Goal: Task Accomplishment & Management: Use online tool/utility

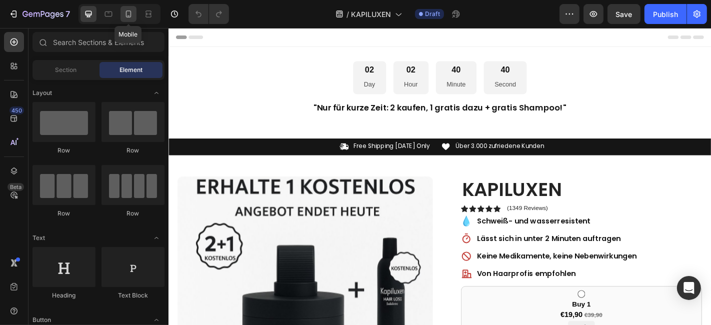
click at [130, 10] on icon at bounding box center [129, 14] width 10 height 10
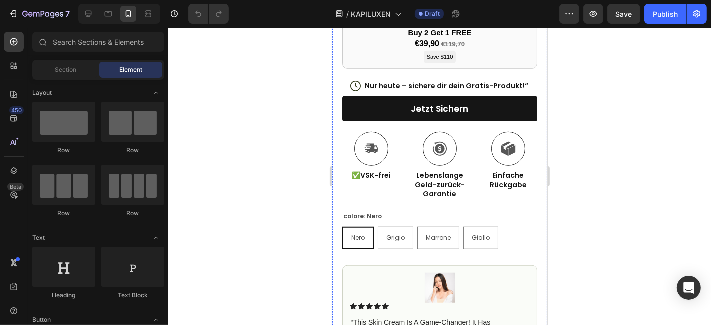
scroll to position [722, 0]
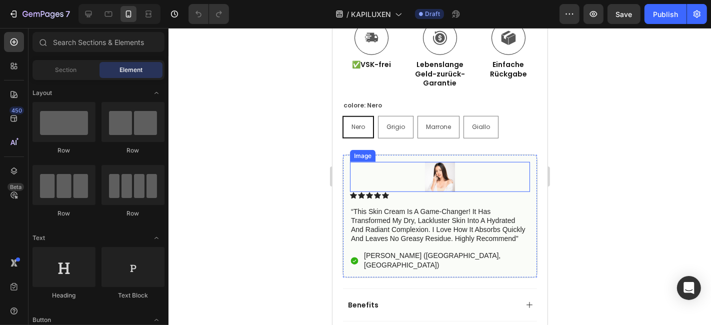
click at [439, 163] on img at bounding box center [440, 177] width 30 height 30
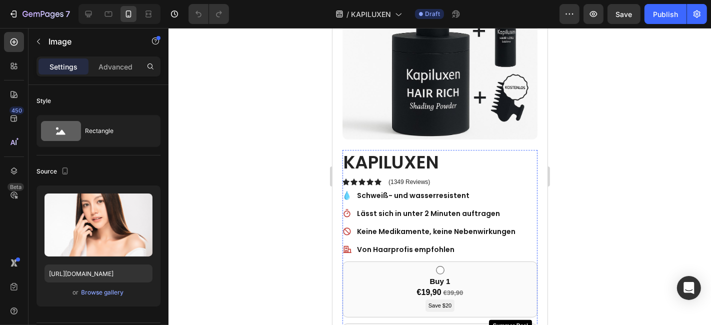
scroll to position [389, 0]
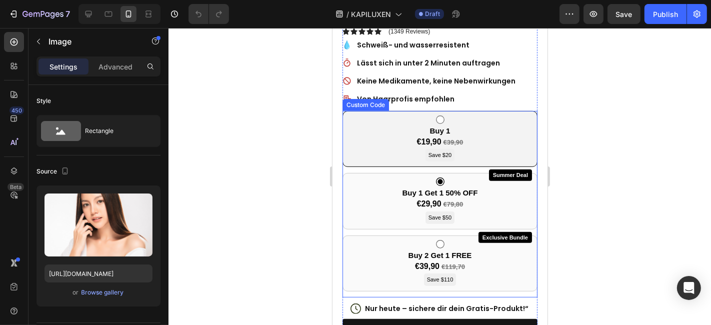
click at [438, 115] on input "radio" at bounding box center [440, 119] width 9 height 9
radio input "true"
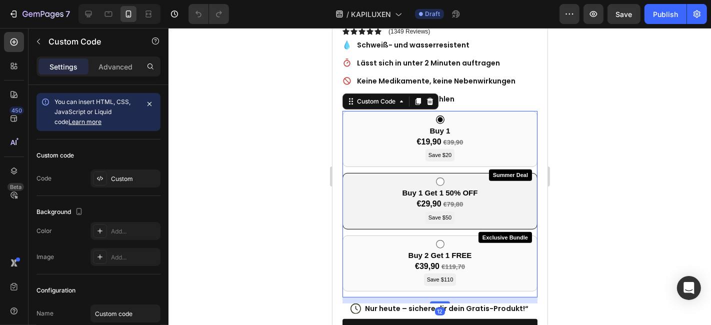
click at [436, 177] on input "radio" at bounding box center [440, 181] width 9 height 9
radio input "true"
click at [365, 184] on div "Summer Deal Buy 1 Get 1 50% OFF €29,90 €79,80 Save $50" at bounding box center [439, 201] width 195 height 57
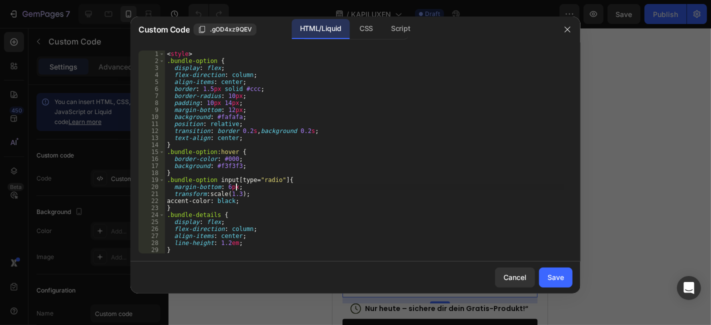
click at [369, 255] on div "margin-bottom: 6px; 1 2 3 4 5 6 7 8 9 10 11 12 13 14 15 16 17 18 19 20 21 22 23…" at bounding box center [356, 152] width 450 height 219
click at [699, 176] on div at bounding box center [355, 162] width 711 height 325
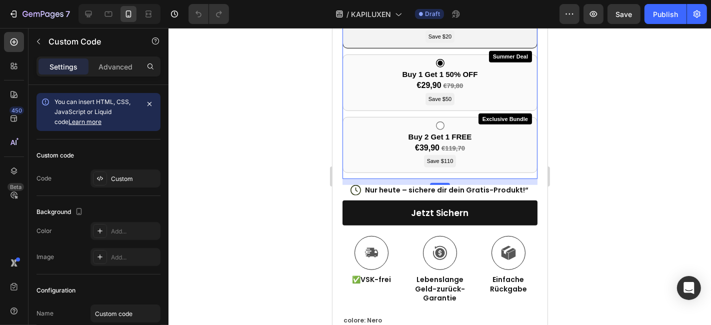
scroll to position [556, 0]
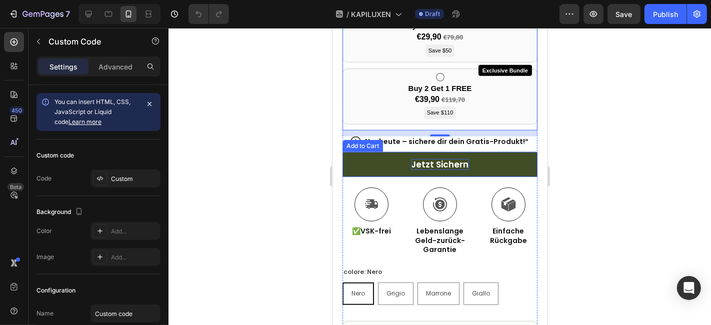
click at [430, 159] on div "Jetzt sichern" at bounding box center [440, 164] width 58 height 11
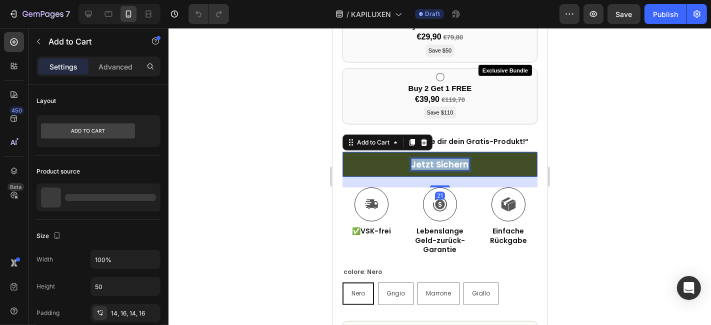
click at [430, 159] on p "Jetzt sichern" at bounding box center [440, 164] width 58 height 11
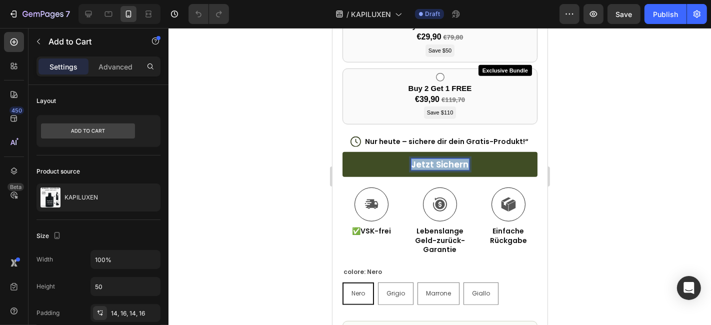
click at [421, 159] on p "Jetzt sichern" at bounding box center [440, 164] width 58 height 11
click at [655, 129] on div at bounding box center [440, 176] width 543 height 297
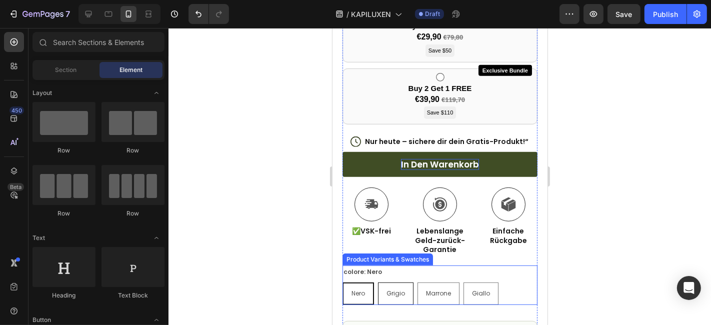
click at [393, 289] on span "Grigio" at bounding box center [395, 293] width 19 height 9
click at [378, 282] on input "[PERSON_NAME]" at bounding box center [377, 282] width 1 height 1
radio input "true"
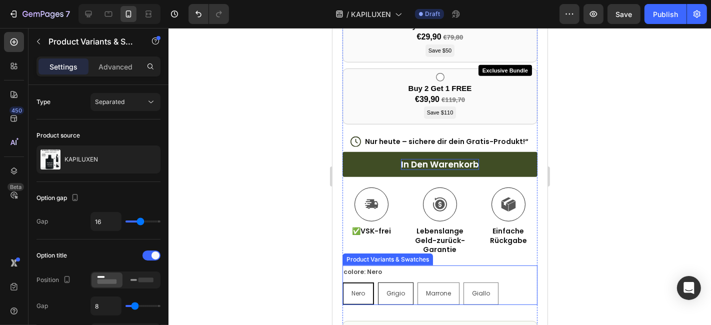
click at [393, 289] on span "Grigio" at bounding box center [395, 293] width 19 height 9
click at [378, 282] on input "[PERSON_NAME]" at bounding box center [377, 282] width 1 height 1
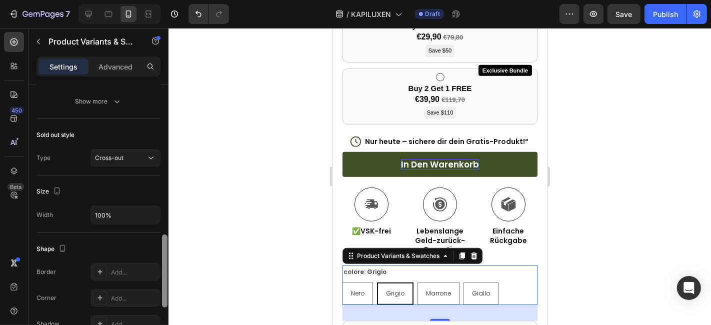
scroll to position [549, 0]
drag, startPoint x: 167, startPoint y: 144, endPoint x: 167, endPoint y: 320, distance: 175.6
click at [167, 320] on div at bounding box center [165, 219] width 8 height 269
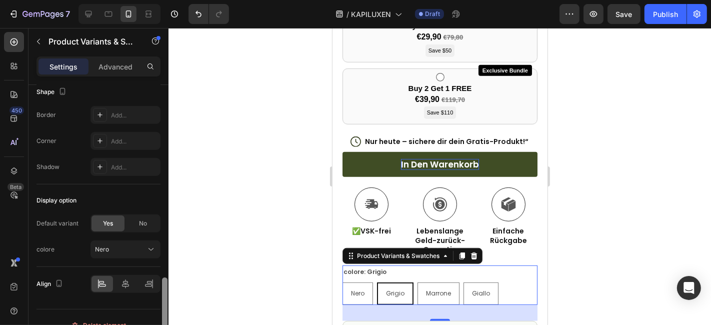
scroll to position [717, 0]
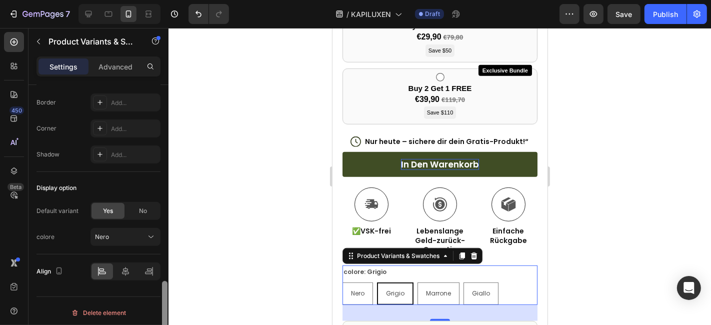
drag, startPoint x: 165, startPoint y: 253, endPoint x: 174, endPoint y: 305, distance: 52.8
click at [174, 0] on div "7 / KAPILUXEN Draft Preview Save Publish 450 Beta Sections(18) Elements(83) Sec…" at bounding box center [355, 0] width 711 height 0
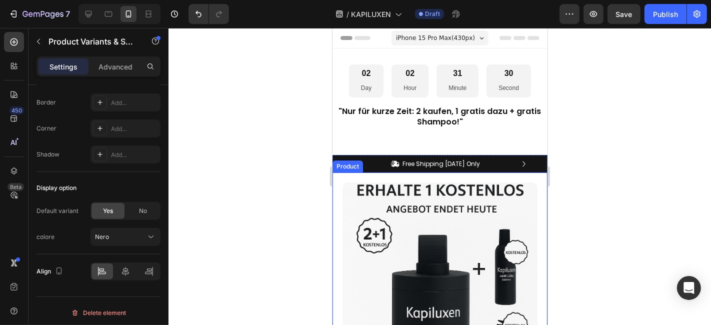
scroll to position [333, 0]
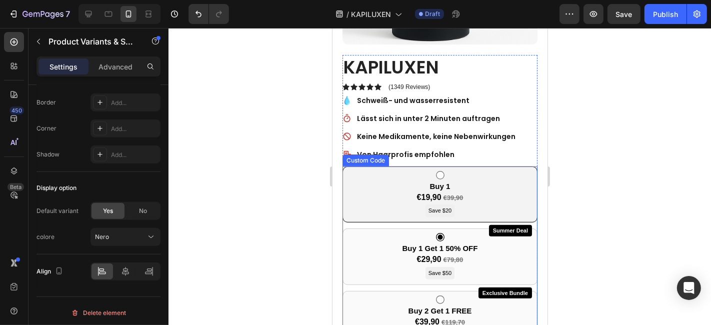
click at [399, 173] on div "Buy 1 €19,90 €39,90 Save $20" at bounding box center [439, 194] width 195 height 57
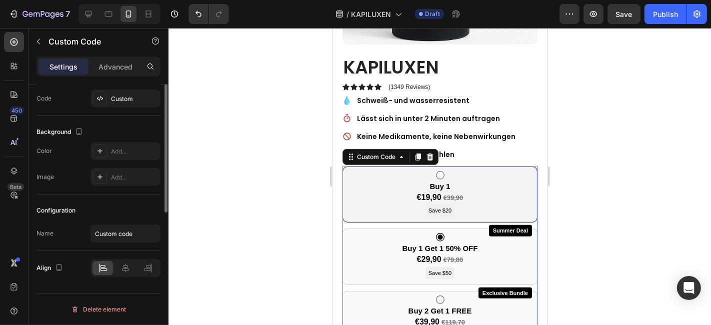
scroll to position [0, 0]
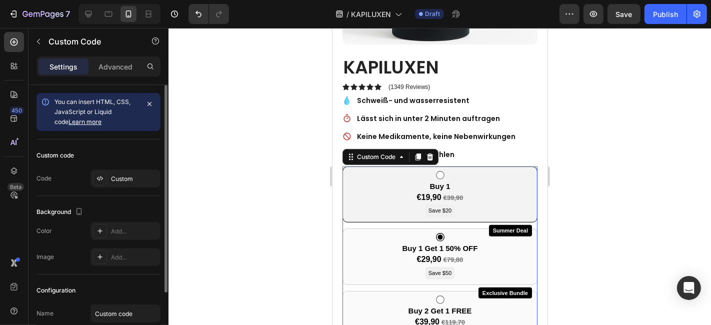
click at [399, 173] on div "Buy 1 €19,90 €39,90 Save $20" at bounding box center [439, 194] width 195 height 57
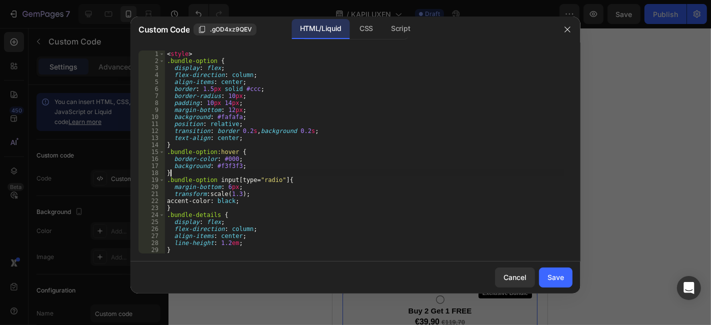
click at [399, 174] on div "< style > .bundle-option { display : flex ; flex-direction : column ; align-ite…" at bounding box center [364, 159] width 399 height 217
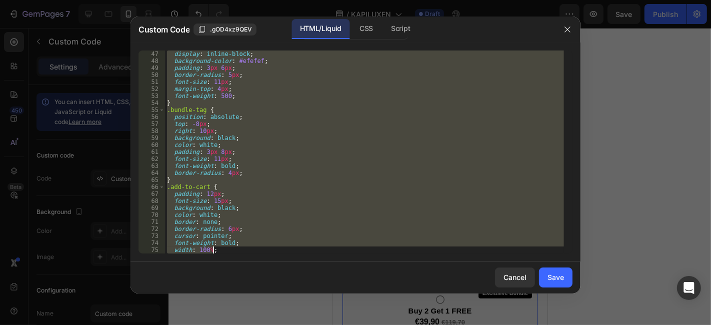
scroll to position [601, 0]
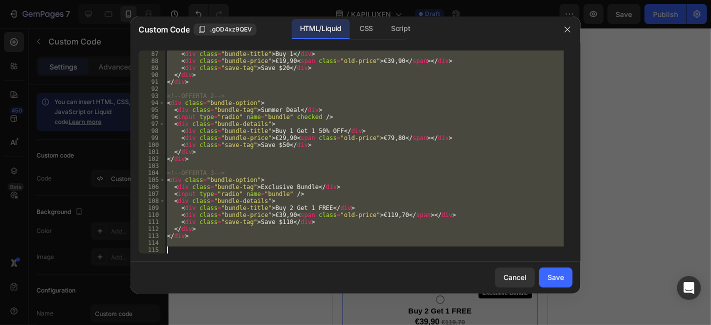
drag, startPoint x: 167, startPoint y: 51, endPoint x: 257, endPoint y: 315, distance: 279.7
click at [257, 315] on div "Custom Code .gOD4xz9QEV HTML/Liquid CSS Script } 87 88 89 90 91 92 93 94 95 96 …" at bounding box center [355, 162] width 711 height 325
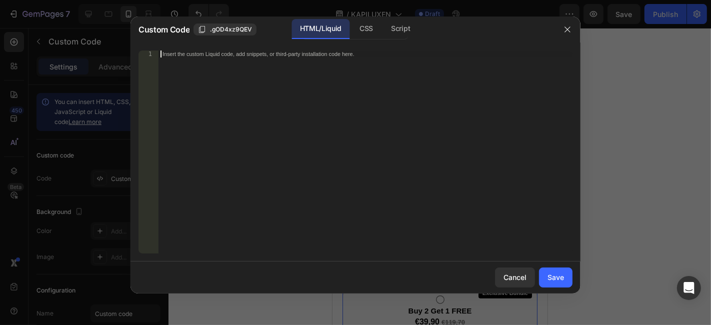
scroll to position [945, 0]
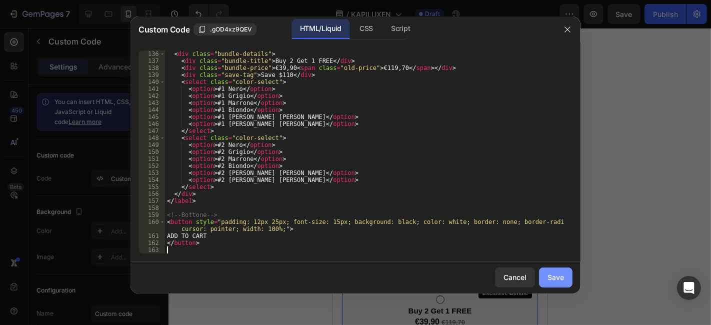
click at [566, 282] on button "Save" at bounding box center [556, 278] width 34 height 20
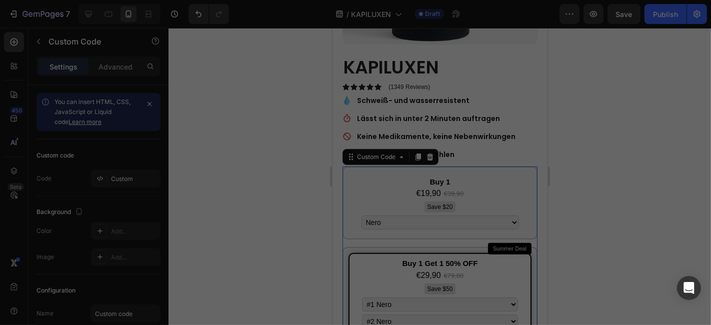
type textarea "</button>"
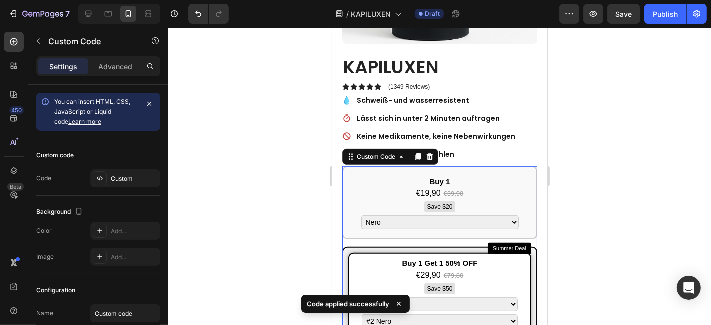
scroll to position [444, 0]
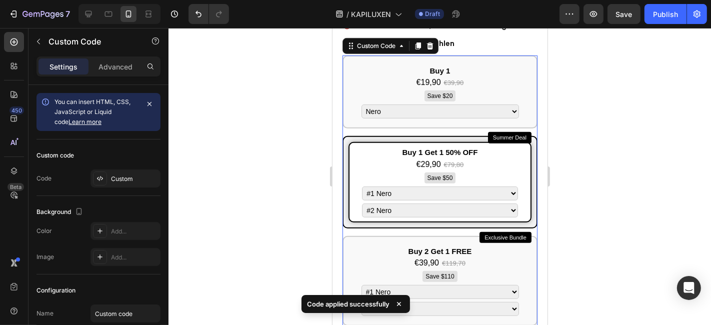
click at [439, 186] on select "#1 Nero #1 Grigio #1 [PERSON_NAME] #1 [PERSON_NAME] #1 [PERSON_NAME] [PERSON_NA…" at bounding box center [440, 193] width 156 height 14
click at [410, 186] on select "#1 Nero #1 Grigio #1 [PERSON_NAME] #1 [PERSON_NAME] #1 [PERSON_NAME] [PERSON_NA…" at bounding box center [440, 193] width 156 height 14
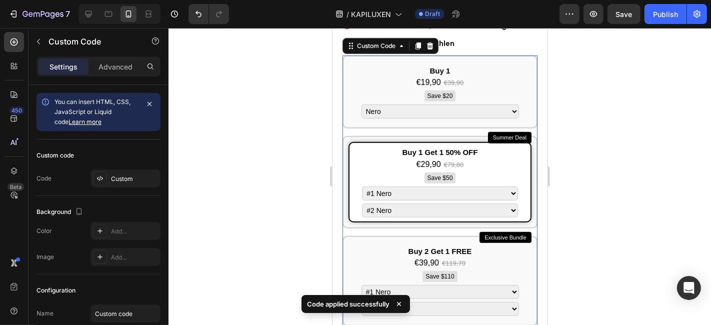
click at [594, 132] on div at bounding box center [440, 176] width 543 height 297
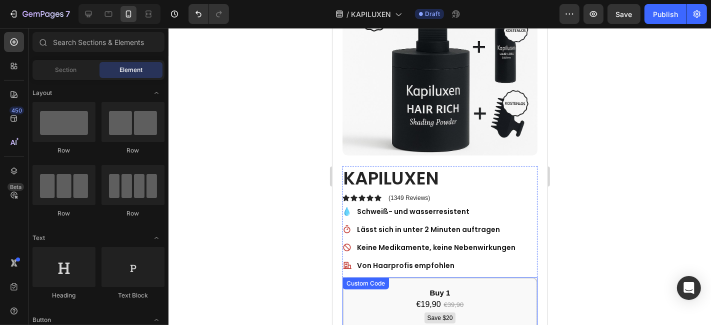
scroll to position [389, 0]
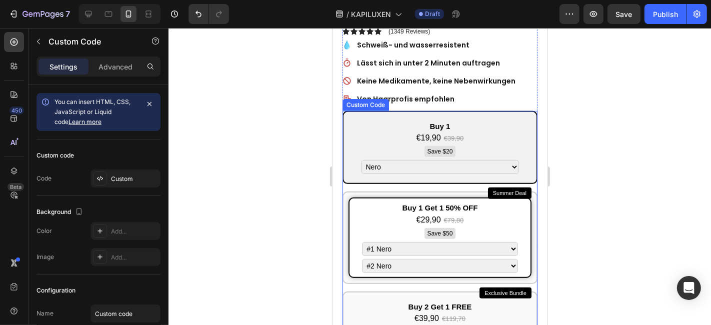
click at [389, 160] on select "[PERSON_NAME] [PERSON_NAME] [PERSON_NAME] [PERSON_NAME] [PERSON_NAME] [PERSON_N…" at bounding box center [440, 167] width 158 height 14
click at [452, 160] on select "[PERSON_NAME] [PERSON_NAME] [PERSON_NAME] [PERSON_NAME] [PERSON_NAME] [PERSON_N…" at bounding box center [440, 167] width 158 height 14
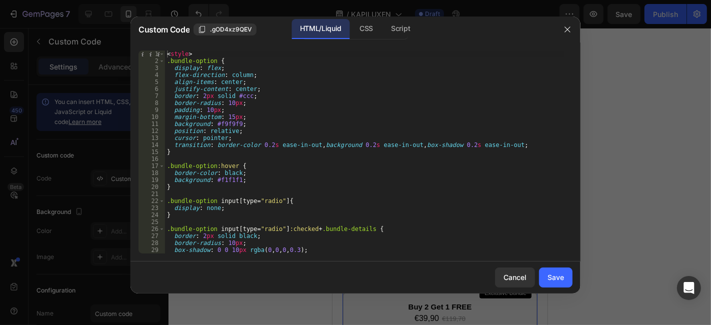
drag, startPoint x: 637, startPoint y: 75, endPoint x: 616, endPoint y: 96, distance: 29.7
click at [637, 76] on div at bounding box center [355, 162] width 711 height 325
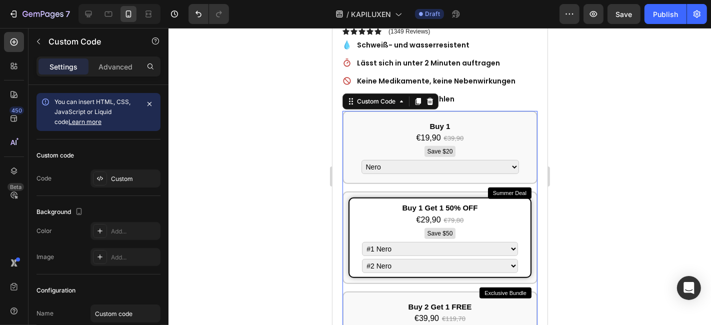
click at [223, 158] on div at bounding box center [440, 176] width 543 height 297
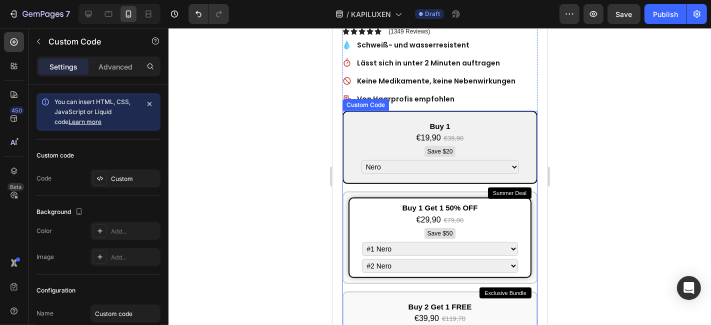
click at [400, 160] on select "[PERSON_NAME] [PERSON_NAME] [PERSON_NAME] [PERSON_NAME] [PERSON_NAME] [PERSON_N…" at bounding box center [440, 167] width 158 height 14
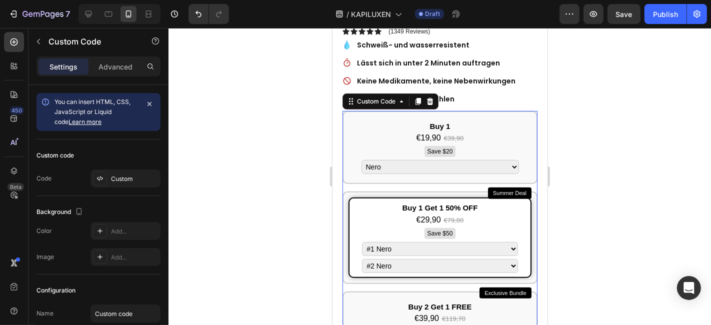
click at [223, 192] on div at bounding box center [440, 176] width 543 height 297
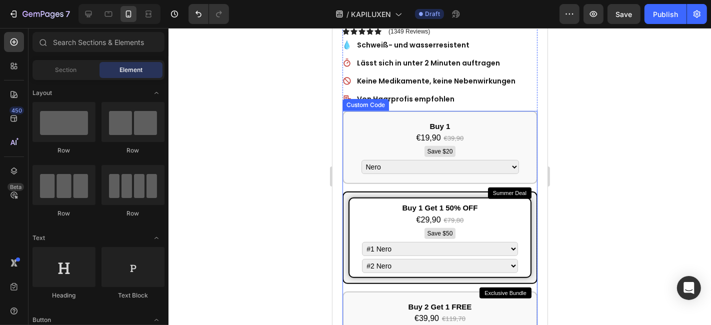
click at [403, 242] on select "#1 Nero #1 Grigio #1 [PERSON_NAME] #1 [PERSON_NAME] #1 [PERSON_NAME] [PERSON_NA…" at bounding box center [440, 249] width 156 height 14
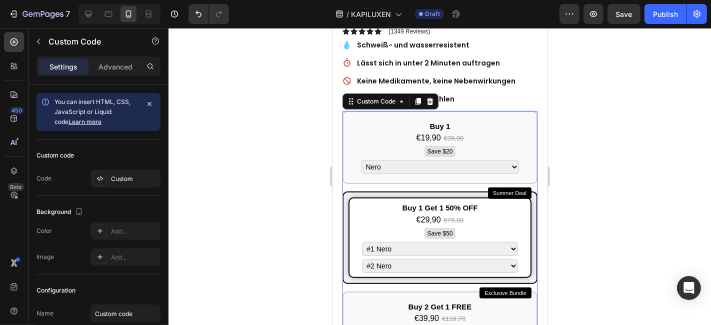
click at [403, 242] on select "#1 Nero #1 Grigio #1 [PERSON_NAME] #1 [PERSON_NAME] #1 [PERSON_NAME] [PERSON_NA…" at bounding box center [440, 249] width 156 height 14
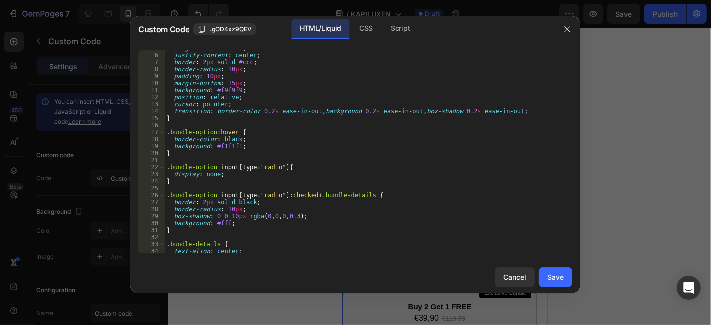
scroll to position [33, 0]
click at [656, 137] on div at bounding box center [355, 162] width 711 height 325
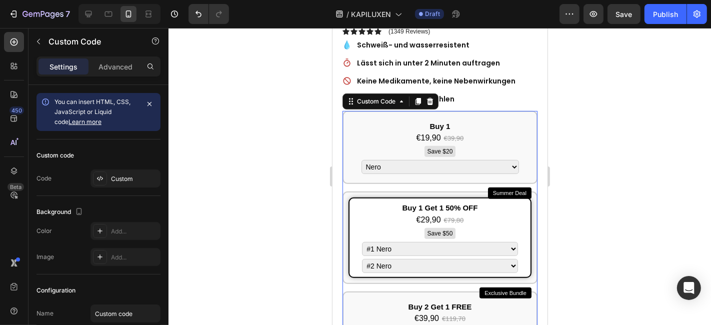
click at [662, 205] on div at bounding box center [440, 176] width 543 height 297
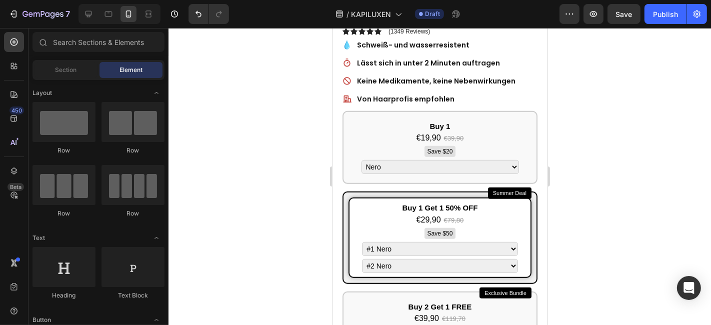
click at [445, 216] on span "€79,80" at bounding box center [454, 220] width 20 height 8
click at [332, 28] on input "Summer Deal Buy 1 Get 1 50% OFF €29,90 €79,80 Save $50 #1 Nero #1 Grigio #1 [PE…" at bounding box center [332, 28] width 0 height 0
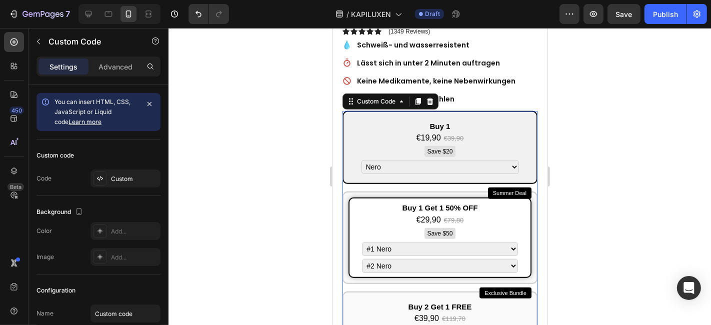
click at [385, 142] on div "Buy 1 €19,90 €39,90 Save $20 Nero Grigio [PERSON_NAME] [PERSON_NAME] [PERSON_NA…" at bounding box center [439, 148] width 183 height 62
click at [332, 28] on input "Buy 1 €19,90 €39,90 Save $20 Nero Grigio [PERSON_NAME] [PERSON_NAME] [PERSON_NA…" at bounding box center [332, 28] width 0 height 0
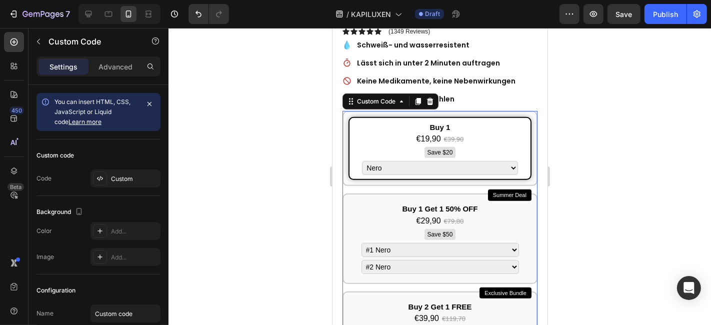
click at [609, 136] on div at bounding box center [440, 176] width 543 height 297
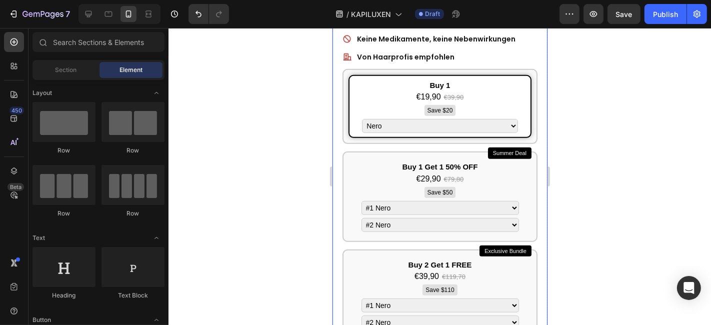
scroll to position [389, 0]
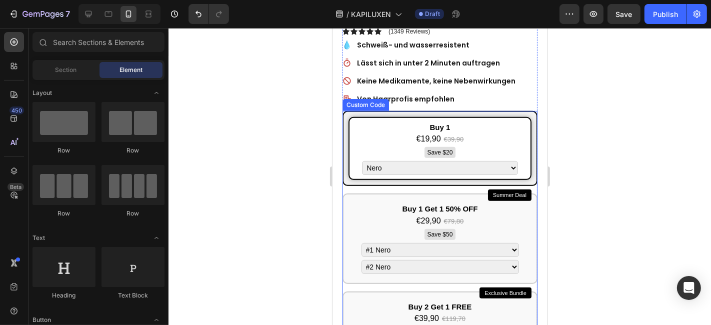
click at [458, 122] on div "Buy 1" at bounding box center [439, 128] width 173 height 12
click at [332, 28] on input "Buy 1 €19,90 €39,90 Save $20 Nero Grigio [PERSON_NAME] [PERSON_NAME] [PERSON_NA…" at bounding box center [332, 28] width 0 height 0
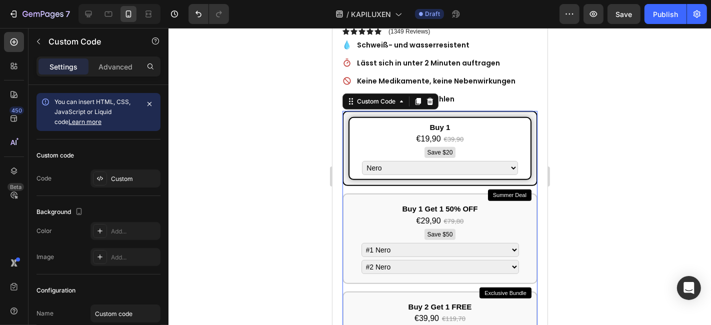
click at [458, 122] on div "Buy 1" at bounding box center [439, 128] width 173 height 12
click at [332, 28] on input "Buy 1 €19,90 €39,90 Save $20 Nero Grigio [PERSON_NAME] [PERSON_NAME] [PERSON_NA…" at bounding box center [332, 28] width 0 height 0
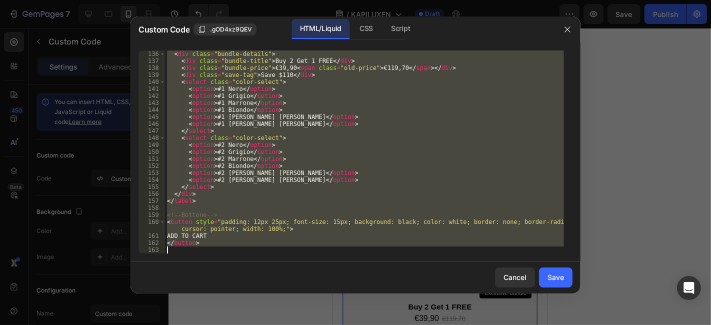
scroll to position [945, 0]
drag, startPoint x: 165, startPoint y: 52, endPoint x: 301, endPoint y: 289, distance: 273.6
click at [301, 289] on div "Custom Code .gOD4xz9QEV HTML/Liquid CSS Script <style> 136 137 138 139 140 141 …" at bounding box center [356, 155] width 450 height 277
type textarea "</button>"
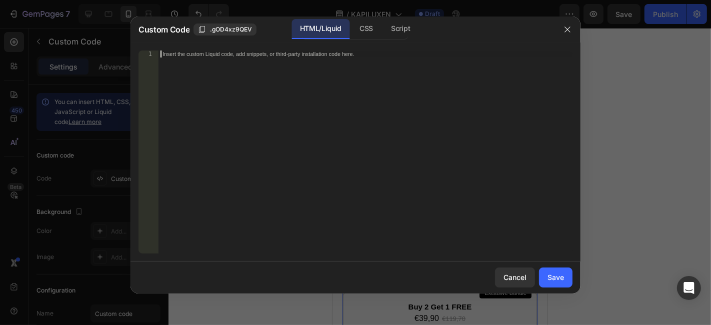
scroll to position [959, 0]
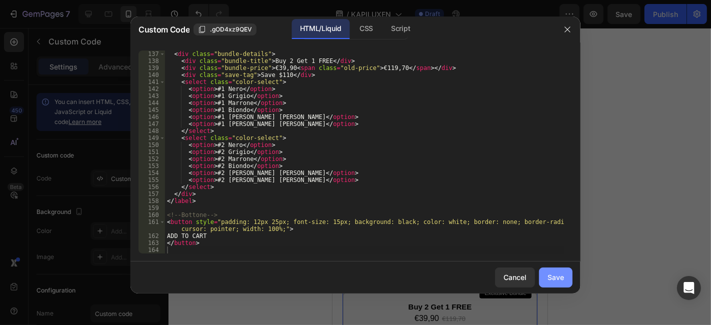
click at [558, 280] on div "Save" at bounding box center [556, 277] width 17 height 11
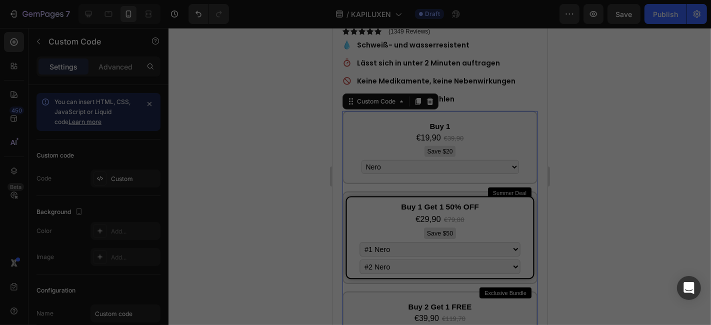
type textarea "</button>"
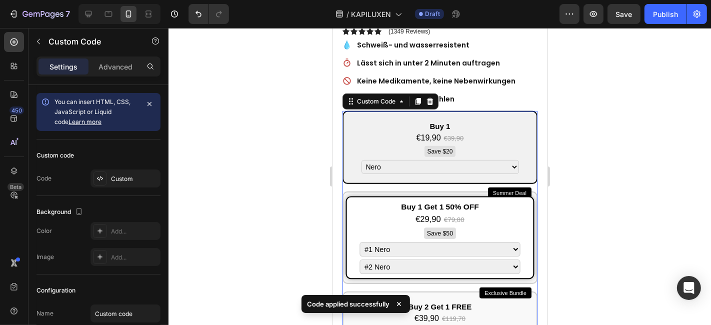
click at [375, 138] on div "Buy 1 €19,90 €39,90 Save $20 Nero Grigio [PERSON_NAME] [PERSON_NAME] [PERSON_NA…" at bounding box center [439, 148] width 183 height 62
click at [332, 28] on input "Buy 1 €19,90 €39,90 Save $20 Nero Grigio [PERSON_NAME] [PERSON_NAME] [PERSON_NA…" at bounding box center [332, 28] width 0 height 0
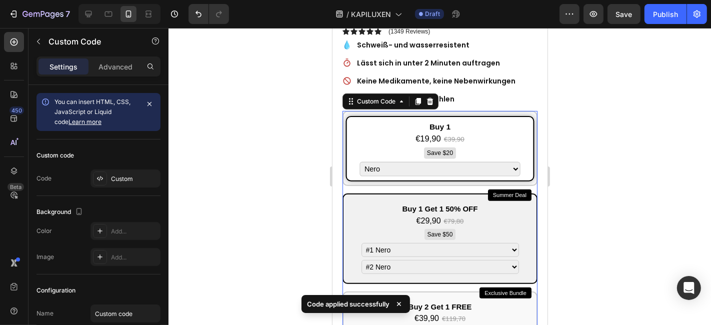
click at [386, 215] on div "€29,90 €79,80" at bounding box center [439, 221] width 175 height 12
click at [332, 28] on input "Summer Deal Buy 1 Get 1 50% OFF €29,90 €79,80 Save $50 #1 Nero #1 Grigio #1 [PE…" at bounding box center [332, 28] width 0 height 0
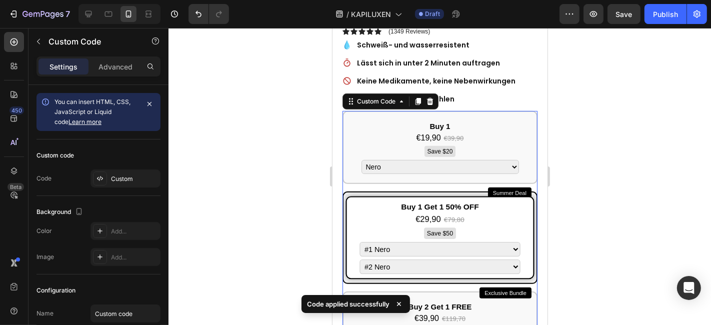
scroll to position [500, 0]
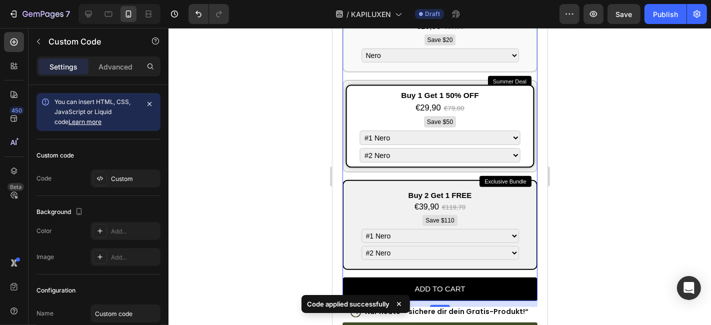
click at [491, 186] on div "Buy 2 Get 1 FREE €39,90 €119,70 Save $110 #1 Nero #1 Grigio #1 [PERSON_NAME] #1…" at bounding box center [439, 225] width 183 height 79
click at [332, 28] on input "Exclusive Bundle Buy 2 Get 1 FREE €39,90 €119,70 Save $110 #1 Nero #1 Grigio #1…" at bounding box center [332, 28] width 0 height 0
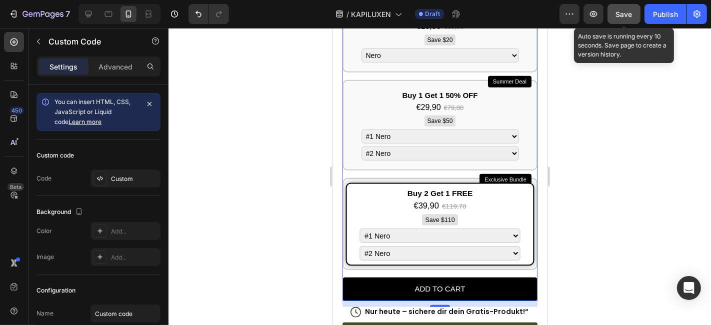
click at [610, 9] on button "Save" at bounding box center [624, 14] width 33 height 20
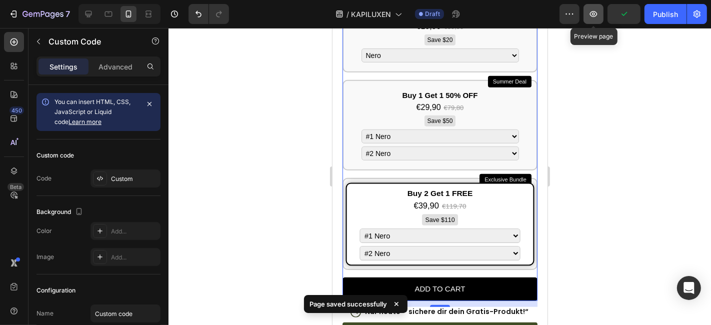
click at [595, 17] on icon "button" at bounding box center [594, 14] width 10 height 10
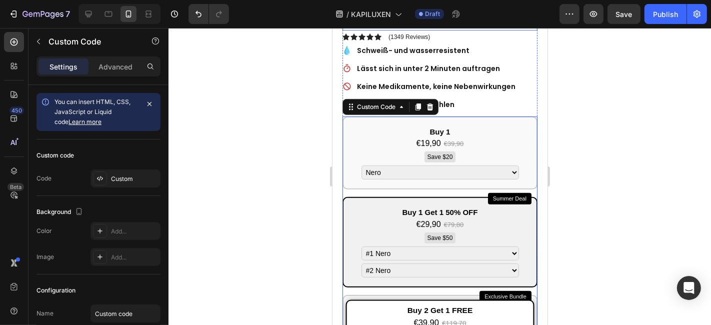
scroll to position [389, 0]
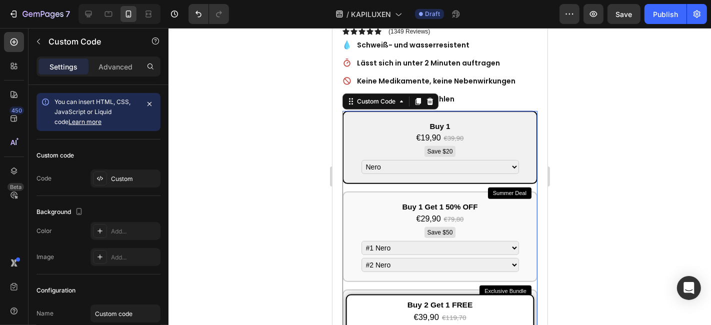
click at [406, 121] on div "Buy 1" at bounding box center [439, 127] width 175 height 12
click at [332, 28] on input "Buy 1 €19,90 €39,90 Save $20 Nero Grigio [PERSON_NAME] [PERSON_NAME] [PERSON_NA…" at bounding box center [332, 28] width 0 height 0
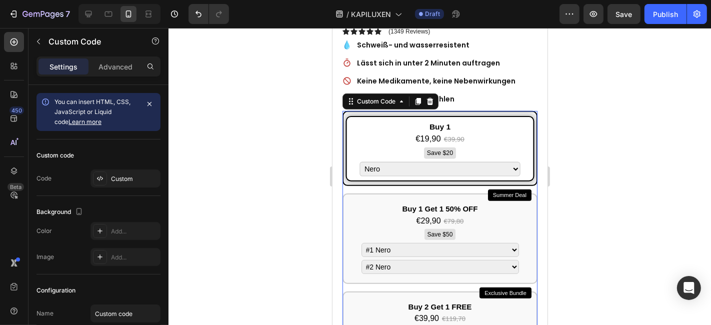
click at [406, 121] on div "Buy 1" at bounding box center [440, 127] width 178 height 12
click at [332, 28] on input "Buy 1 €19,90 €39,90 Save $20 Nero Grigio [PERSON_NAME] [PERSON_NAME] [PERSON_NA…" at bounding box center [332, 28] width 0 height 0
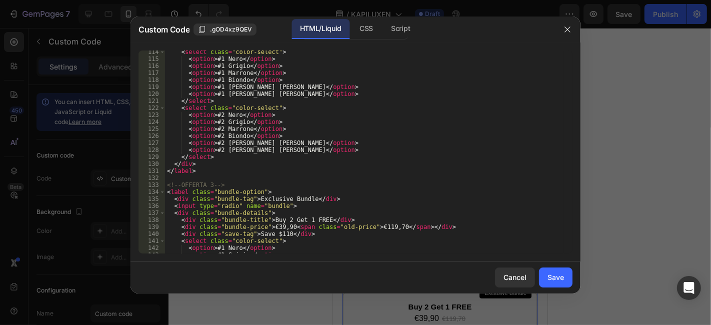
scroll to position [959, 0]
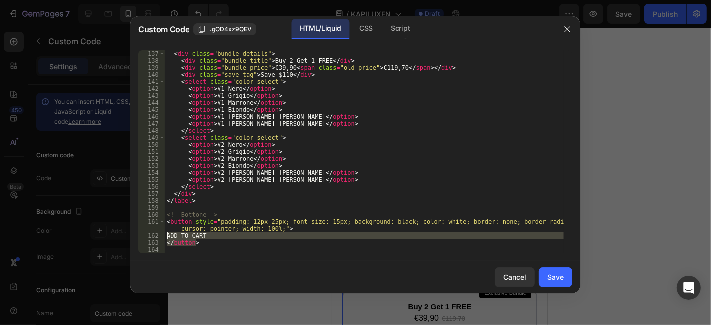
drag, startPoint x: 207, startPoint y: 244, endPoint x: 167, endPoint y: 237, distance: 40.5
click at [167, 237] on div "< div class = "bundle-details" > < div class = "bundle-title" > Buy 2 Get 1 FRE…" at bounding box center [364, 159] width 399 height 217
type textarea "ADD TO CART </button>"
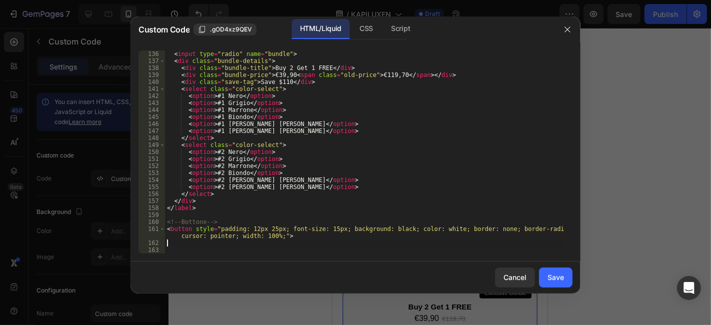
scroll to position [951, 0]
type textarea "<button style="padding: 12px 25px; font-size: 15px; background: black; color: w…"
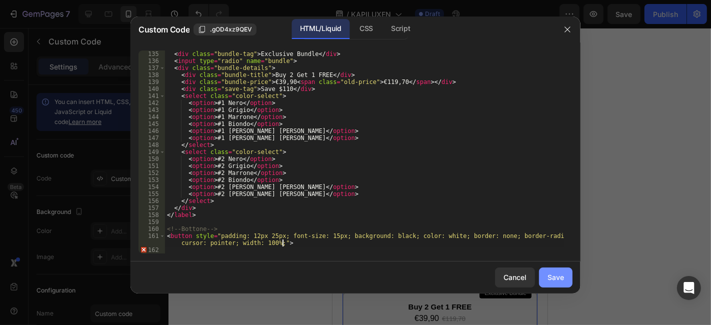
scroll to position [945, 0]
click at [546, 272] on button "Save" at bounding box center [556, 278] width 34 height 20
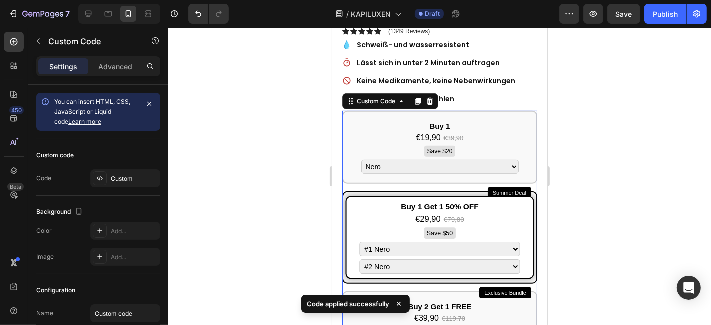
scroll to position [556, 0]
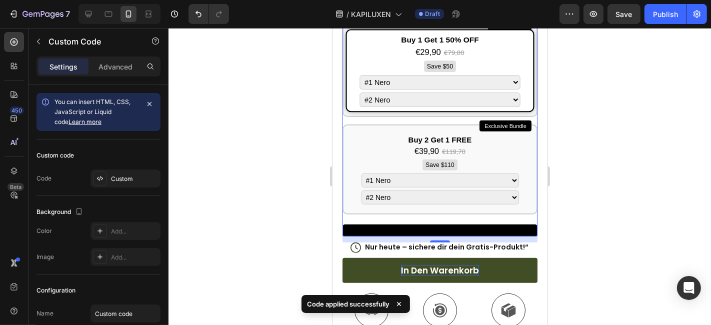
drag, startPoint x: 506, startPoint y: 209, endPoint x: 931, endPoint y: 224, distance: 425.4
click at [506, 224] on button at bounding box center [439, 230] width 195 height 12
click at [619, 186] on div at bounding box center [440, 176] width 543 height 297
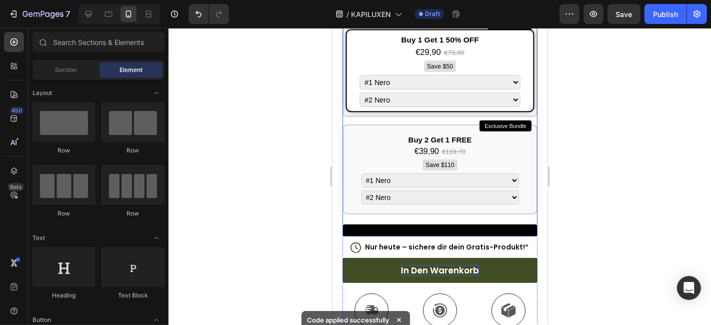
click at [489, 224] on button at bounding box center [439, 230] width 195 height 12
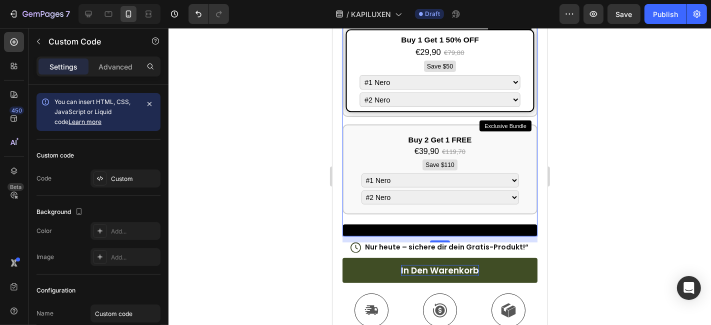
click at [418, 224] on button at bounding box center [439, 230] width 195 height 12
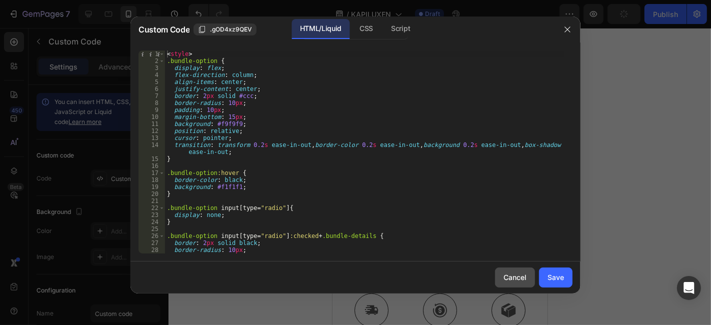
click at [512, 273] on div "Cancel" at bounding box center [515, 277] width 23 height 11
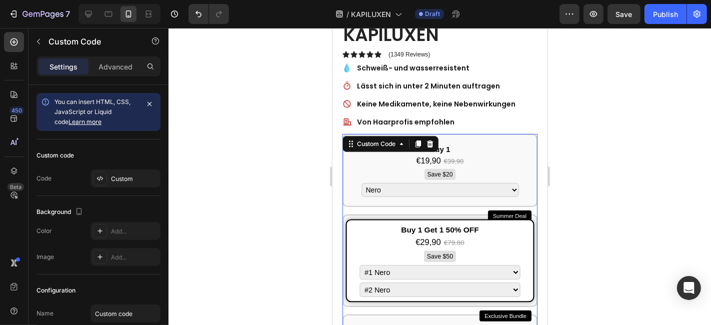
scroll to position [333, 0]
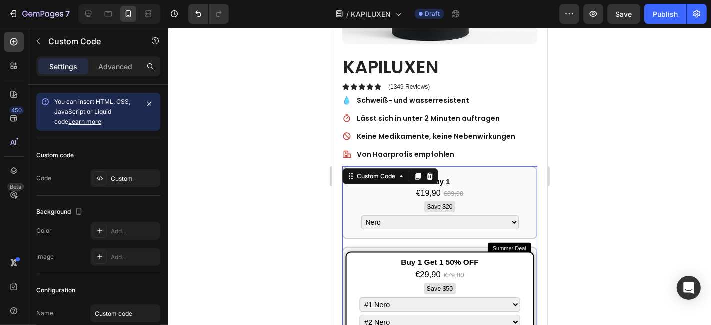
click at [600, 126] on div at bounding box center [440, 176] width 543 height 297
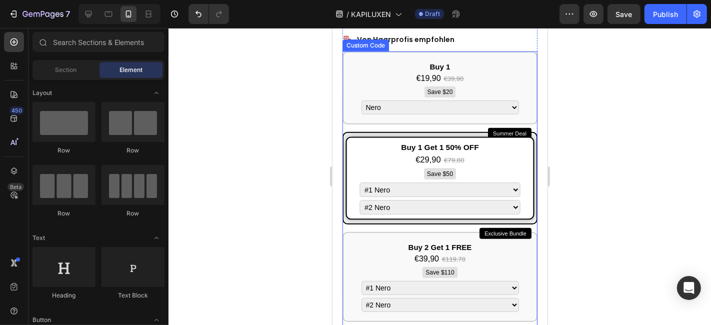
scroll to position [444, 0]
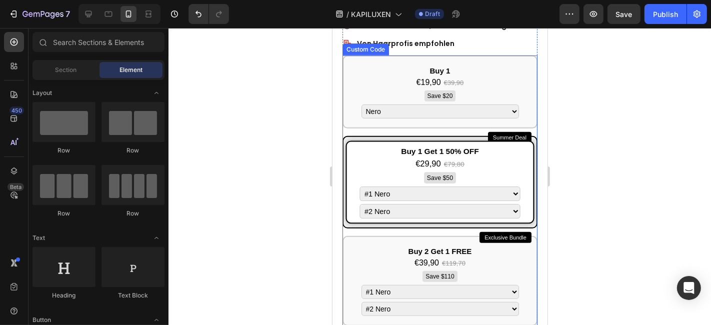
click at [426, 146] on div "Buy 1 Get 1 50% OFF" at bounding box center [440, 152] width 178 height 12
click at [332, 28] on input "Summer Deal Buy 1 Get 1 50% OFF €29,90 €79,80 Save $50 #1 Nero #1 Grigio #1 [PE…" at bounding box center [332, 28] width 0 height 0
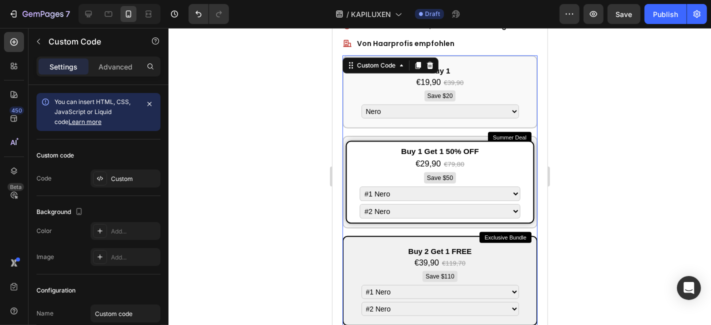
scroll to position [722, 0]
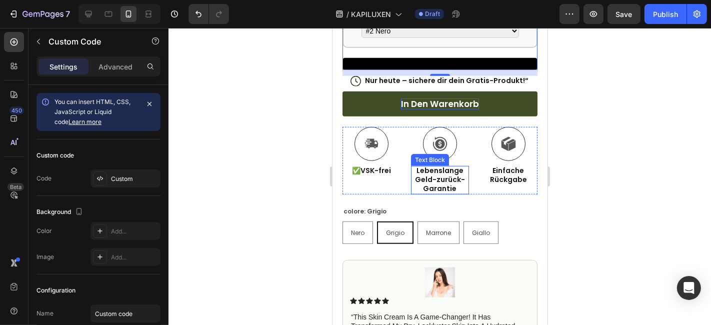
click at [435, 167] on strong "Lebenslange Geld-zurück-Garantie" at bounding box center [440, 179] width 50 height 28
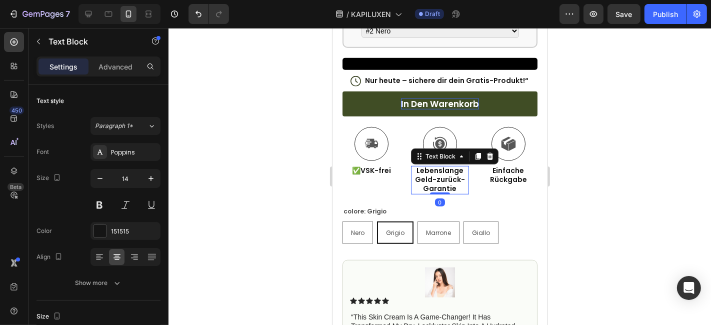
click at [435, 167] on strong "Lebenslange Geld-zurück-Garantie" at bounding box center [440, 179] width 50 height 28
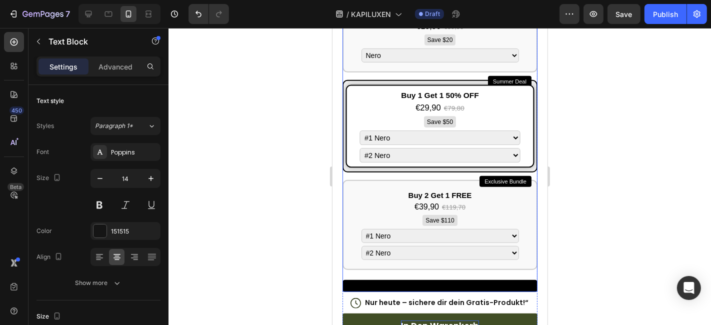
scroll to position [333, 0]
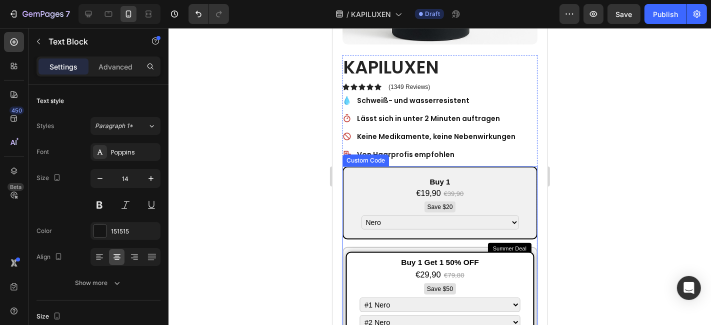
click at [432, 176] on div "Buy 1" at bounding box center [439, 182] width 175 height 12
click at [332, 28] on input "Buy 1 €19,90 €39,90 Save $20 Nero Grigio [PERSON_NAME] [PERSON_NAME] [PERSON_NA…" at bounding box center [332, 28] width 0 height 0
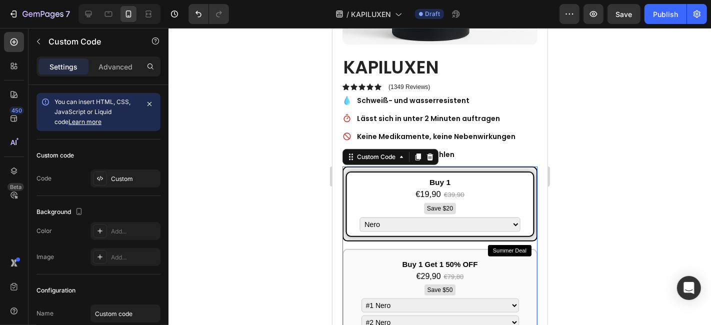
click at [432, 176] on div "Buy 1" at bounding box center [440, 182] width 178 height 12
click at [332, 28] on input "Buy 1 €19,90 €39,90 Save $20 Nero Grigio [PERSON_NAME] [PERSON_NAME] [PERSON_NA…" at bounding box center [332, 28] width 0 height 0
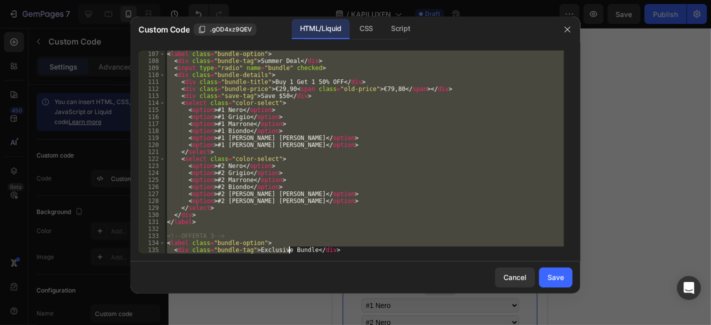
scroll to position [945, 0]
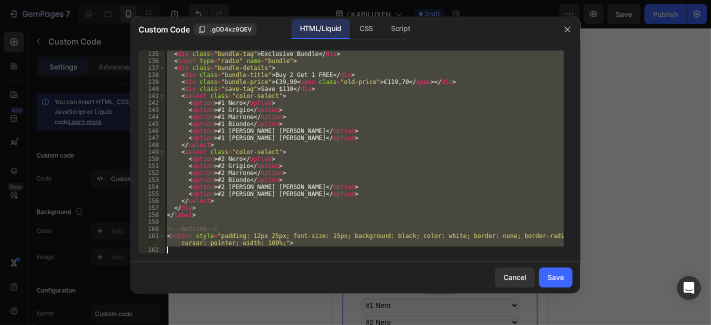
drag, startPoint x: 167, startPoint y: 53, endPoint x: 290, endPoint y: 302, distance: 277.6
click at [290, 302] on div "Custom Code .gOD4xz9QEV HTML/Liquid CSS Script <style> 135 136 137 138 139 140 …" at bounding box center [356, 163] width 450 height 293
type textarea "<button style="padding: 12px 25px; font-size: 15px; background: black; color: w…"
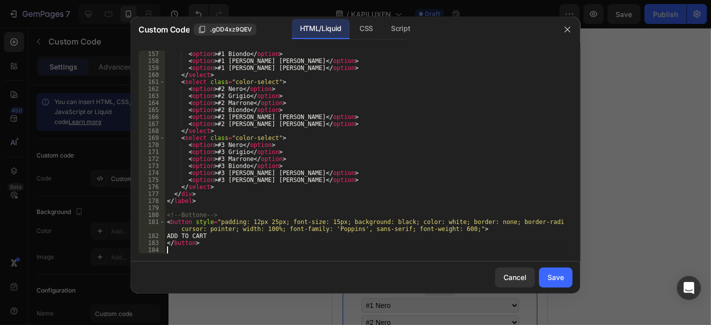
scroll to position [1099, 0]
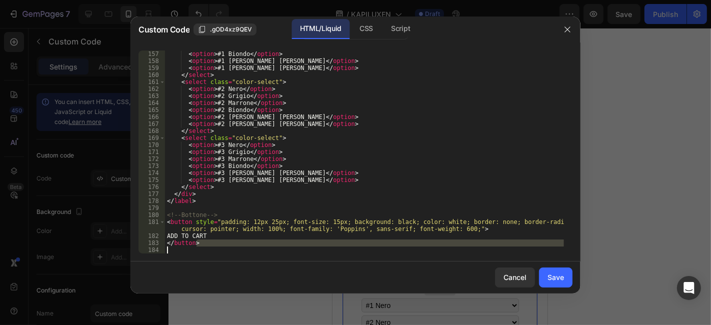
drag, startPoint x: 215, startPoint y: 244, endPoint x: 201, endPoint y: 248, distance: 14.1
click at [201, 248] on div "< option > #1 [PERSON_NAME] </ option > < option > #1 [PERSON_NAME] [PERSON_NAM…" at bounding box center [364, 159] width 399 height 217
type textarea "</button>"
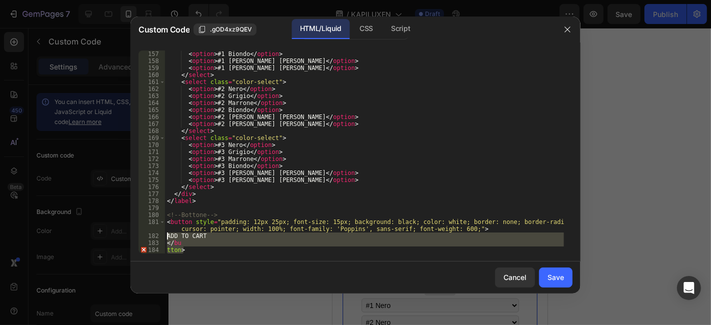
drag, startPoint x: 187, startPoint y: 247, endPoint x: 167, endPoint y: 235, distance: 22.9
click at [167, 235] on div "< option > #1 [PERSON_NAME] </ option > < option > #1 [PERSON_NAME] [PERSON_NAM…" at bounding box center [364, 159] width 399 height 217
type textarea "ADD TO CART </bu"
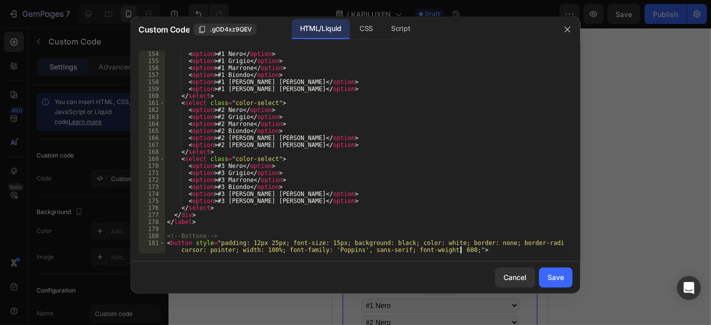
scroll to position [1078, 0]
click at [552, 273] on div "Save" at bounding box center [556, 277] width 17 height 11
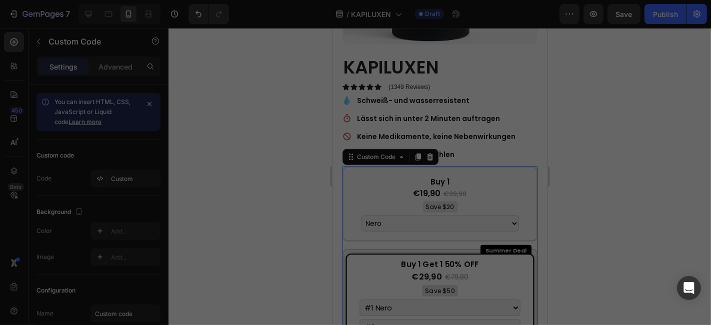
type textarea "<!-- [PERSON_NAME] --> <button style="padding: 12px 25px; font-size: 15px; back…"
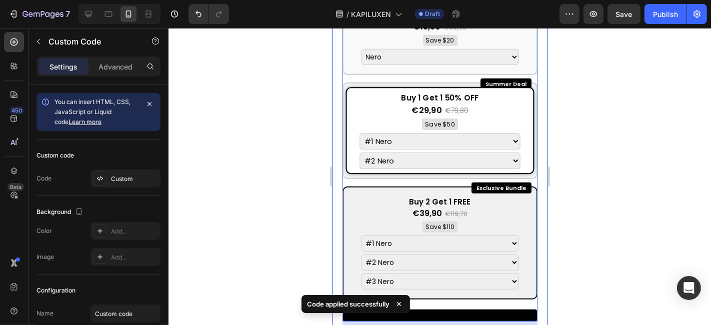
scroll to position [500, 0]
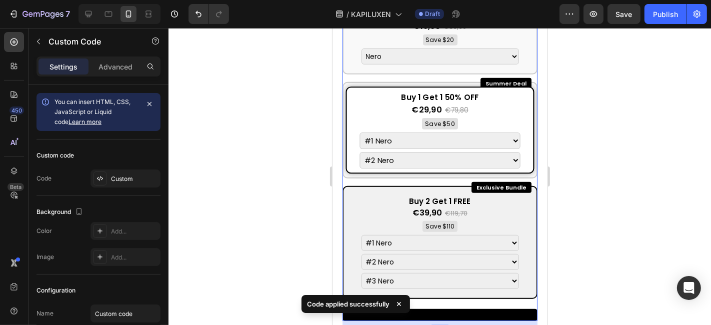
click at [490, 206] on div "Buy 2 Get 1 FREE €39,90 €119,70 Save $110 #1 Nero #1 Grigio #1 [PERSON_NAME] #1…" at bounding box center [439, 243] width 183 height 102
click at [332, 28] on input "Exclusive Bundle Buy 2 Get 1 FREE €39,90 €119,70 Save $110 #1 Nero #1 Grigio #1…" at bounding box center [332, 28] width 0 height 0
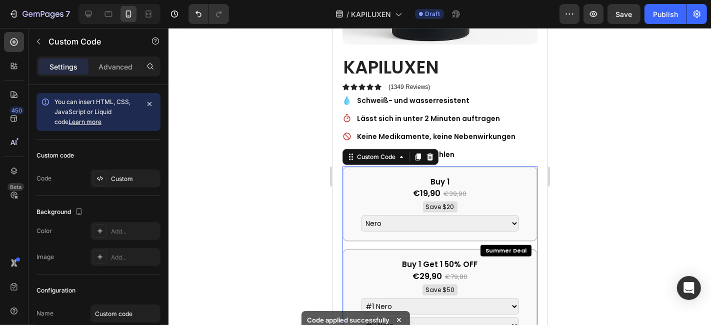
scroll to position [389, 0]
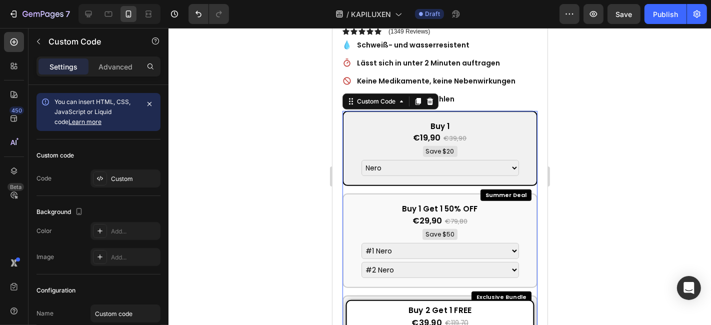
click at [409, 121] on div "Buy 1" at bounding box center [439, 127] width 175 height 12
click at [332, 28] on input "Buy 1 €19,90 €39,90 Save $20 Nero Grigio [PERSON_NAME] [PERSON_NAME] [PERSON_NA…" at bounding box center [332, 28] width 0 height 0
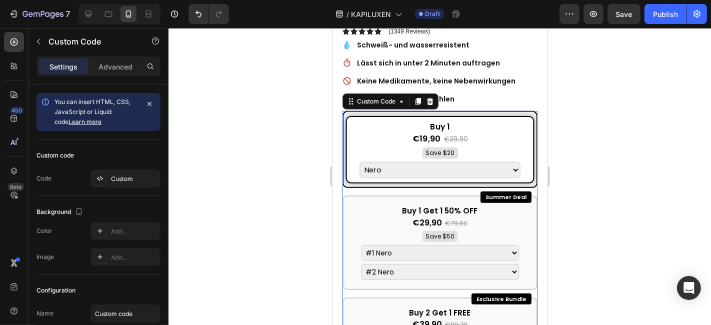
click at [409, 121] on div "Buy 1" at bounding box center [440, 127] width 178 height 12
click at [332, 28] on input "Buy 1 €19,90 €39,90 Save $20 Nero Grigio [PERSON_NAME] [PERSON_NAME] [PERSON_NA…" at bounding box center [332, 28] width 0 height 0
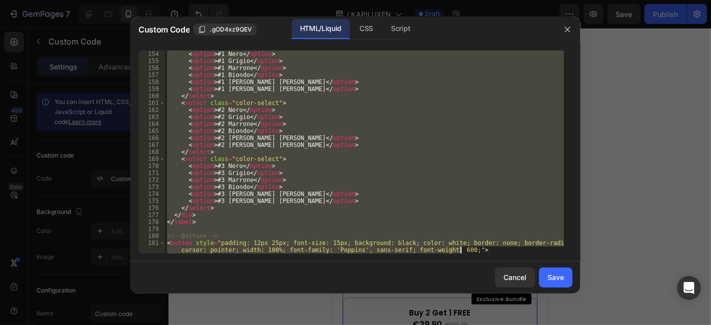
scroll to position [1078, 0]
drag, startPoint x: 166, startPoint y: 54, endPoint x: 253, endPoint y: 306, distance: 267.2
click at [253, 306] on div "Custom Code .gOD4xz9QEV HTML/Liquid CSS Script <style> 154 155 156 157 158 159 …" at bounding box center [356, 163] width 450 height 293
type textarea "<!-- [PERSON_NAME] --> <button style="padding: 12px 25px; font-size: 15px; back…"
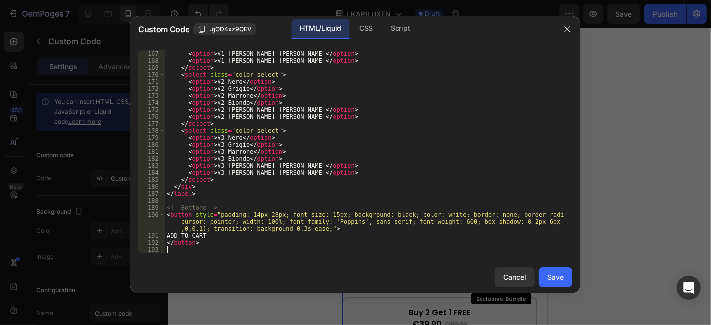
scroll to position [1162, 0]
click at [546, 280] on button "Save" at bounding box center [556, 278] width 34 height 20
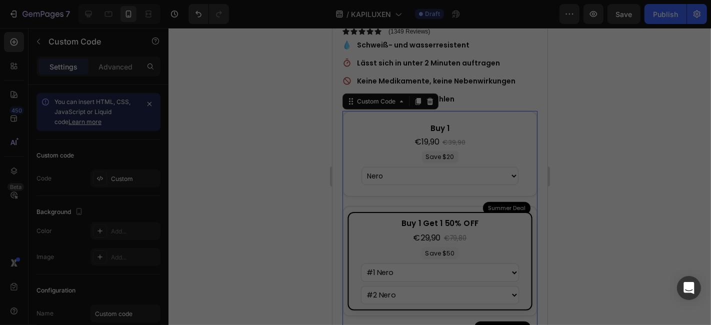
type textarea "</button>"
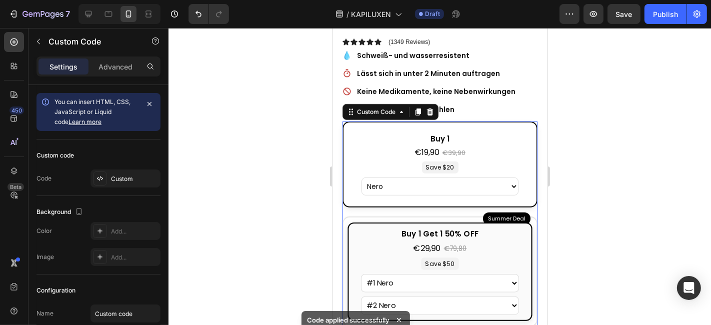
scroll to position [389, 0]
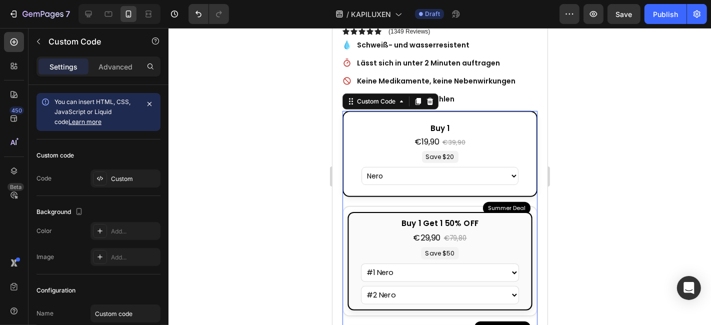
click at [402, 123] on div "Buy 1" at bounding box center [439, 129] width 171 height 12
click at [332, 28] on input "Buy 1 €19,90 €39,90 Save $20 Nero Grigio [PERSON_NAME] [PERSON_NAME] [PERSON_NA…" at bounding box center [332, 28] width 0 height 0
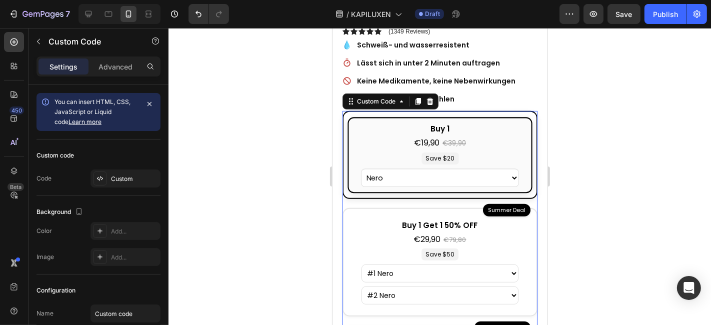
click at [402, 123] on div "Buy 1" at bounding box center [440, 129] width 173 height 12
click at [332, 28] on input "Buy 1 €19,90 €39,90 Save $20 Nero Grigio [PERSON_NAME] [PERSON_NAME] [PERSON_NA…" at bounding box center [332, 28] width 0 height 0
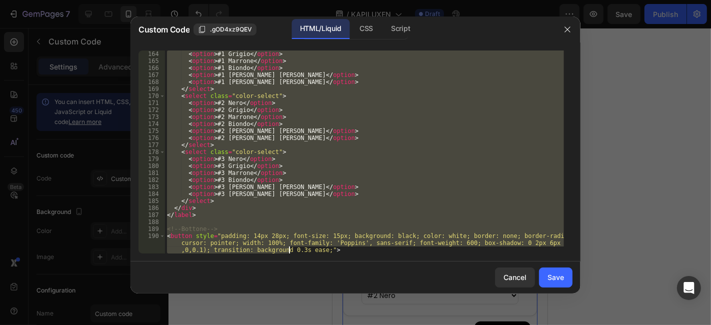
scroll to position [1162, 0]
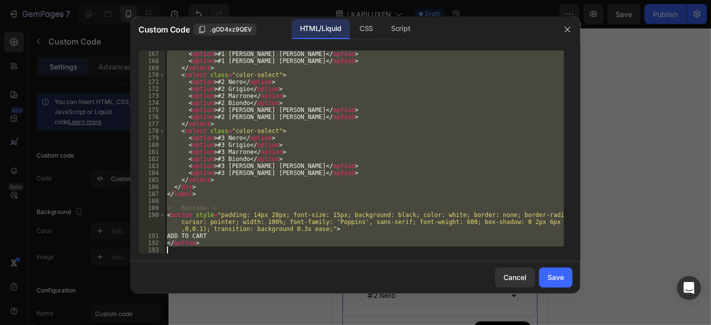
drag, startPoint x: 166, startPoint y: 58, endPoint x: 291, endPoint y: 315, distance: 286.4
click at [291, 315] on div "Custom Code .gOD4xz9QEV HTML/Liquid CSS Script <style> 167 168 169 170 171 172 …" at bounding box center [355, 162] width 711 height 325
type textarea "</button>"
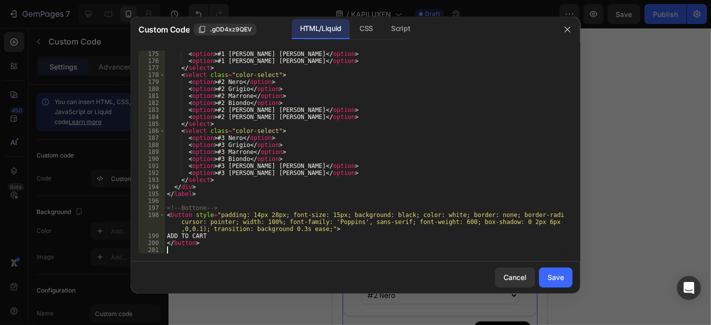
scroll to position [1218, 0]
click at [550, 276] on div "Save" at bounding box center [556, 277] width 17 height 11
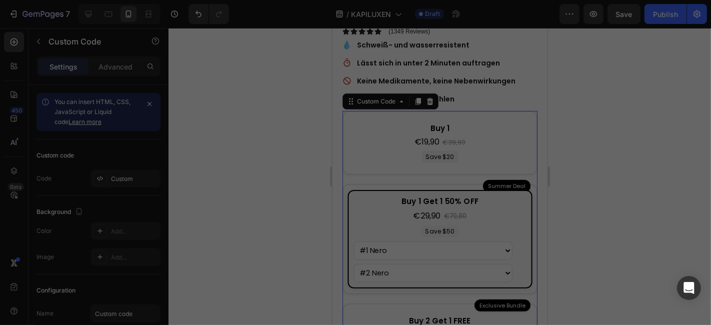
type textarea "</button>"
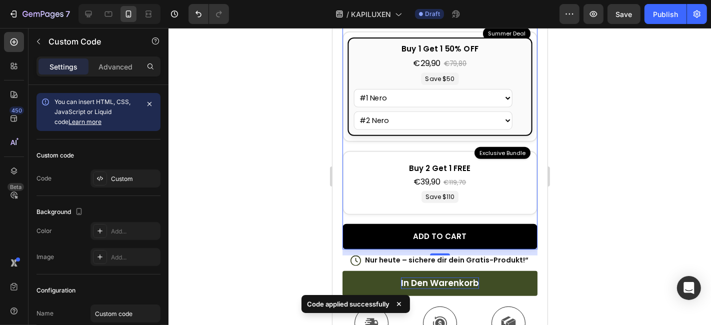
scroll to position [500, 0]
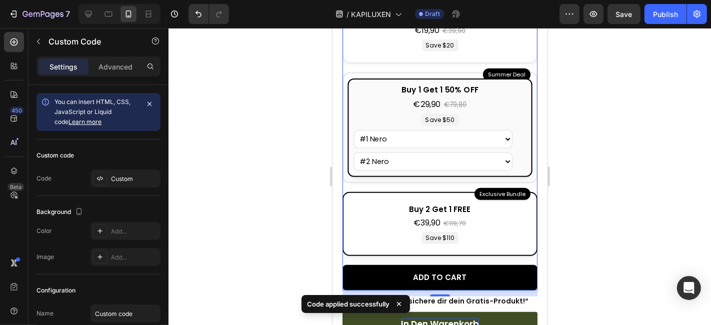
click at [449, 218] on span "€119,70" at bounding box center [455, 223] width 23 height 10
click at [332, 28] on input "Exclusive Bundle Buy 2 Get 1 FREE €39,90 €119,70 Save $110 #1 Nero #1 Grigio #1…" at bounding box center [332, 28] width 0 height 0
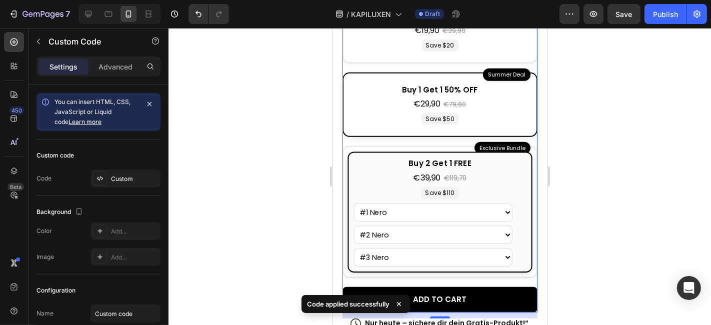
click at [381, 106] on div "Buy 1 Get 1 50% OFF €29,90 €79,80 Save $50 #1 Nero #1 Grigio #1 [PERSON_NAME] #…" at bounding box center [439, 104] width 181 height 51
click at [332, 28] on input "Summer Deal Buy 1 Get 1 50% OFF €29,90 €79,80 Save $50 #1 Nero #1 Grigio #1 [PE…" at bounding box center [332, 28] width 0 height 0
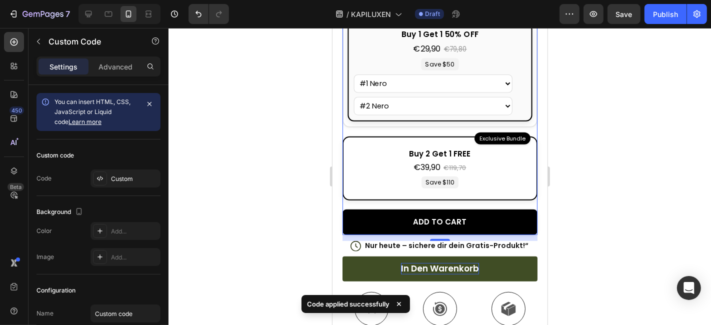
scroll to position [278, 0]
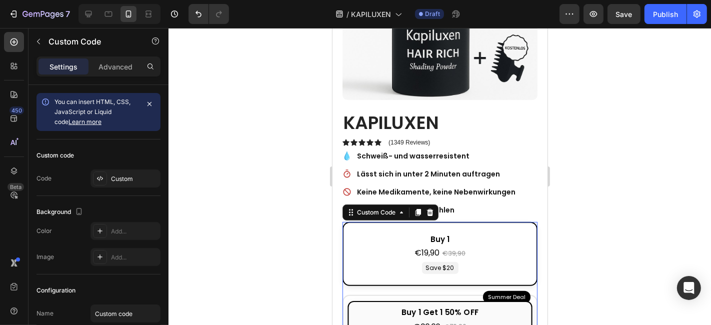
click at [382, 260] on div "Buy 1 €19,90 €39,90 Save $20 Nero Grigio [PERSON_NAME] [PERSON_NAME] [PERSON_NA…" at bounding box center [439, 254] width 181 height 51
click at [332, 28] on input "Buy 1 €19,90 €39,90 Save $20 Nero Grigio [PERSON_NAME] [PERSON_NAME] [PERSON_NA…" at bounding box center [332, 28] width 0 height 0
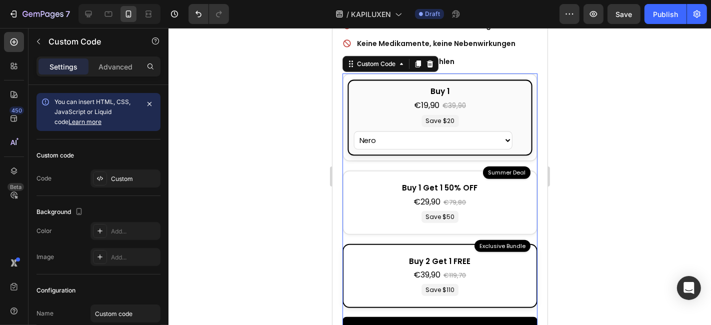
scroll to position [444, 0]
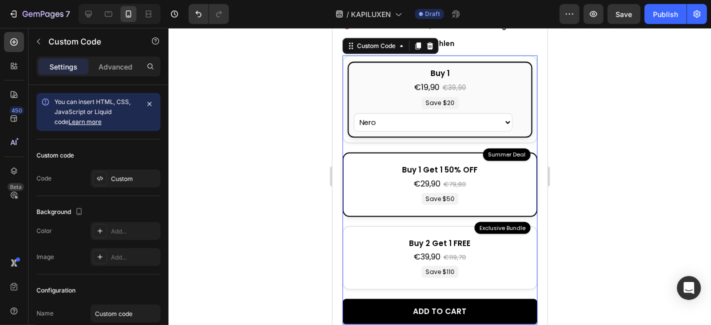
click at [499, 178] on div "€29,90 €79,80" at bounding box center [439, 184] width 171 height 12
click at [332, 28] on input "Summer Deal Buy 1 Get 1 50% OFF €29,90 €79,80 Save $50 #1 Nero #1 Grigio #1 [PE…" at bounding box center [332, 28] width 0 height 0
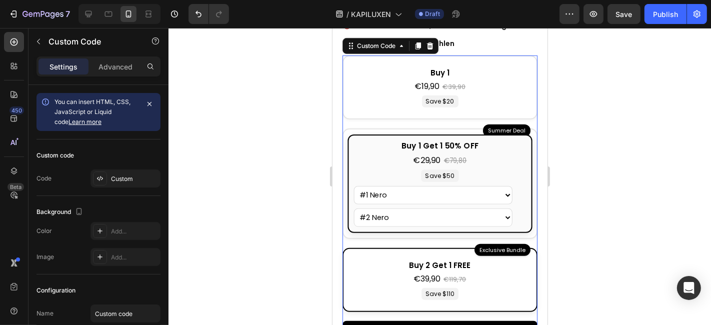
click at [381, 260] on div "Buy 2 Get 1 FREE" at bounding box center [439, 266] width 171 height 12
click at [332, 28] on input "Exclusive Bundle Buy 2 Get 1 FREE €39,90 €119,70 Save $110 #1 Nero #1 Grigio #1…" at bounding box center [332, 28] width 0 height 0
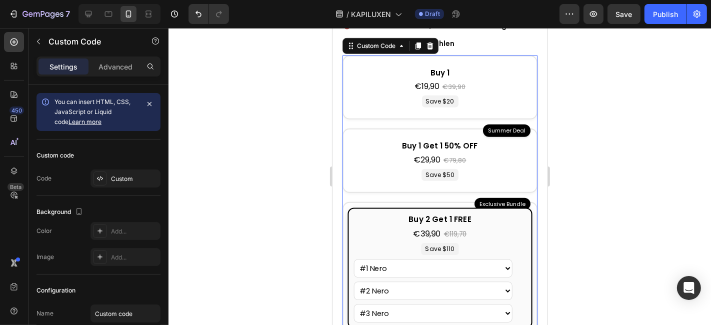
click at [632, 191] on div at bounding box center [440, 176] width 543 height 297
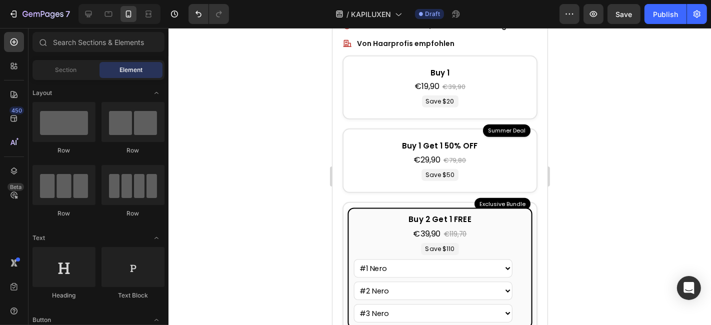
click at [301, 158] on div at bounding box center [440, 176] width 543 height 297
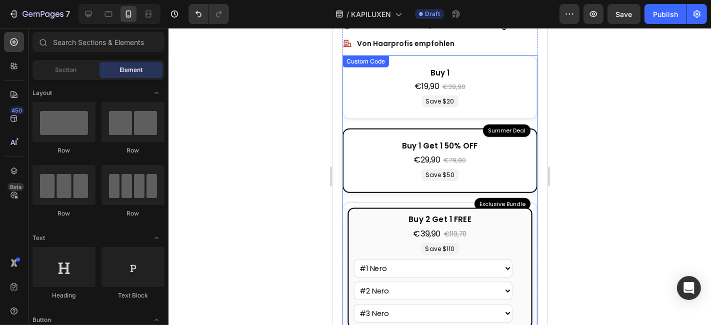
click at [398, 162] on div "Buy 1 Get 1 50% OFF €29,90 €79,80 Save $50 #1 Nero #1 Grigio #1 [PERSON_NAME] #…" at bounding box center [439, 160] width 181 height 51
click at [332, 28] on input "Summer Deal Buy 1 Get 1 50% OFF €29,90 €79,80 Save $50 #1 Nero #1 Grigio #1 [PE…" at bounding box center [332, 28] width 0 height 0
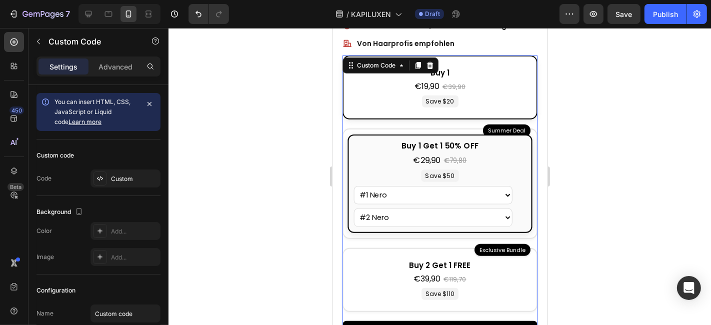
click at [390, 94] on div "Buy 1 €19,90 €39,90 Save $20 Nero Grigio [PERSON_NAME] [PERSON_NAME] [PERSON_NA…" at bounding box center [439, 87] width 181 height 51
click at [332, 28] on input "Buy 1 €19,90 €39,90 Save $20 Nero Grigio [PERSON_NAME] [PERSON_NAME] [PERSON_NA…" at bounding box center [332, 28] width 0 height 0
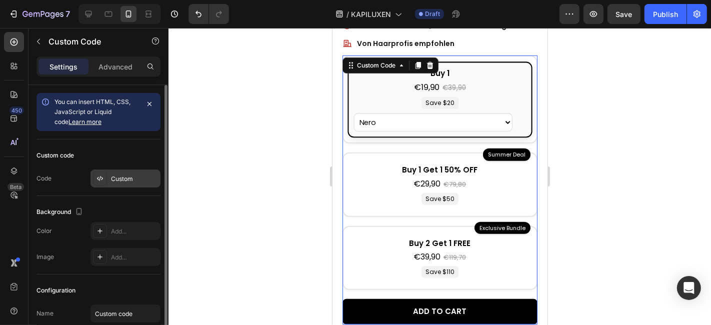
click at [131, 185] on div "Custom" at bounding box center [126, 179] width 70 height 18
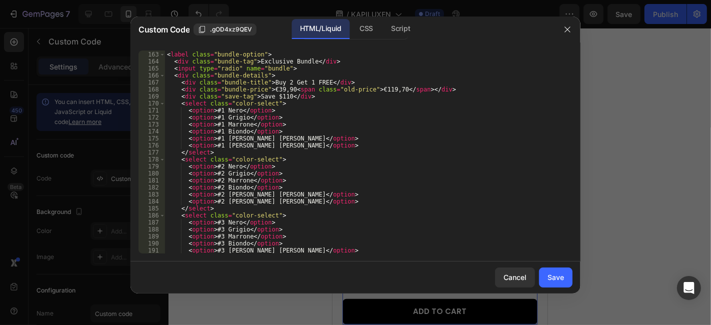
scroll to position [1218, 0]
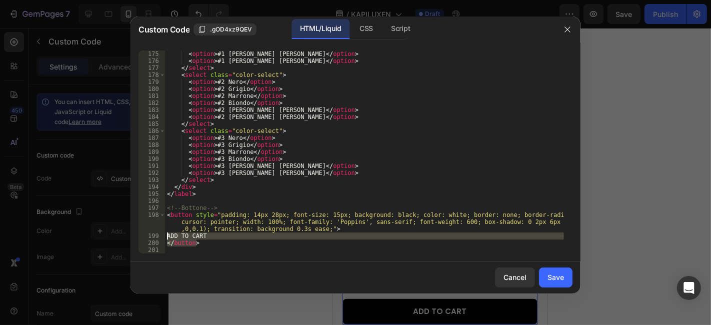
drag, startPoint x: 203, startPoint y: 241, endPoint x: 166, endPoint y: 234, distance: 38.2
click at [166, 234] on div "< option > #1 [PERSON_NAME] [PERSON_NAME] </ option > < option > #1 [PERSON_NAM…" at bounding box center [364, 159] width 399 height 217
type textarea "ADD TO CART </button>"
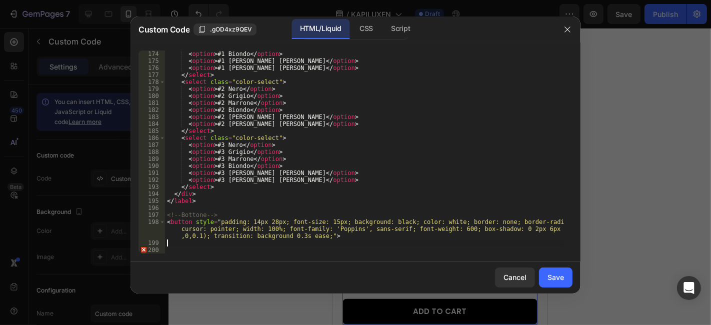
type textarea "<button style="padding: 14px 28px; font-size: 15px; background: black; color: w…"
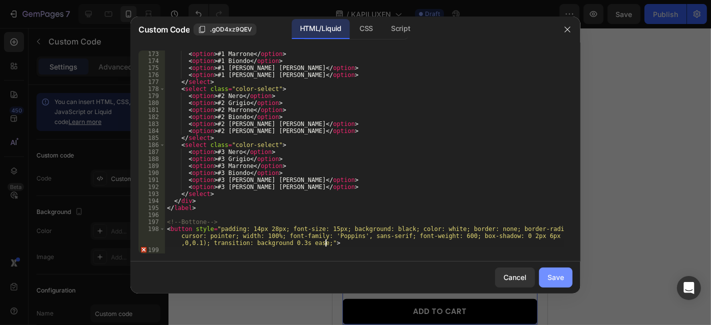
click at [546, 276] on button "Save" at bounding box center [556, 278] width 34 height 20
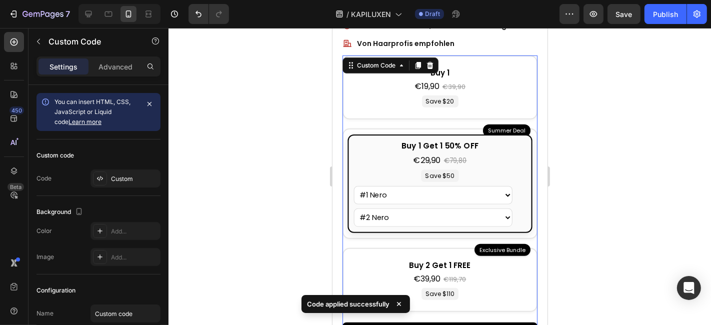
scroll to position [556, 0]
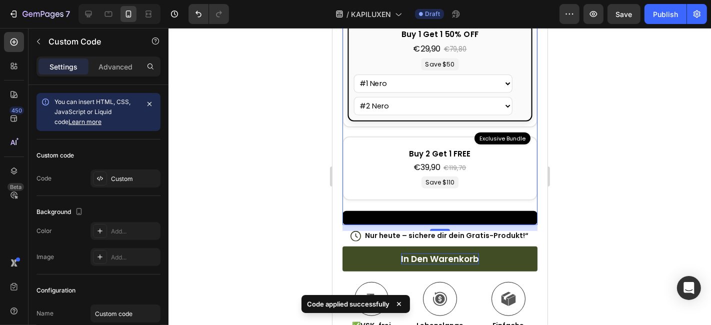
click at [508, 211] on button at bounding box center [439, 218] width 195 height 14
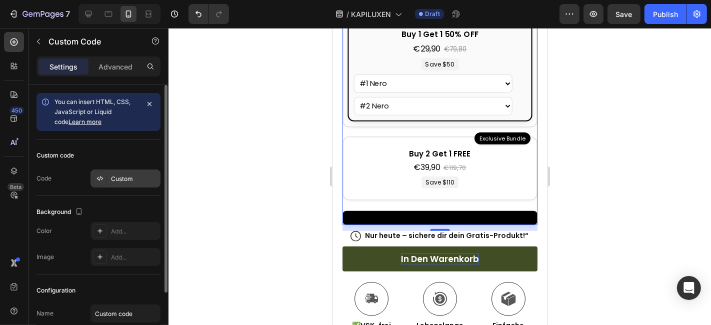
click at [111, 177] on div "Custom" at bounding box center [134, 179] width 47 height 9
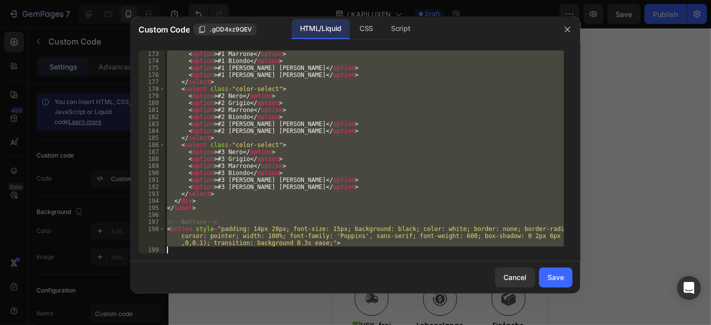
scroll to position [1204, 0]
drag, startPoint x: 166, startPoint y: 54, endPoint x: 311, endPoint y: 326, distance: 308.6
click at [311, 0] on html "7 / KAPILUXEN Draft Preview Save Publish 450 Beta Sections(18) Elements(83) Sec…" at bounding box center [355, 0] width 711 height 0
type textarea "<button style="padding: 14px 28px; font-size: 15px; background: black; color: w…"
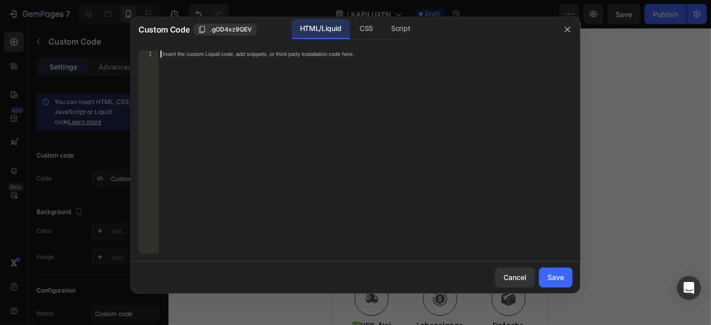
scroll to position [1274, 0]
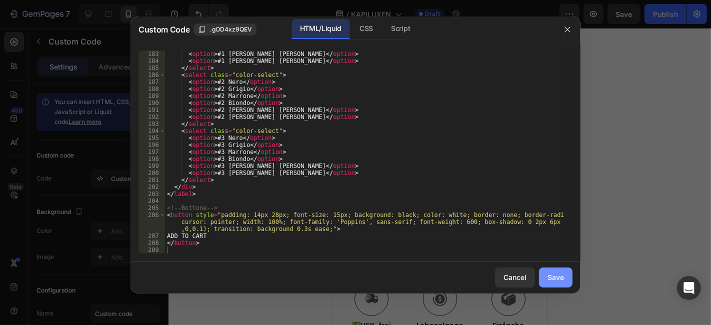
click at [549, 280] on div "Save" at bounding box center [556, 277] width 17 height 11
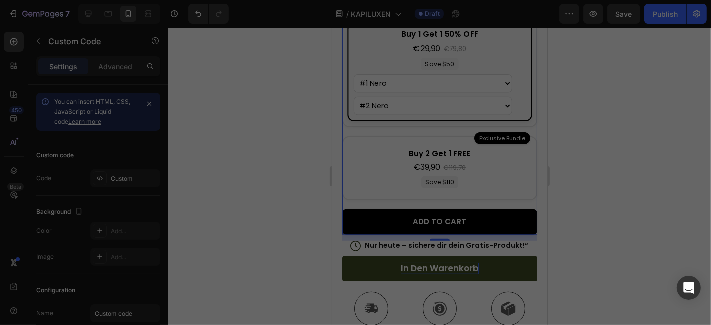
type textarea "</button>"
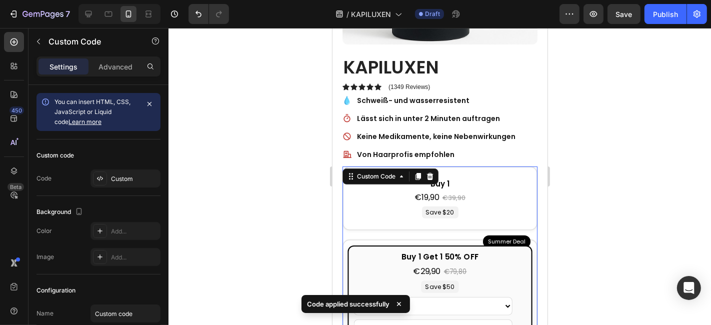
click at [486, 191] on div "€19,90 €39,90" at bounding box center [439, 197] width 171 height 12
click at [332, 28] on input "Buy 1 €19,90 €39,90 Save $20 Nero Grigio [PERSON_NAME] [PERSON_NAME] [PERSON_NA…" at bounding box center [332, 28] width 0 height 0
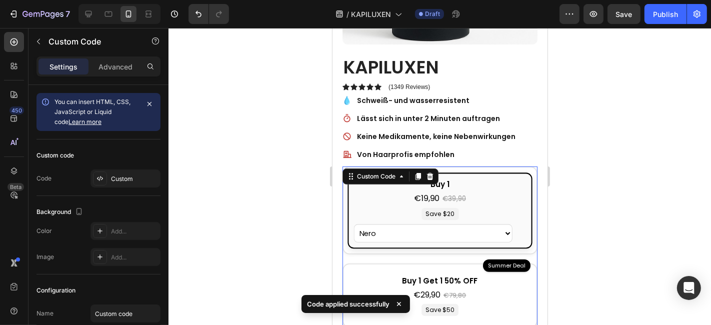
scroll to position [444, 0]
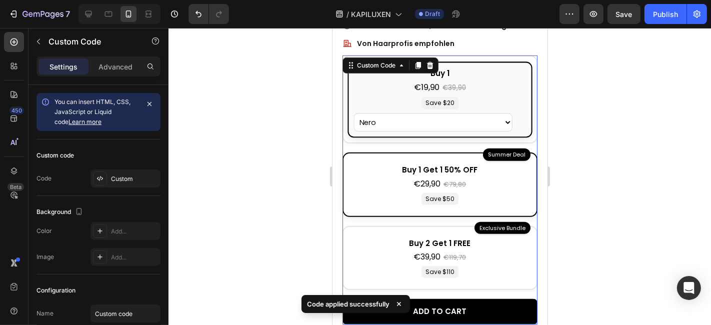
click at [487, 177] on div "Buy 1 Get 1 50% OFF €29,90 €79,80 Save $50 #1 Nero #1 Grigio #1 [PERSON_NAME] #…" at bounding box center [439, 184] width 181 height 51
click at [332, 28] on input "Summer Deal Buy 1 Get 1 50% OFF €29,90 €79,80 Save $50 #1 Nero #1 Grigio #1 [PE…" at bounding box center [332, 28] width 0 height 0
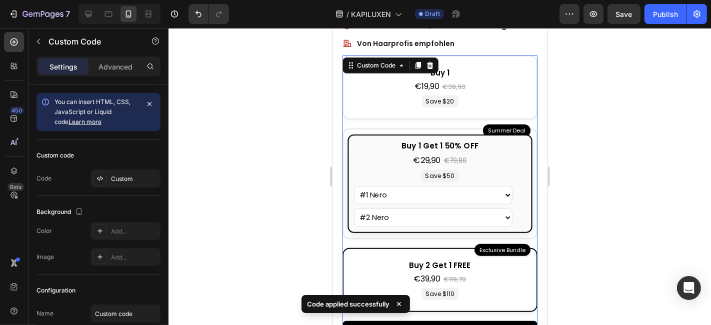
click at [496, 255] on div "Buy 2 Get 1 FREE €39,90 €119,70 Save $110 #1 Nero #1 Grigio #1 [PERSON_NAME] #1…" at bounding box center [439, 280] width 181 height 51
click at [332, 28] on input "Exclusive Bundle Buy 2 Get 1 FREE €39,90 €119,70 Save $110 #1 Nero #1 Grigio #1…" at bounding box center [332, 28] width 0 height 0
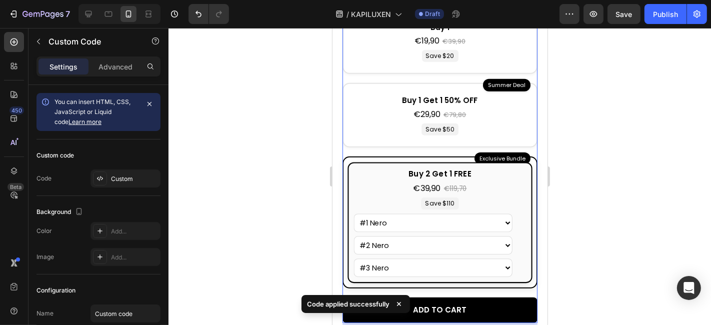
scroll to position [500, 0]
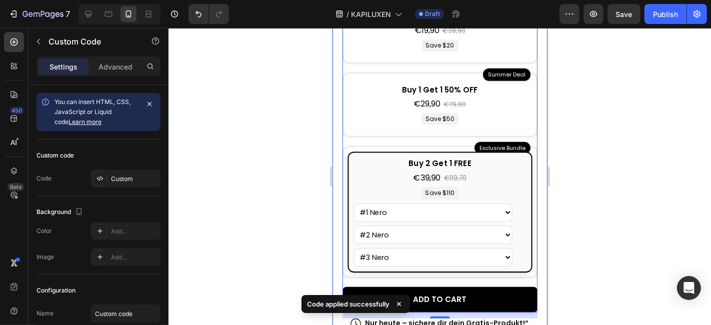
click at [336, 113] on div "Product Images Image Icon Icon Icon Icon Icon Icon List Ich leide an Alopecia u…" at bounding box center [439, 222] width 215 height 1101
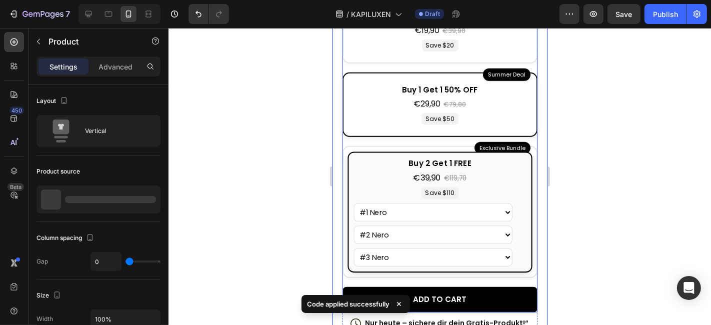
click at [347, 106] on label "Summer Deal Buy 1 Get 1 50% OFF €29,90 €79,80 Save $50 #1 Nero #1 Grigio #1 [PE…" at bounding box center [439, 104] width 195 height 65
click at [332, 28] on input "Summer Deal Buy 1 Get 1 50% OFF €29,90 €79,80 Save $50 #1 Nero #1 Grigio #1 [PE…" at bounding box center [332, 28] width 0 height 0
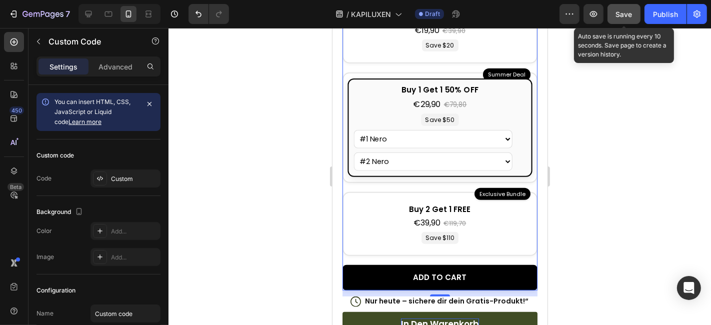
click at [623, 16] on span "Save" at bounding box center [624, 14] width 17 height 9
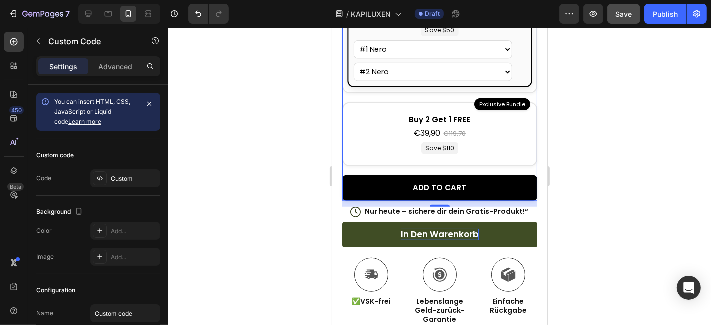
scroll to position [611, 0]
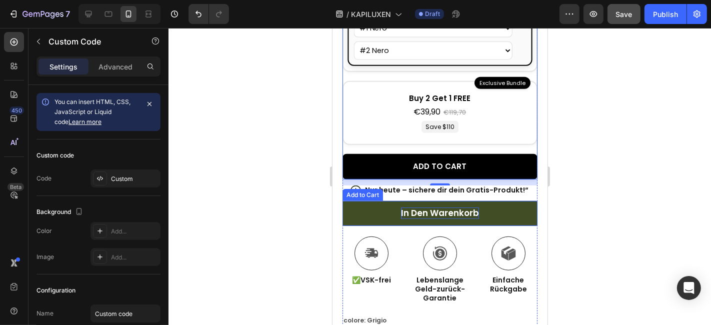
click at [383, 202] on button "In den Warenkorb" at bounding box center [439, 213] width 195 height 25
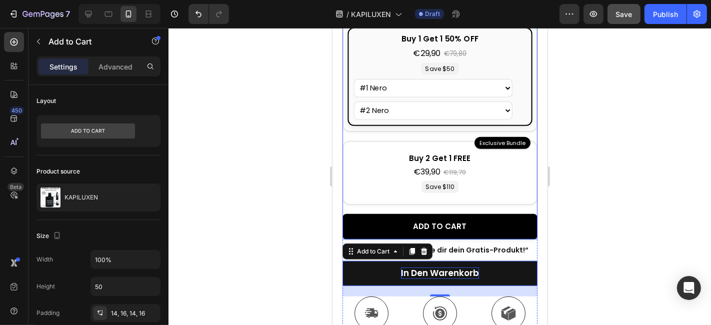
scroll to position [556, 0]
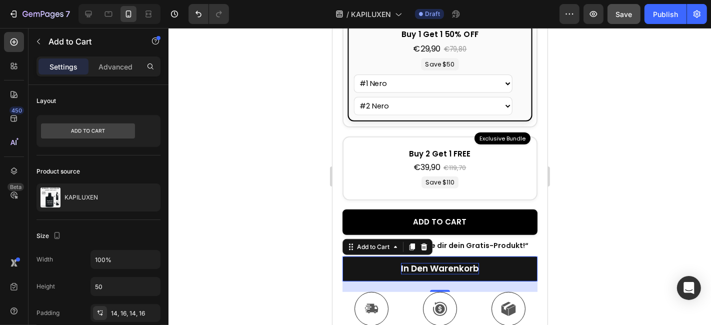
drag, startPoint x: 179, startPoint y: 2, endPoint x: 263, endPoint y: -33, distance: 90.4
click at [263, 0] on html "7 / KAPILUXEN Draft Preview Save Publish 450 Beta Sections(18) Elements(83) Sec…" at bounding box center [355, 0] width 711 height 0
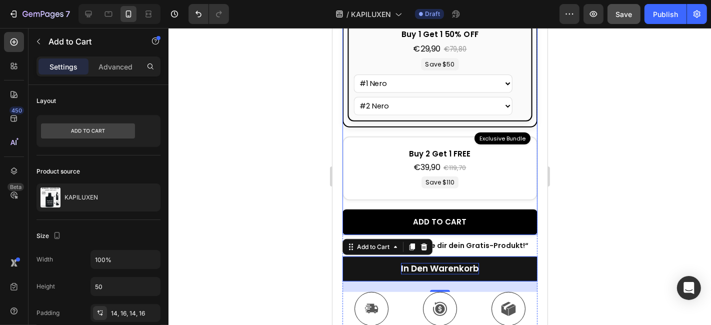
click at [469, 43] on div "Buy 1 Get 1 50% OFF €29,90 €79,80 Save $50 #1 Nero #1 Grigio #1 [PERSON_NAME] #…" at bounding box center [439, 72] width 185 height 98
click at [332, 28] on input "Summer Deal Buy 1 Get 1 50% OFF €29,90 €79,80 Save $50 #1 Nero #1 Grigio #1 [PE…" at bounding box center [332, 28] width 0 height 0
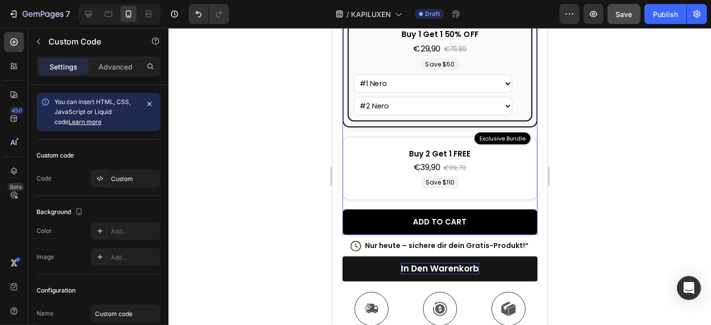
click at [469, 43] on div "Buy 1 Get 1 50% OFF €29,90 €79,80 Save $50 #1 Nero #1 Grigio #1 [PERSON_NAME] #…" at bounding box center [439, 72] width 185 height 98
click at [332, 28] on input "Summer Deal Buy 1 Get 1 50% OFF €29,90 €79,80 Save $50 #1 Nero #1 Grigio #1 [PE…" at bounding box center [332, 28] width 0 height 0
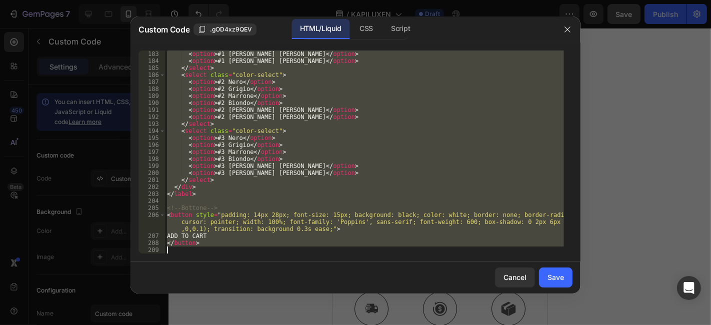
scroll to position [1274, 0]
drag, startPoint x: 166, startPoint y: 53, endPoint x: 291, endPoint y: 305, distance: 282.1
click at [291, 305] on div "Custom Code .gOD4xz9QEV HTML/Liquid CSS Script <style> 183 184 185 186 187 188 …" at bounding box center [356, 163] width 450 height 293
type textarea "</button>"
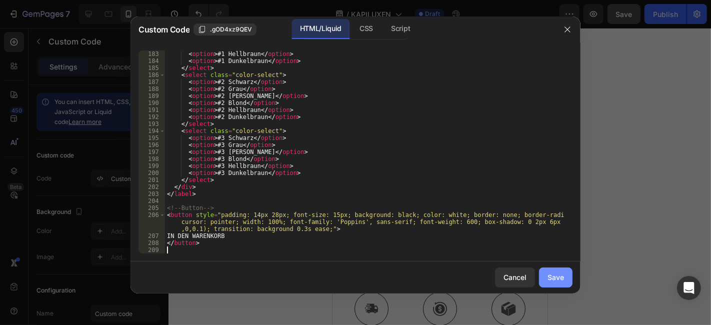
click at [561, 281] on div "Save" at bounding box center [556, 277] width 17 height 11
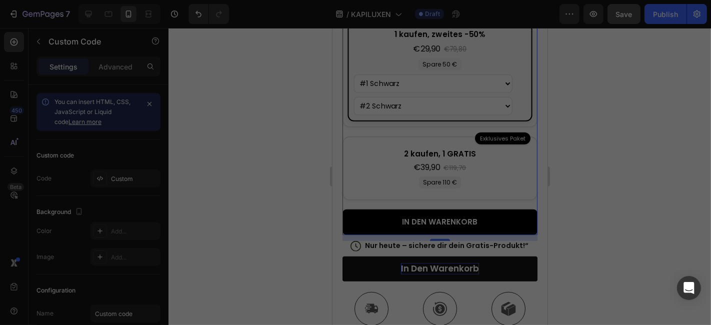
type textarea "</button>"
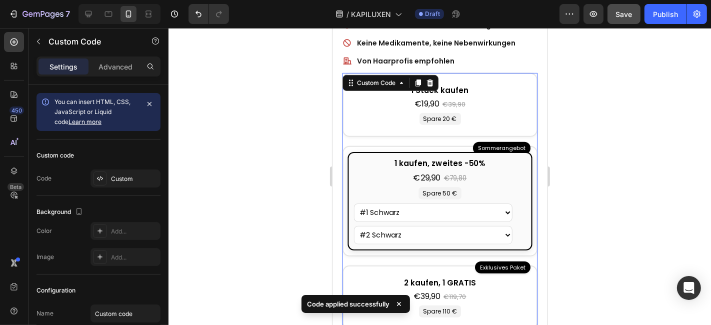
scroll to position [389, 0]
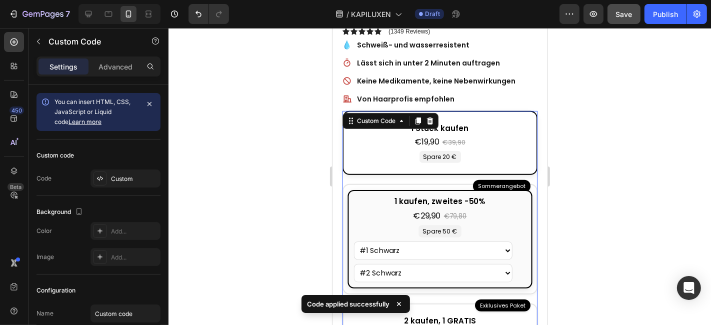
click at [504, 123] on div "1 Stück kaufen" at bounding box center [439, 129] width 171 height 12
click at [332, 28] on input "1 Stück kaufen €19,90 €39,90 Spare 20 € [PERSON_NAME] [PERSON_NAME] [PERSON_NAM…" at bounding box center [332, 28] width 0 height 0
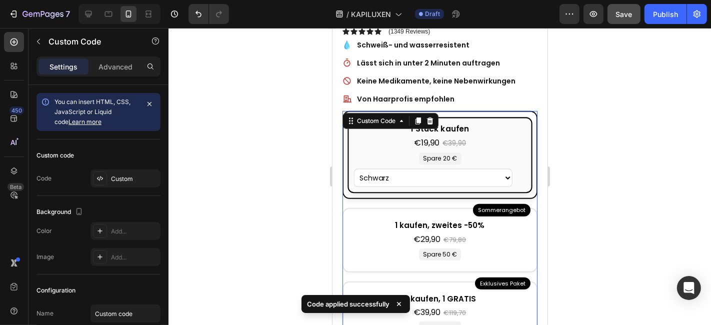
click at [504, 123] on div "1 Stück kaufen" at bounding box center [440, 129] width 173 height 12
click at [332, 28] on input "1 Stück kaufen €19,90 €39,90 Spare 20 € [PERSON_NAME] [PERSON_NAME] [PERSON_NAM…" at bounding box center [332, 28] width 0 height 0
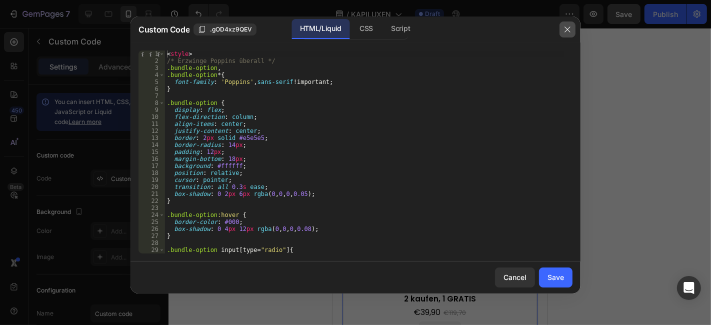
drag, startPoint x: 568, startPoint y: 24, endPoint x: 561, endPoint y: 30, distance: 8.9
click at [568, 24] on button "button" at bounding box center [568, 30] width 16 height 16
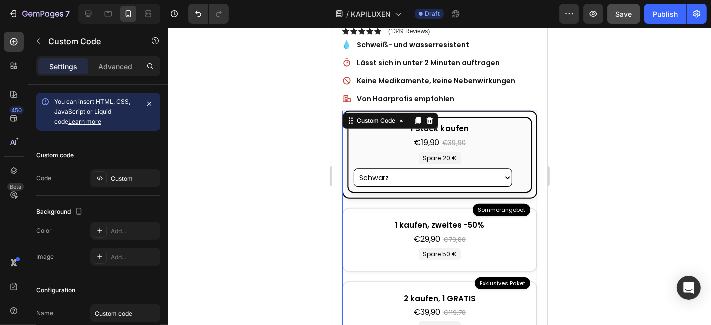
click at [402, 168] on select "[PERSON_NAME] [PERSON_NAME] [PERSON_NAME] Blond Hellbraun Dunkelbraun" at bounding box center [433, 177] width 159 height 19
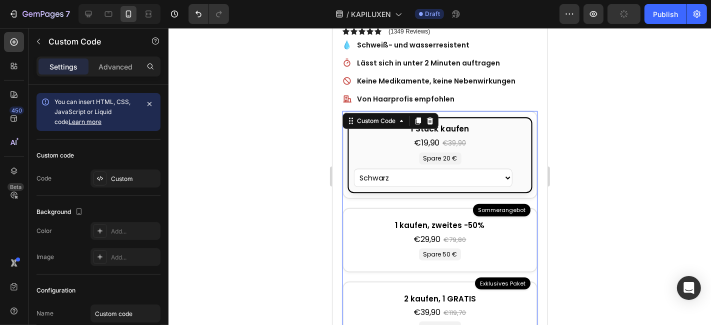
drag, startPoint x: 223, startPoint y: 167, endPoint x: 230, endPoint y: 169, distance: 7.3
click at [223, 167] on div at bounding box center [440, 176] width 543 height 297
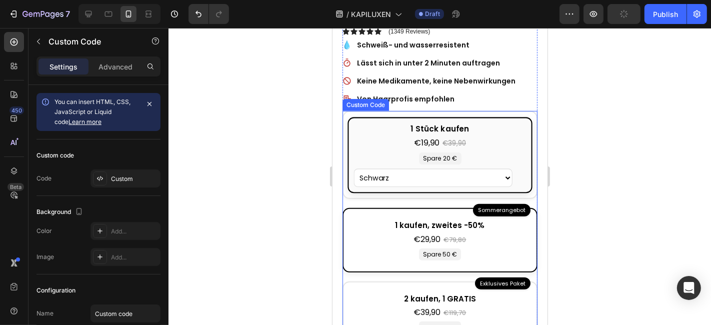
click at [433, 248] on div "Spare 50 €" at bounding box center [440, 254] width 42 height 12
click at [332, 28] on input "Sommerangebot 1 kaufen, zweites -50% €29,90 €79,80 Spare 50 € #1 [PERSON_NAME] …" at bounding box center [332, 28] width 0 height 0
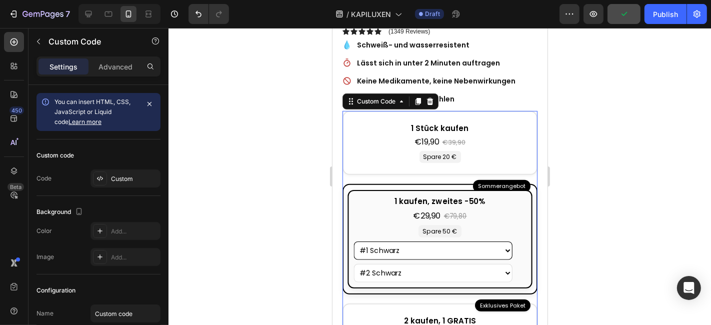
click at [419, 243] on select "#1 [PERSON_NAME] #1 [PERSON_NAME] #1 [PERSON_NAME] #1 Blond #1 Hellbraun #1 Dun…" at bounding box center [433, 250] width 159 height 19
click at [411, 263] on select "#2 [PERSON_NAME] #2 [PERSON_NAME] #2 [PERSON_NAME] #2 Blond #2 Hellbraun #2 Dun…" at bounding box center [433, 272] width 159 height 19
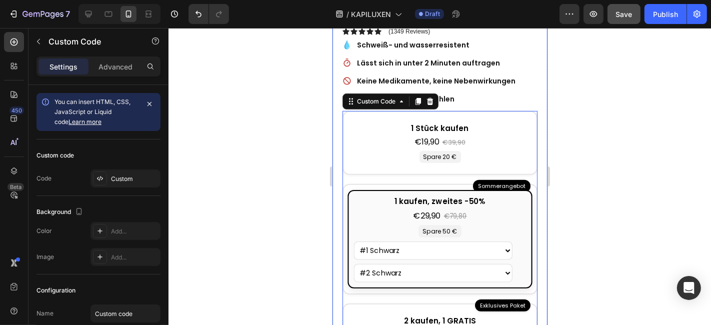
click at [296, 211] on div at bounding box center [440, 176] width 543 height 297
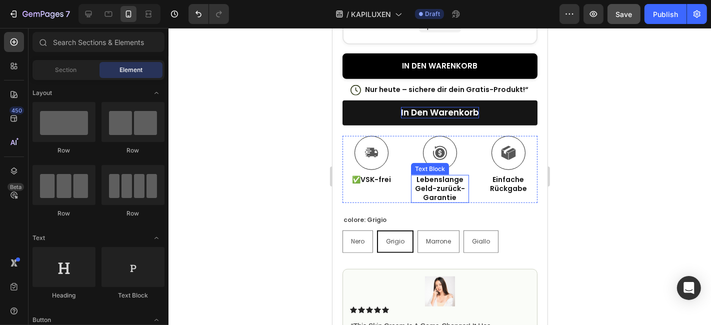
scroll to position [722, 0]
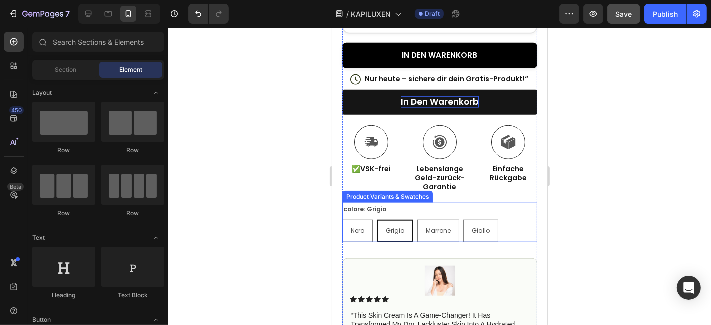
click at [358, 203] on legend "colore: Grigio" at bounding box center [364, 209] width 45 height 13
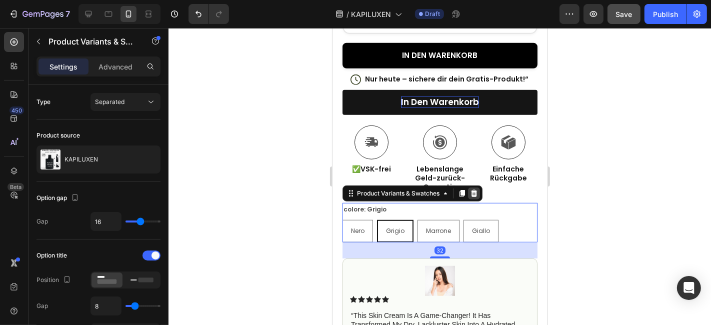
click at [476, 190] on icon at bounding box center [474, 193] width 7 height 7
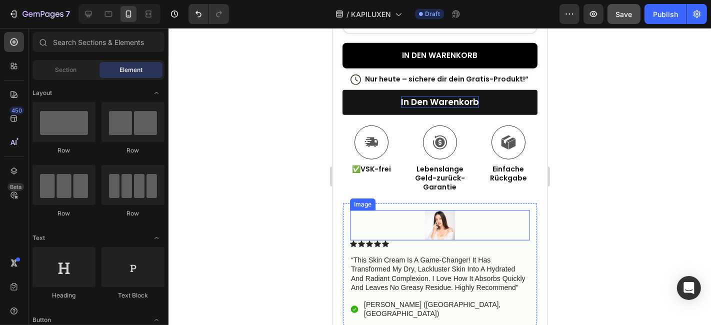
click at [435, 211] on img at bounding box center [440, 225] width 30 height 30
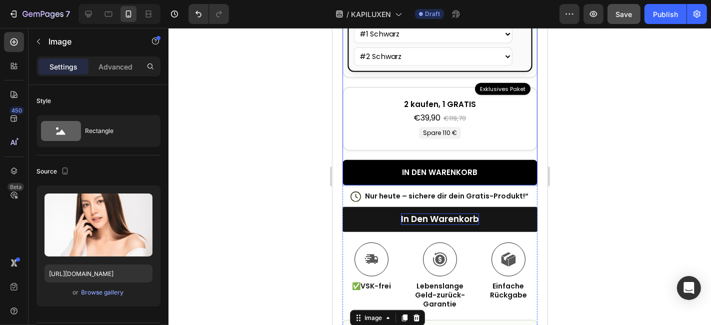
scroll to position [556, 0]
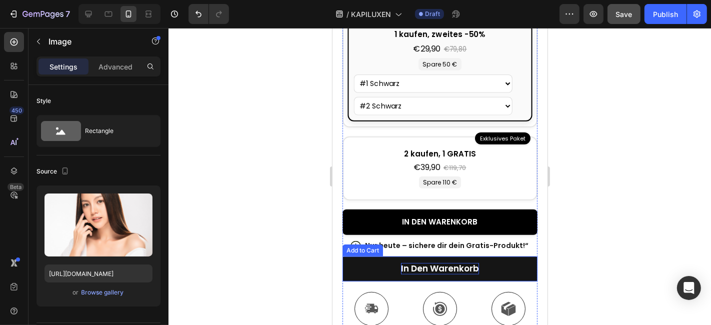
click at [444, 263] on p "In den Warenkorb" at bounding box center [440, 268] width 78 height 11
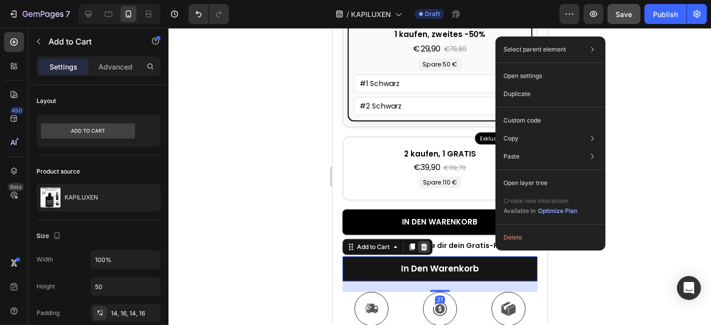
click at [427, 243] on icon at bounding box center [424, 247] width 8 height 8
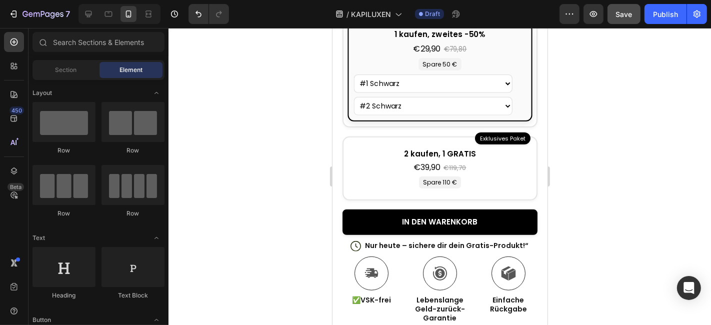
click at [598, 232] on div at bounding box center [440, 176] width 543 height 297
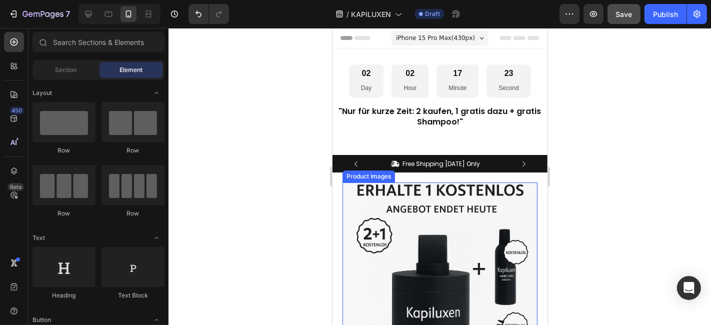
scroll to position [333, 0]
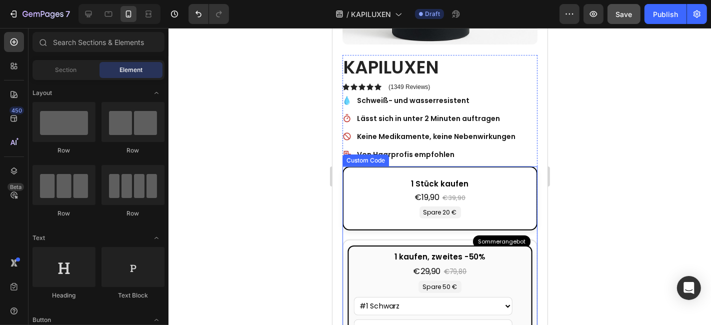
click at [347, 184] on label "1 Stück kaufen €19,90 €39,90 Spare 20 € [PERSON_NAME] [PERSON_NAME] [PERSON_NAM…" at bounding box center [439, 198] width 195 height 65
click at [332, 28] on input "1 Stück kaufen €19,90 €39,90 Spare 20 € [PERSON_NAME] [PERSON_NAME] [PERSON_NAM…" at bounding box center [332, 28] width 0 height 0
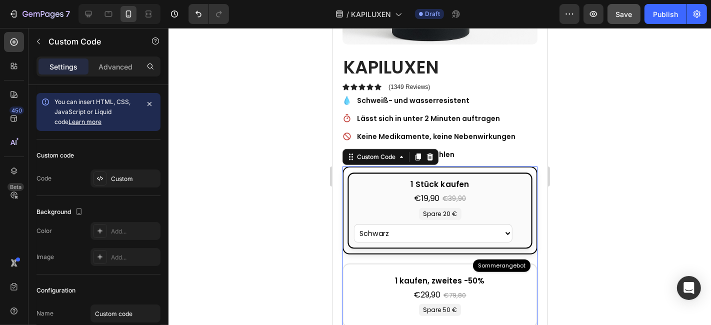
click at [347, 184] on label "1 Stück kaufen €19,90 €39,90 Spare 20 € [PERSON_NAME] [PERSON_NAME] [PERSON_NAM…" at bounding box center [439, 210] width 195 height 89
click at [332, 28] on input "1 Stück kaufen €19,90 €39,90 Spare 20 € [PERSON_NAME] [PERSON_NAME] [PERSON_NAM…" at bounding box center [332, 28] width 0 height 0
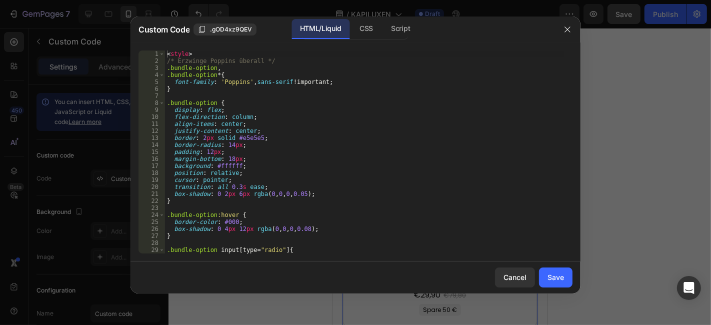
click at [347, 184] on div "< style > /* Erzwinge Poppins überall */ .bundle-option , .bundle-option * { fo…" at bounding box center [364, 159] width 399 height 217
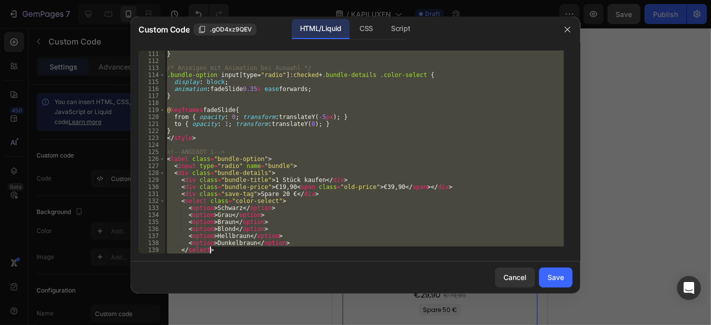
scroll to position [1274, 0]
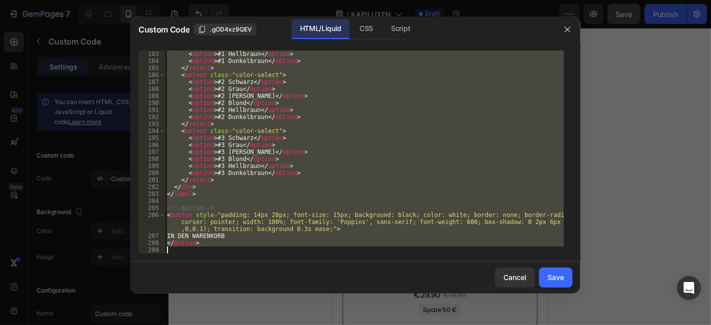
drag, startPoint x: 166, startPoint y: 54, endPoint x: 281, endPoint y: 351, distance: 318.9
click at [281, 0] on html "7 / KAPILUXEN Draft Preview Save Publish 450 Beta Sections(18) Elements(83) Sec…" at bounding box center [355, 0] width 711 height 0
type textarea "</button>"
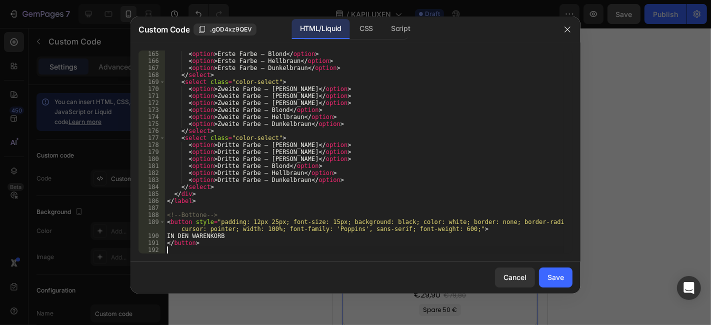
scroll to position [1155, 0]
click at [549, 275] on div "Save" at bounding box center [556, 277] width 17 height 11
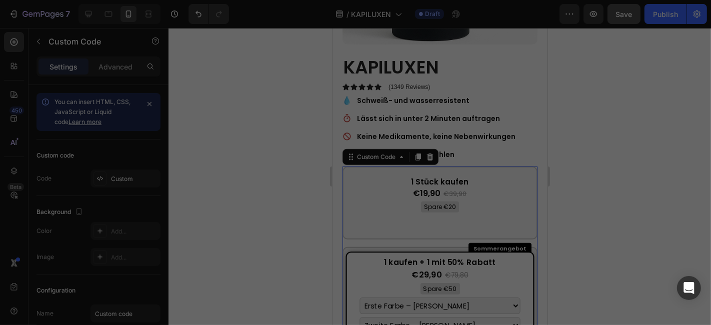
type textarea "</button>"
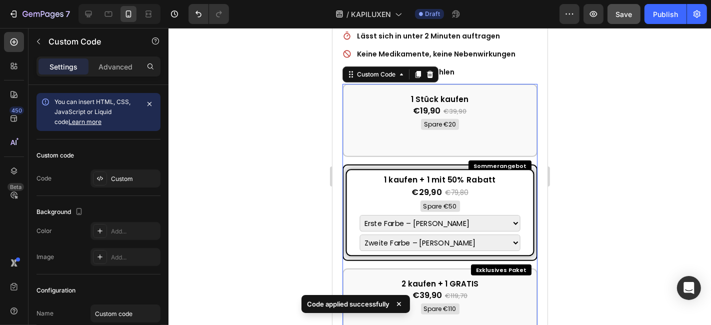
scroll to position [444, 0]
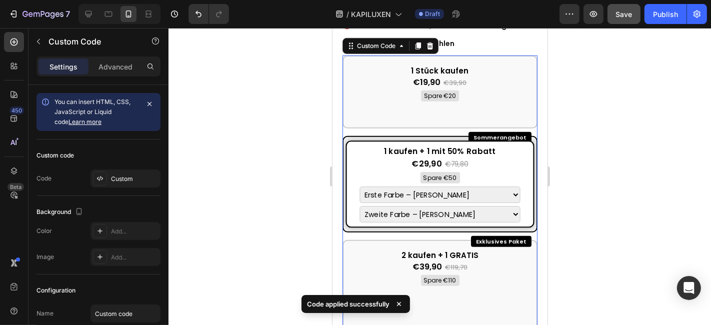
click at [472, 186] on select "Erste Farbe – [PERSON_NAME] Erste Farbe – [PERSON_NAME] Erste Farbe – [PERSON_N…" at bounding box center [440, 194] width 161 height 17
click at [474, 186] on select "Erste Farbe – [PERSON_NAME] Erste Farbe – [PERSON_NAME] Erste Farbe – [PERSON_N…" at bounding box center [440, 194] width 161 height 17
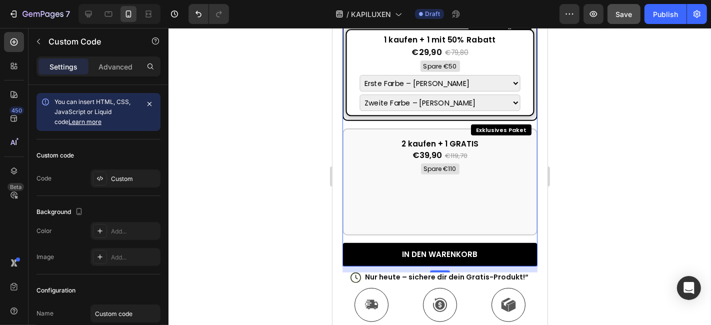
click at [474, 180] on div "2 kaufen + 1 GRATIS €39,90 €119,70 Spare €110 Erste Farbe – [PERSON_NAME] Erste…" at bounding box center [439, 182] width 183 height 96
click at [332, 28] on input "Exklusives Paket 2 kaufen + 1 GRATIS €39,90 €119,70 Spare €110 Erste Farbe – [P…" at bounding box center [332, 28] width 0 height 0
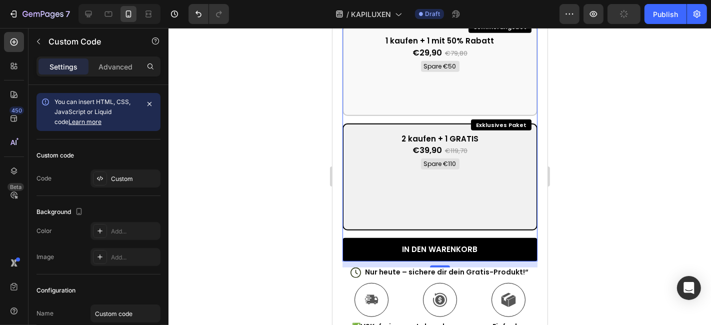
scroll to position [549, 0]
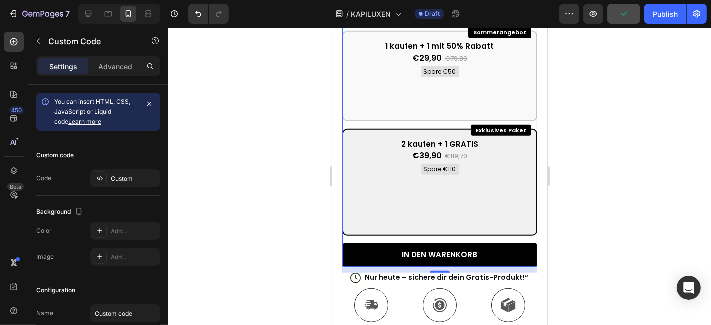
click at [378, 171] on div "2 kaufen + 1 GRATIS €39,90 €119,70 Spare €110 Erste Farbe – [PERSON_NAME] Erste…" at bounding box center [439, 183] width 183 height 96
click at [332, 28] on input "Exklusives Paket 2 kaufen + 1 GRATIS €39,90 €119,70 Spare €110 Erste Farbe – [P…" at bounding box center [332, 28] width 0 height 0
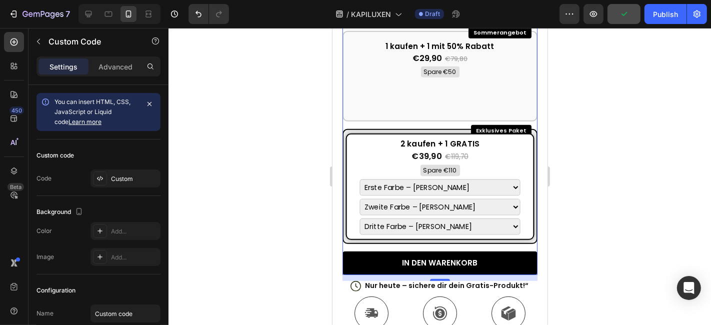
click at [378, 179] on select "Erste Farbe – [PERSON_NAME] Erste Farbe – [PERSON_NAME] Erste Farbe – [PERSON_N…" at bounding box center [440, 187] width 161 height 17
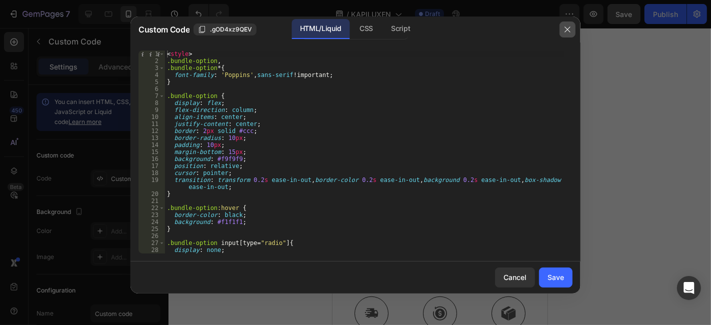
click at [574, 29] on button "button" at bounding box center [568, 30] width 16 height 16
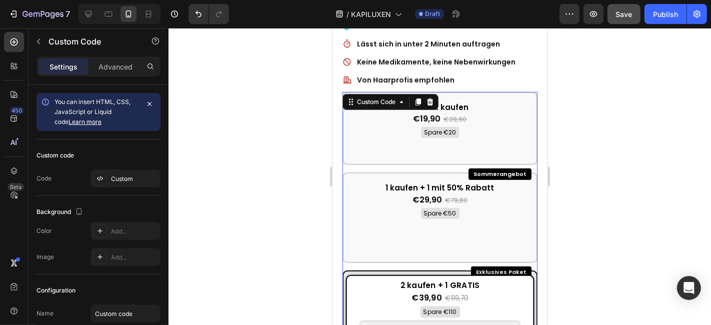
scroll to position [383, 0]
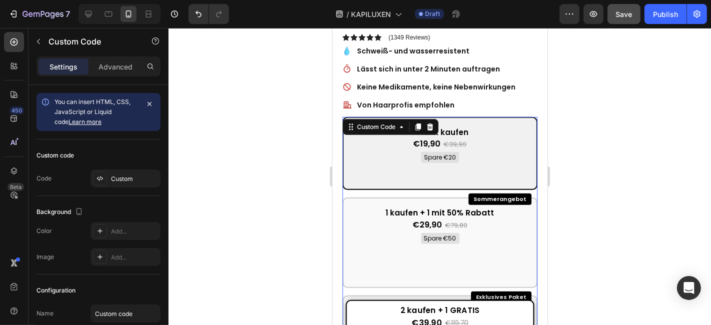
click at [410, 138] on div "€19,90 €39,90" at bounding box center [439, 144] width 175 height 12
click at [332, 28] on input "1 Stück kaufen €19,90 €39,90 Spare €20 Farbe wählen – [PERSON_NAME] Farbe wähle…" at bounding box center [332, 28] width 0 height 0
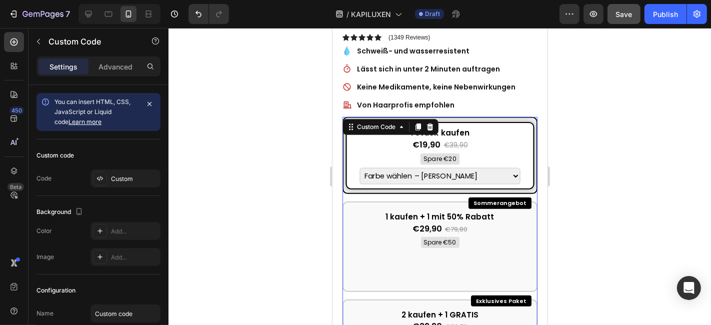
click at [410, 138] on div "€19,90 €39,90" at bounding box center [440, 144] width 178 height 13
click at [332, 28] on input "1 Stück kaufen €19,90 €39,90 Spare €20 Farbe wählen – [PERSON_NAME] Farbe wähle…" at bounding box center [332, 28] width 0 height 0
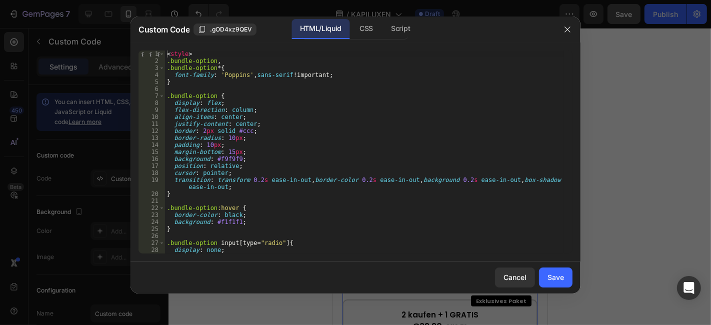
drag, startPoint x: 163, startPoint y: 50, endPoint x: 181, endPoint y: 86, distance: 40.7
click at [181, 86] on div "1 2 3 4 5 6 7 8 9 10 11 12 13 14 15 16 17 18 19 20 21 22 23 24 25 26 27 28 29 <…" at bounding box center [356, 152] width 450 height 219
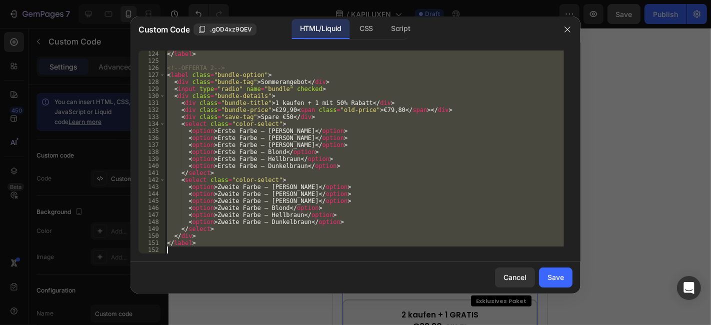
scroll to position [1155, 0]
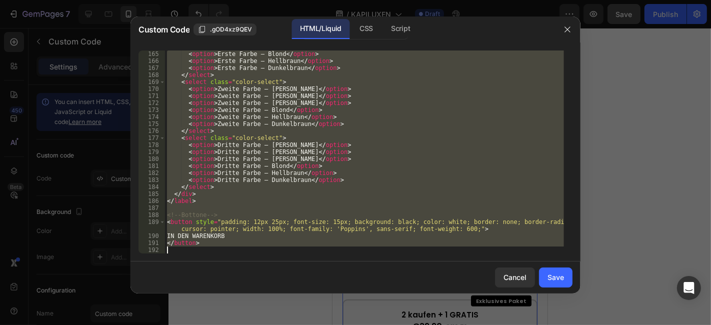
drag, startPoint x: 168, startPoint y: 54, endPoint x: 359, endPoint y: 309, distance: 319.1
click at [359, 309] on div "Custom Code .gOD4xz9QEV HTML/Liquid CSS Script <style> 165 166 167 168 169 170 …" at bounding box center [355, 162] width 711 height 325
type textarea "</button>"
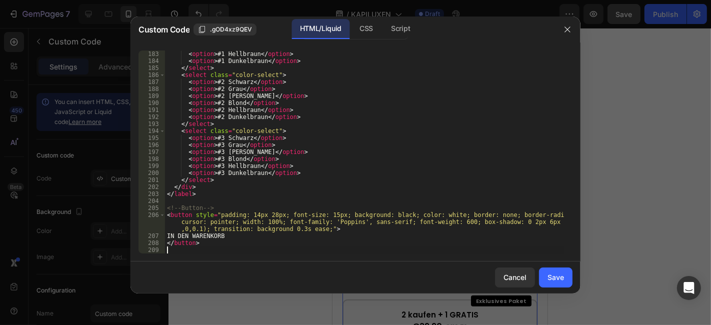
scroll to position [1274, 0]
click at [551, 277] on div "Save" at bounding box center [556, 277] width 17 height 11
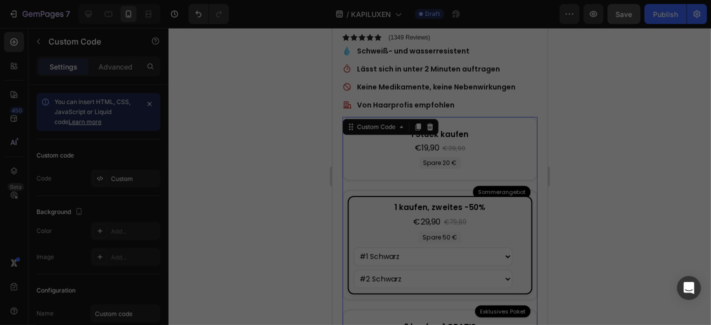
type textarea "</button>"
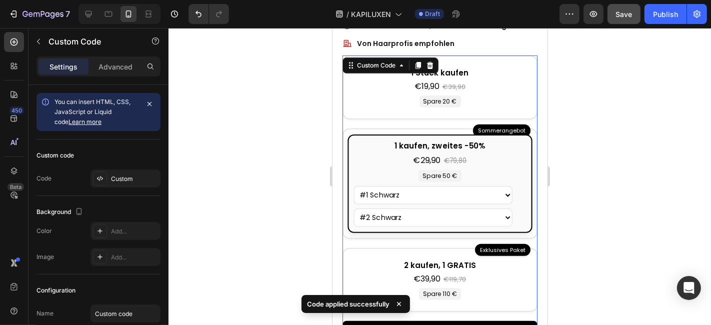
scroll to position [494, 0]
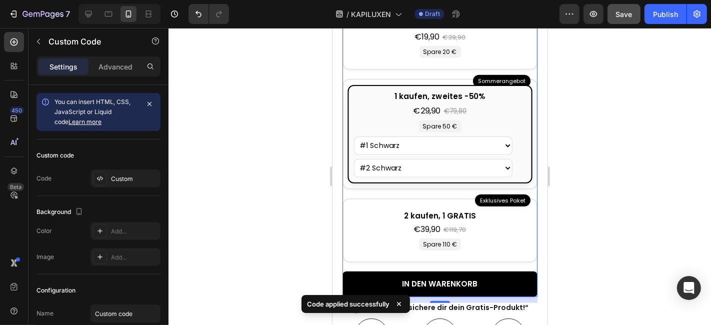
click at [281, 107] on div at bounding box center [440, 176] width 543 height 297
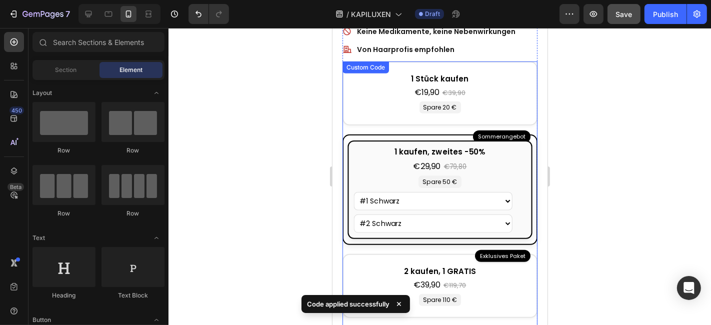
scroll to position [383, 0]
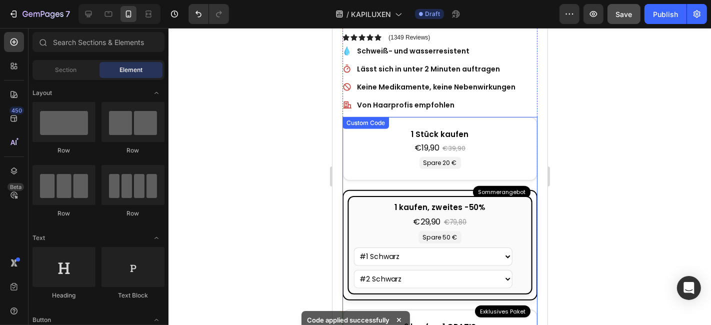
click at [420, 234] on div "1 kaufen, zweites -50% €29,90 €79,80 Spare 50 € #1 [PERSON_NAME] #1 [PERSON_NAM…" at bounding box center [439, 245] width 185 height 98
click at [332, 28] on input "Sommerangebot 1 kaufen, zweites -50% €29,90 €79,80 Spare 50 € #1 [PERSON_NAME] …" at bounding box center [332, 28] width 0 height 0
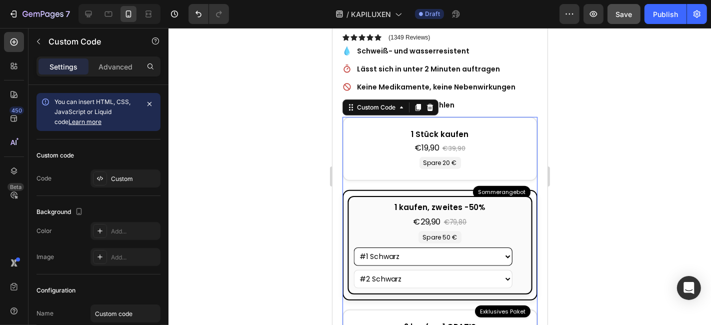
click at [420, 247] on select "#1 [PERSON_NAME] #1 [PERSON_NAME] #1 [PERSON_NAME] #1 Blond #1 Hellbraun #1 Dun…" at bounding box center [433, 256] width 159 height 19
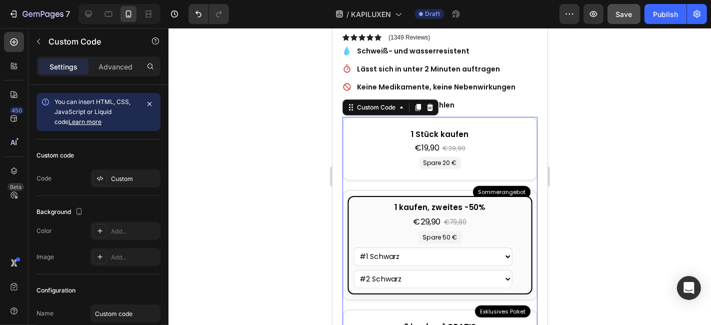
drag, startPoint x: 258, startPoint y: 211, endPoint x: 302, endPoint y: 237, distance: 51.1
click at [258, 211] on div at bounding box center [440, 176] width 543 height 297
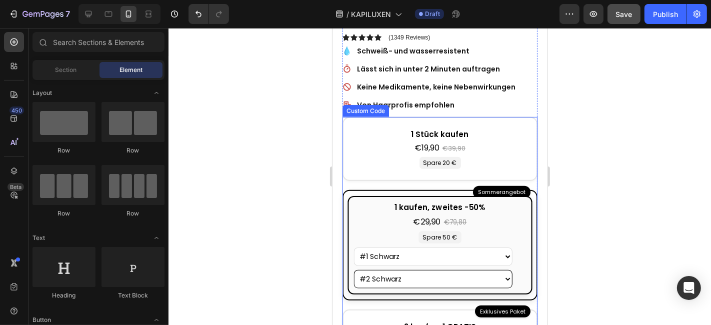
click at [380, 269] on select "#2 [PERSON_NAME] #2 [PERSON_NAME] #2 [PERSON_NAME] #2 Blond #2 Hellbraun #2 Dun…" at bounding box center [433, 278] width 159 height 19
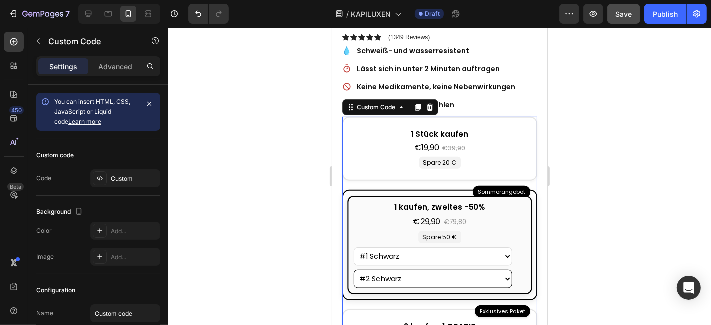
click at [380, 269] on select "#2 [PERSON_NAME] #2 [PERSON_NAME] #2 [PERSON_NAME] #2 Blond #2 Hellbraun #2 Dun…" at bounding box center [433, 278] width 159 height 19
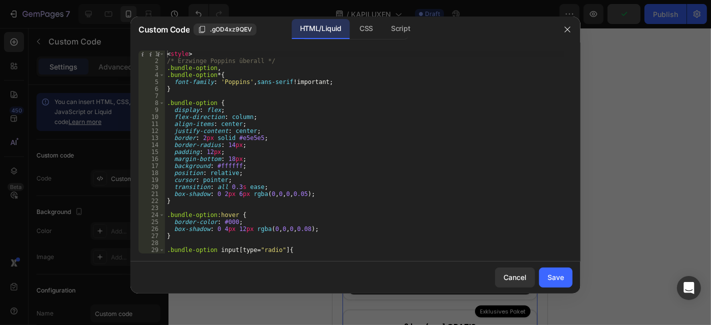
click at [614, 88] on div at bounding box center [355, 162] width 711 height 325
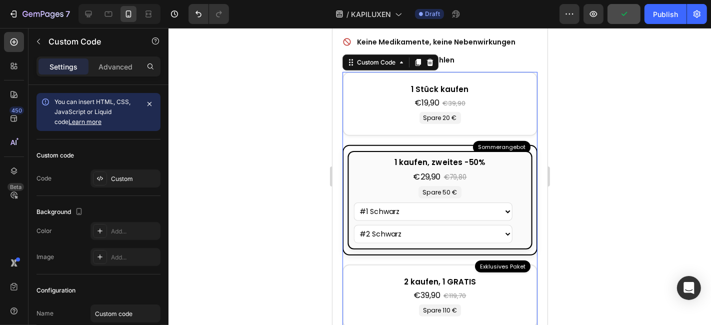
scroll to position [438, 0]
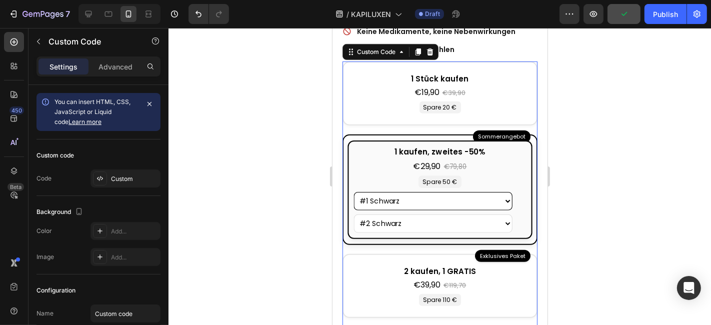
click at [479, 192] on select "#1 [PERSON_NAME] #1 [PERSON_NAME] #1 [PERSON_NAME] #1 Blond #1 Hellbraun #1 Dun…" at bounding box center [433, 201] width 159 height 19
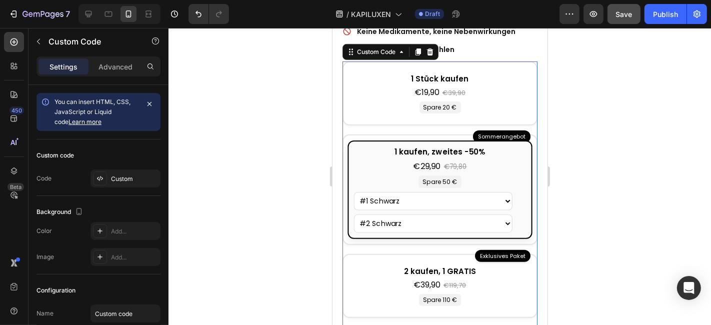
click at [677, 134] on div at bounding box center [440, 176] width 543 height 297
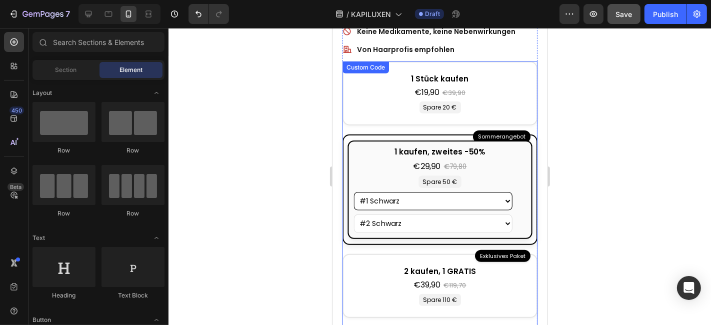
click at [425, 192] on select "#1 [PERSON_NAME] #1 [PERSON_NAME] #1 [PERSON_NAME] #1 Blond #1 Hellbraun #1 Dun…" at bounding box center [433, 201] width 159 height 19
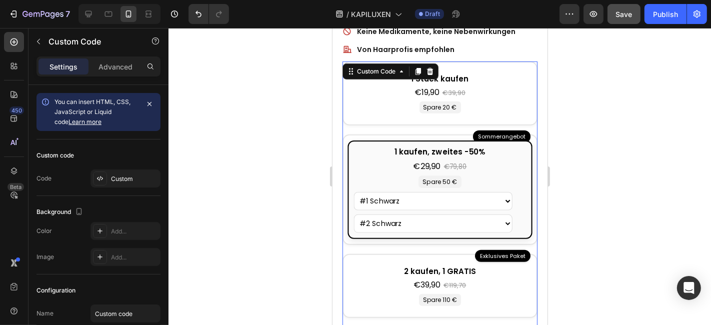
click at [711, 102] on div at bounding box center [440, 176] width 543 height 297
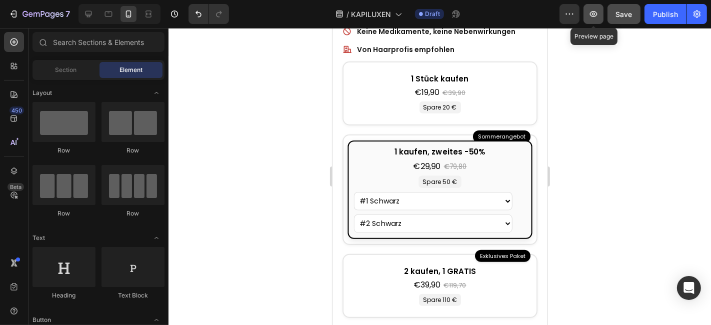
click at [592, 14] on icon "button" at bounding box center [594, 14] width 10 height 10
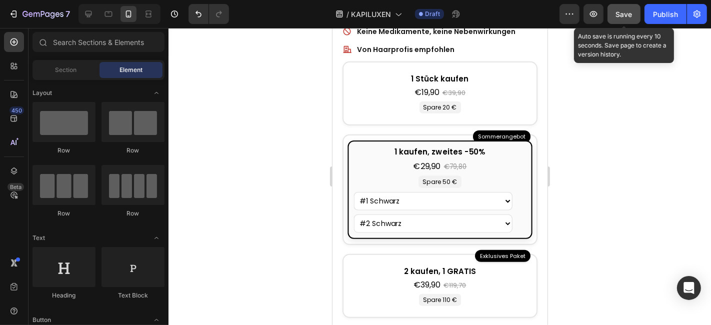
click at [629, 13] on span "Save" at bounding box center [624, 14] width 17 height 9
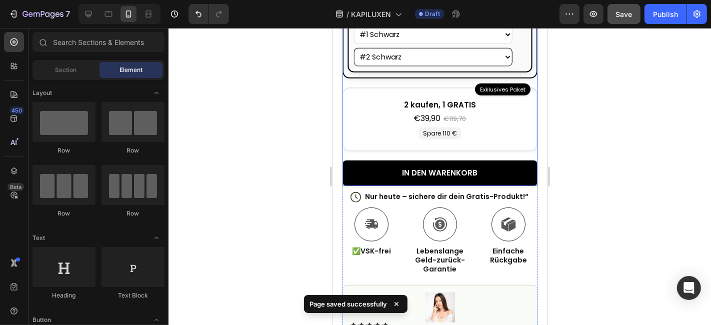
scroll to position [494, 0]
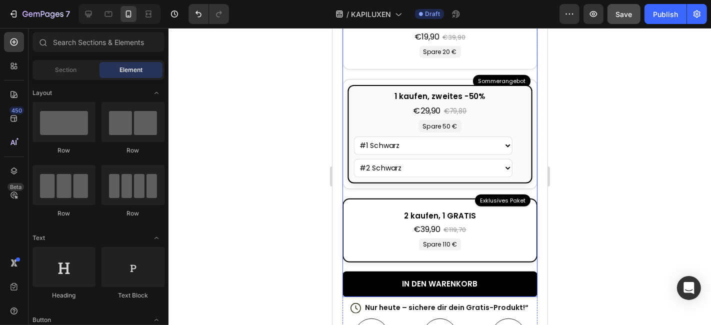
click at [467, 210] on div "2 kaufen, 1 GRATIS" at bounding box center [439, 216] width 171 height 12
click at [332, 28] on input "Exklusives Paket 2 kaufen, 1 GRATIS €39,90 €119,70 Spare 110 € #1 [PERSON_NAME]…" at bounding box center [332, 28] width 0 height 0
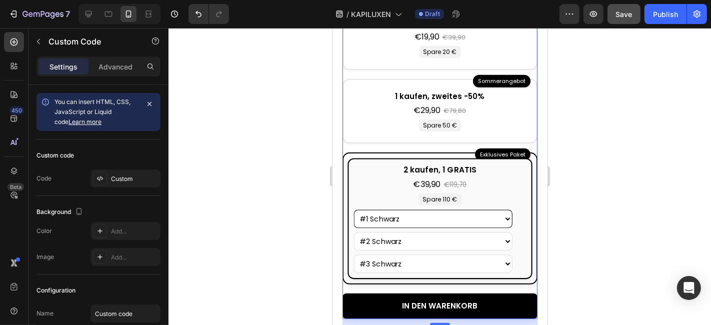
click at [445, 211] on select "#1 [PERSON_NAME] #1 [PERSON_NAME] #1 [PERSON_NAME] #1 Blond #1 Hellbraun #1 Dun…" at bounding box center [433, 218] width 159 height 19
select select "#1 Grau"
click at [354, 209] on select "#1 [PERSON_NAME] #1 [PERSON_NAME] #1 [PERSON_NAME] #1 Blond #1 Hellbraun #1 Dun…" at bounding box center [433, 218] width 159 height 19
click at [392, 232] on select "#2 [PERSON_NAME] #2 [PERSON_NAME] #2 [PERSON_NAME] #2 Blond #2 Hellbraun #2 Dun…" at bounding box center [433, 241] width 159 height 19
select select "#2 Dunkelbraun"
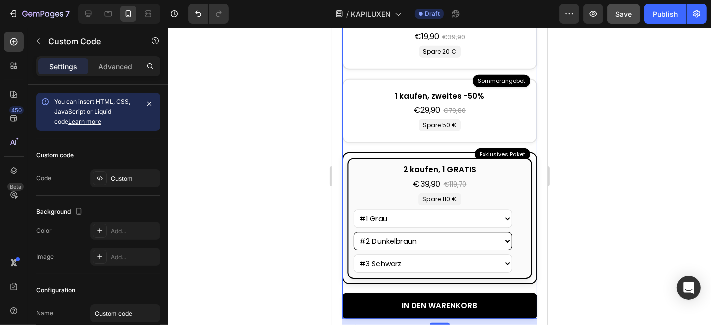
click at [354, 232] on select "#2 [PERSON_NAME] #2 [PERSON_NAME] #2 [PERSON_NAME] #2 Blond #2 Hellbraun #2 Dun…" at bounding box center [433, 241] width 159 height 19
click at [398, 256] on select "#3 [PERSON_NAME] #3 [PERSON_NAME] #3 [PERSON_NAME] #3 Blond #3 Hellbraun #3 Dun…" at bounding box center [433, 263] width 159 height 19
select select "#3 Grau"
click at [354, 254] on select "#3 [PERSON_NAME] #3 [PERSON_NAME] #3 [PERSON_NAME] #3 Blond #3 Hellbraun #3 Dun…" at bounding box center [433, 263] width 159 height 19
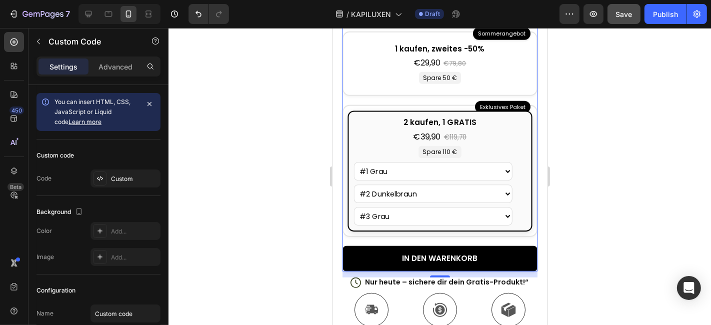
scroll to position [605, 0]
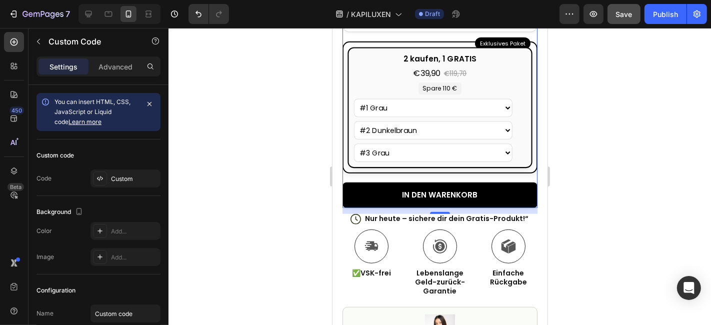
click at [458, 53] on div "2 kaufen, 1 GRATIS" at bounding box center [440, 59] width 173 height 12
click at [332, 28] on input "Exklusives Paket 2 kaufen, 1 GRATIS €39,90 €119,70 Spare 110 € #1 [PERSON_NAME]…" at bounding box center [332, 28] width 0 height 0
click at [458, 53] on div "2 kaufen, 1 GRATIS" at bounding box center [440, 59] width 173 height 12
click at [332, 28] on input "Exklusives Paket 2 kaufen, 1 GRATIS €39,90 €119,70 Spare 110 € #1 [PERSON_NAME]…" at bounding box center [332, 28] width 0 height 0
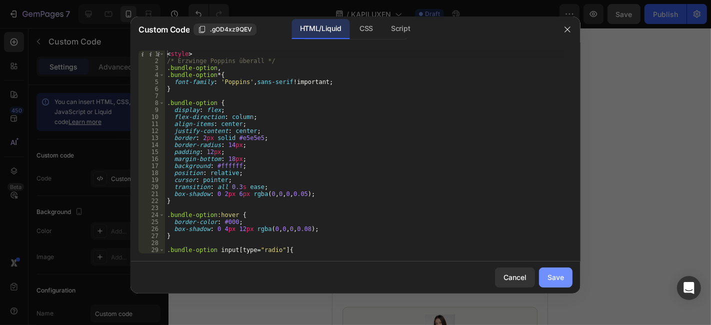
click at [560, 275] on div "Save" at bounding box center [556, 277] width 17 height 11
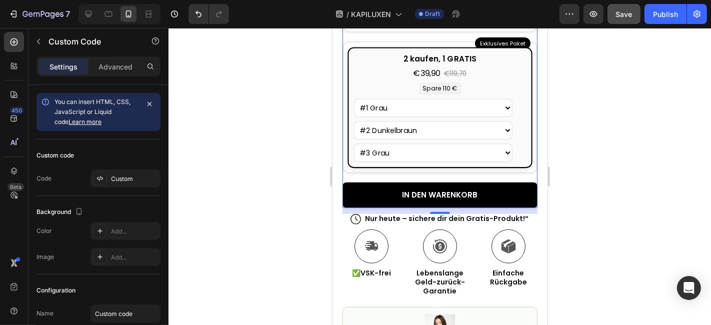
click at [396, 183] on button "IN DEN WARENKORB" at bounding box center [439, 195] width 195 height 26
click at [420, 182] on button "IN DEN WARENKORB" at bounding box center [439, 195] width 195 height 26
click at [599, 16] on icon "button" at bounding box center [594, 14] width 10 height 10
click at [595, 18] on icon "button" at bounding box center [594, 14] width 10 height 10
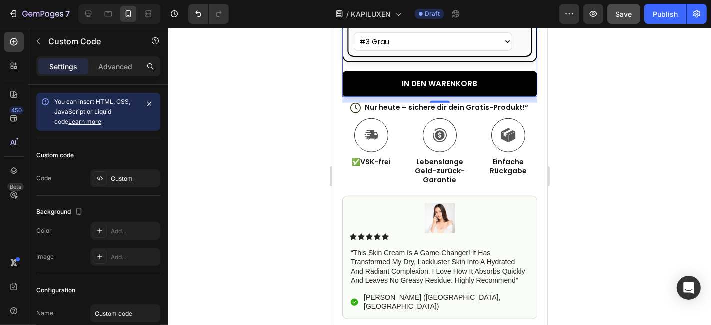
scroll to position [771, 0]
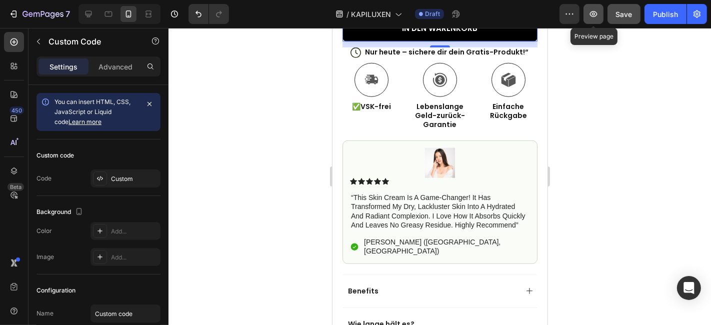
click at [594, 15] on icon "button" at bounding box center [594, 14] width 8 height 6
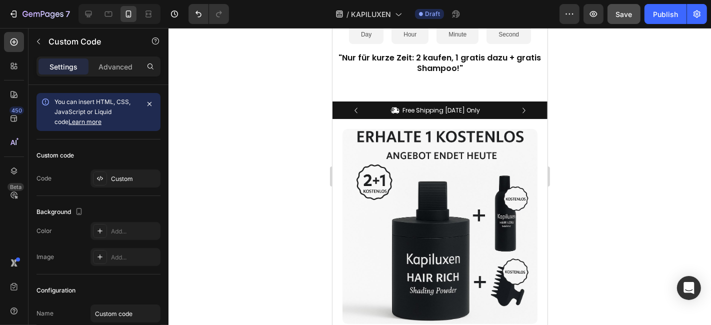
scroll to position [0, 0]
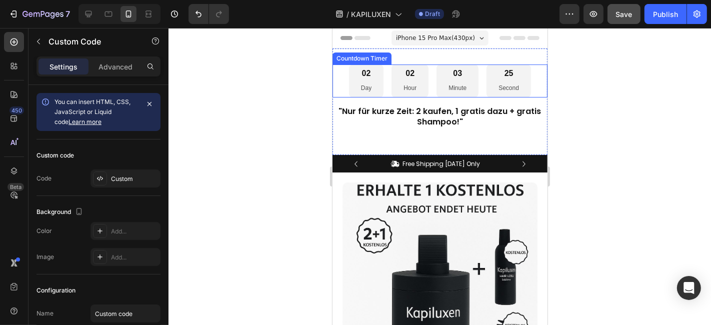
click at [362, 83] on p "Day" at bounding box center [366, 88] width 11 height 11
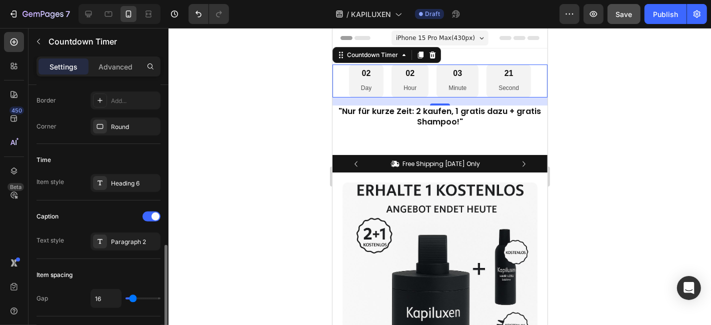
scroll to position [389, 0]
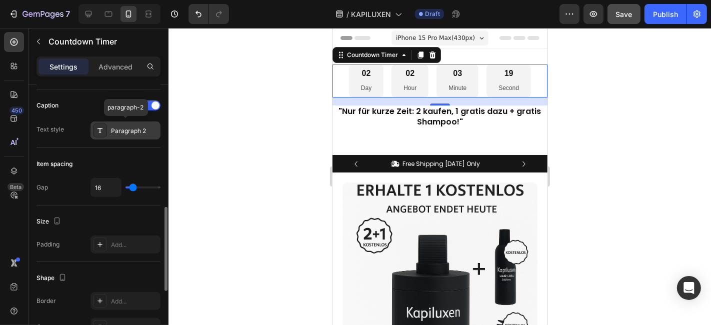
click at [142, 133] on div "Paragraph 2" at bounding box center [134, 131] width 47 height 9
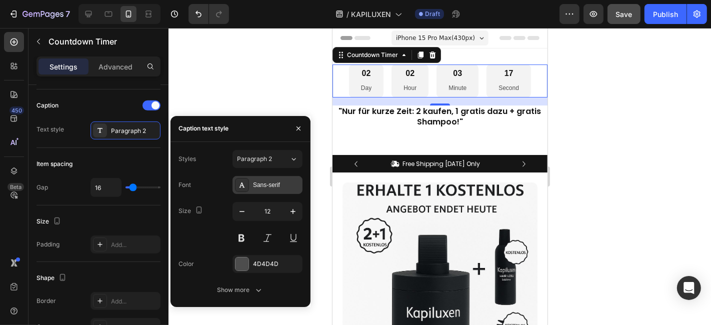
click at [251, 181] on div "Sans-serif" at bounding box center [268, 185] width 70 height 18
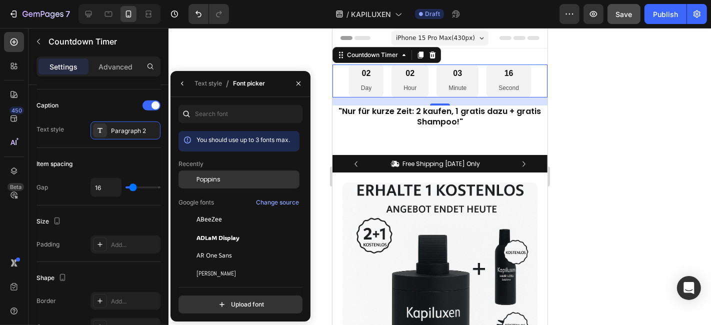
click at [223, 183] on div "Poppins" at bounding box center [247, 179] width 101 height 9
click at [253, 55] on div at bounding box center [440, 176] width 543 height 297
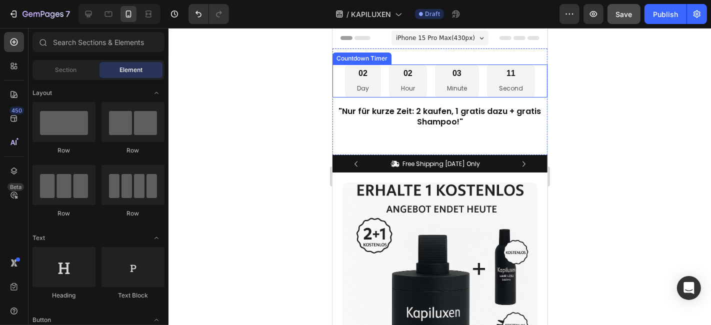
click at [412, 84] on div "02 Hour" at bounding box center [408, 80] width 38 height 33
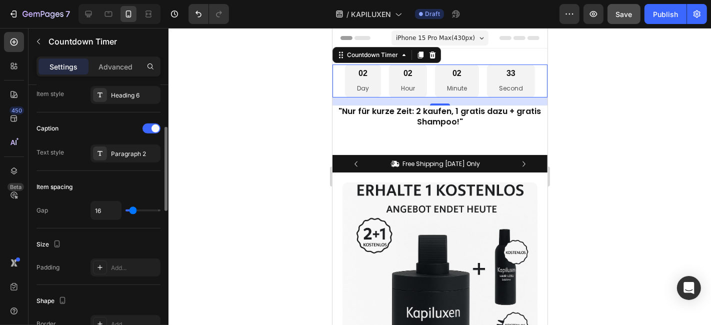
scroll to position [255, 0]
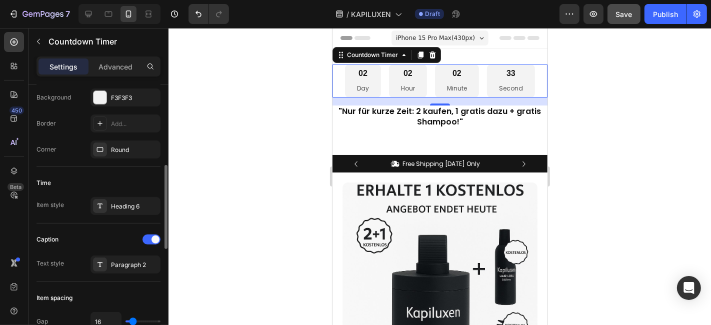
click at [104, 69] on p "Advanced" at bounding box center [116, 67] width 34 height 11
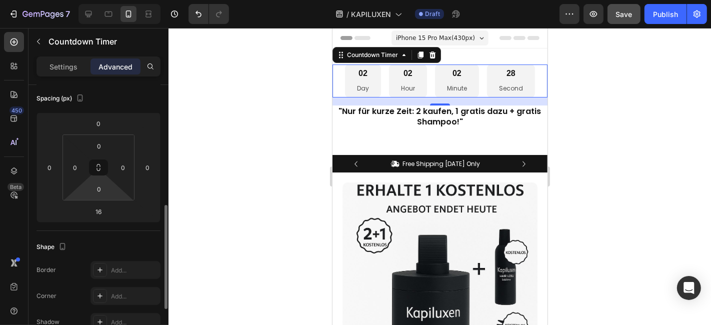
scroll to position [56, 0]
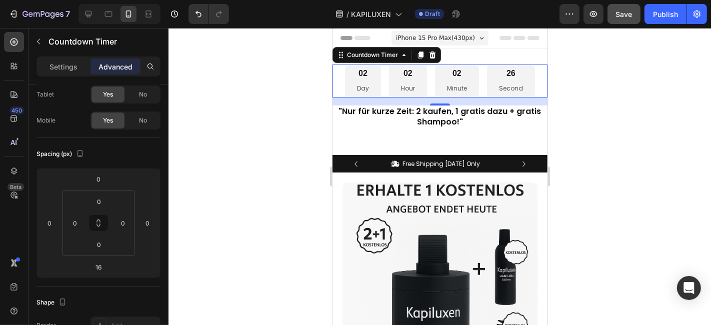
click at [280, 157] on div at bounding box center [440, 176] width 543 height 297
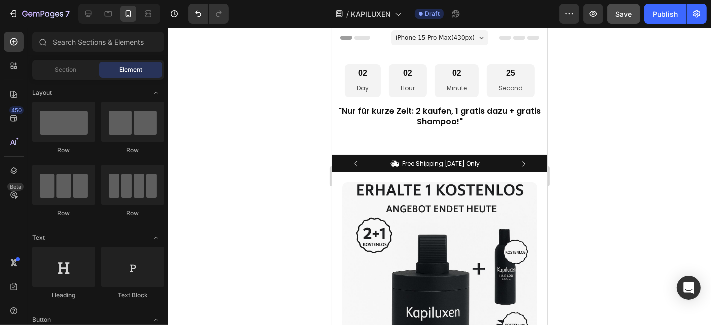
click at [499, 38] on icon at bounding box center [505, 38] width 12 height 4
click at [352, 40] on span "Header" at bounding box center [362, 38] width 22 height 10
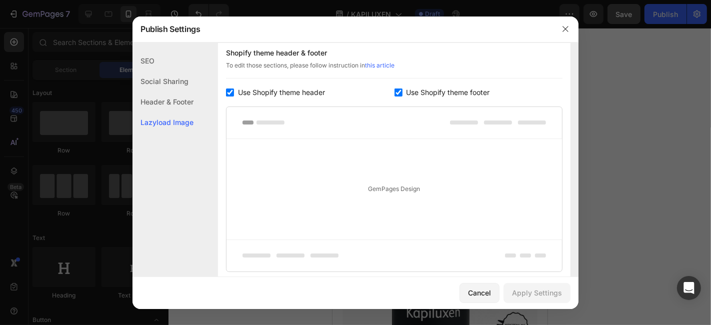
scroll to position [500, 0]
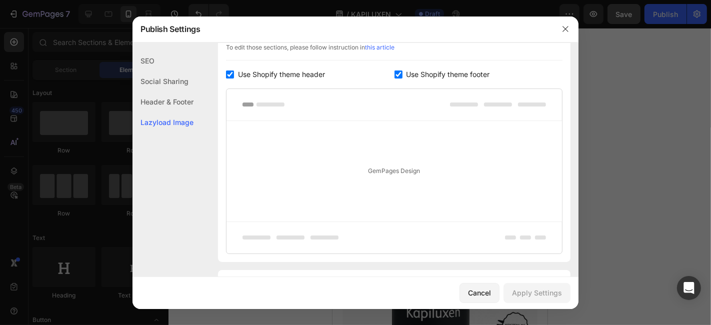
click at [386, 173] on div "GemPages Design" at bounding box center [395, 171] width 336 height 101
click at [307, 140] on div "GemPages Design" at bounding box center [395, 171] width 336 height 101
click at [295, 133] on div "GemPages Design" at bounding box center [395, 171] width 336 height 101
click at [296, 142] on div "GemPages Design" at bounding box center [395, 171] width 336 height 101
click at [391, 181] on div "GemPages Design" at bounding box center [395, 171] width 336 height 101
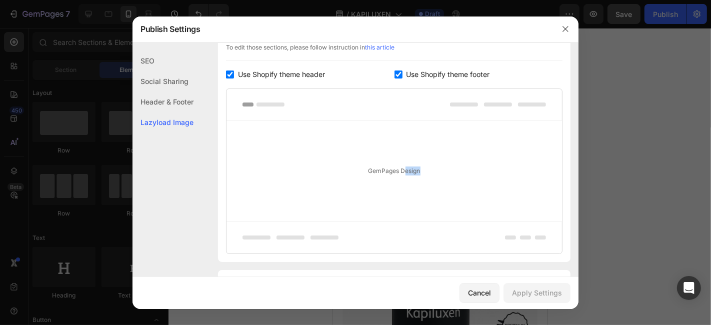
drag, startPoint x: 400, startPoint y: 173, endPoint x: 452, endPoint y: 181, distance: 52.6
click at [452, 181] on div "GemPages Design" at bounding box center [395, 171] width 336 height 101
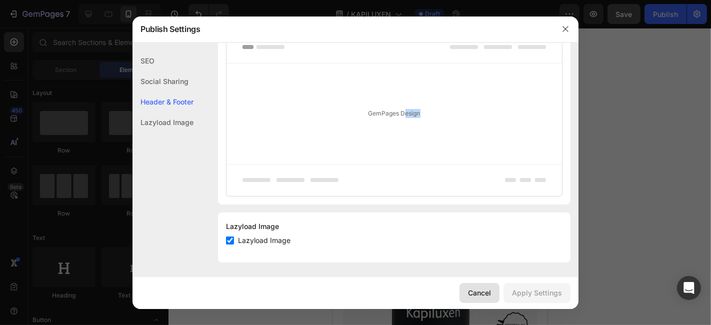
click at [473, 285] on button "Cancel" at bounding box center [480, 293] width 40 height 20
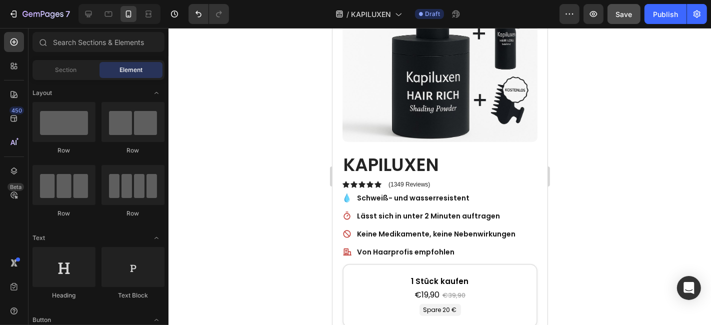
scroll to position [0, 0]
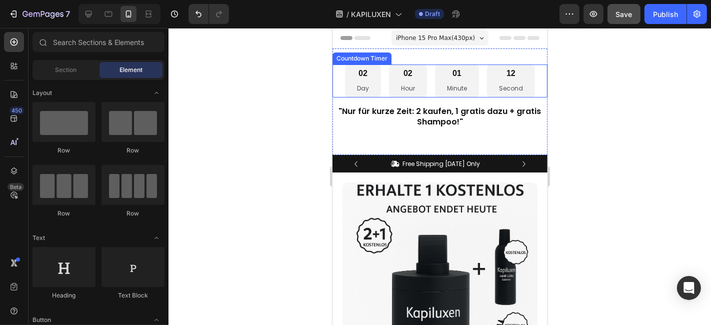
click at [375, 72] on div "02 Day" at bounding box center [363, 80] width 36 height 33
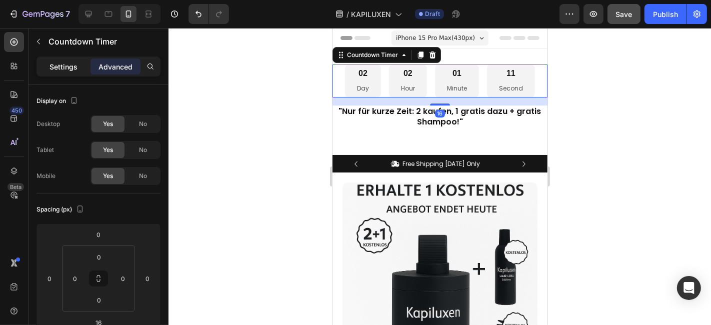
click at [69, 64] on p "Settings" at bounding box center [64, 67] width 28 height 11
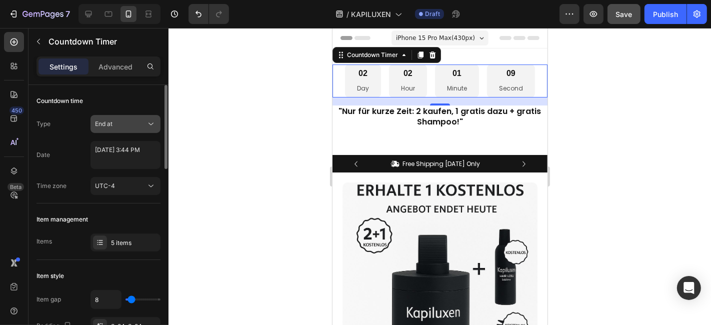
click at [133, 129] on button "End at" at bounding box center [126, 124] width 70 height 18
click at [131, 182] on div "UTC-4" at bounding box center [120, 186] width 51 height 9
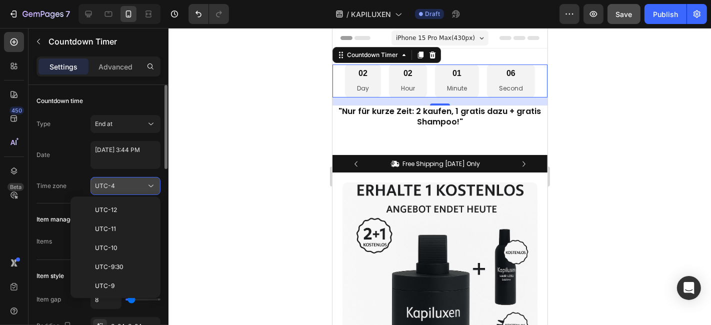
scroll to position [108, 0]
click at [131, 182] on div "UTC-4" at bounding box center [120, 186] width 51 height 9
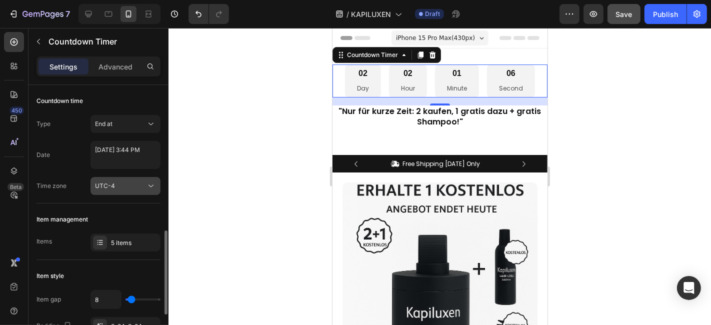
scroll to position [111, 0]
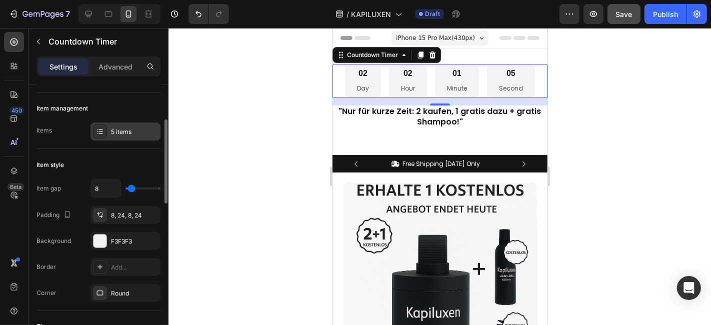
click at [129, 133] on div "5 items" at bounding box center [134, 132] width 47 height 9
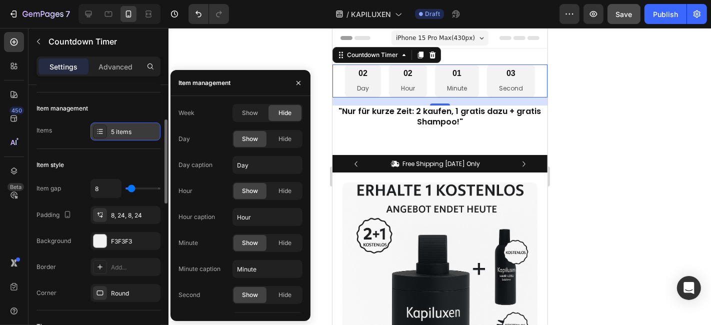
click at [129, 133] on div "5 items" at bounding box center [134, 132] width 47 height 9
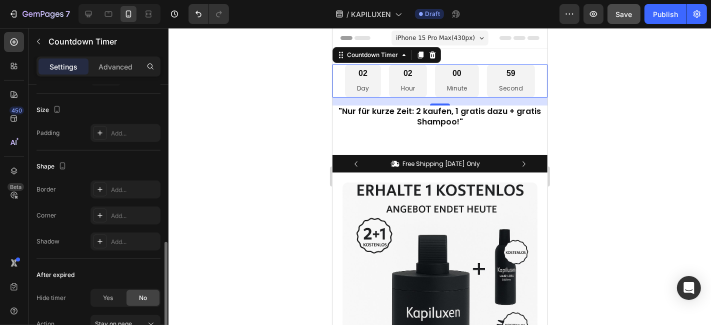
scroll to position [588, 0]
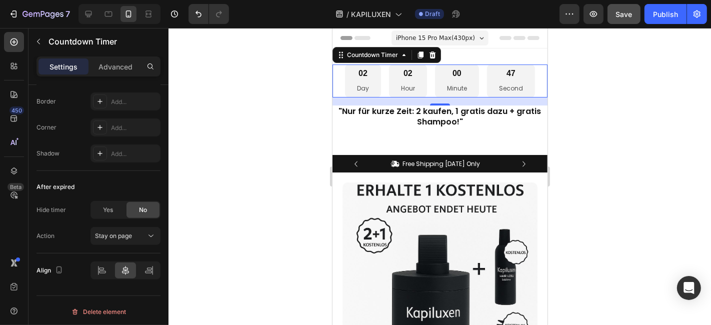
click at [401, 77] on div "02" at bounding box center [408, 73] width 14 height 11
click at [570, 17] on icon "button" at bounding box center [570, 14] width 10 height 10
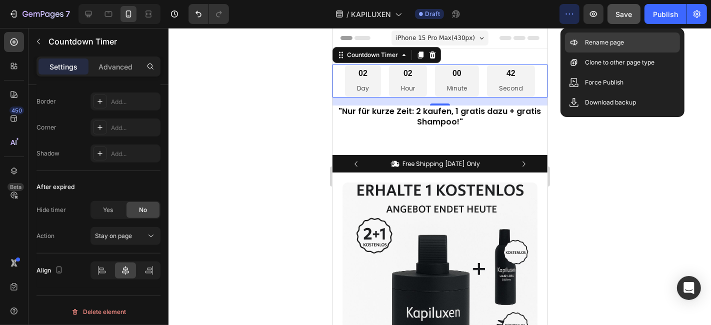
click at [609, 42] on p "Rename page" at bounding box center [604, 43] width 39 height 10
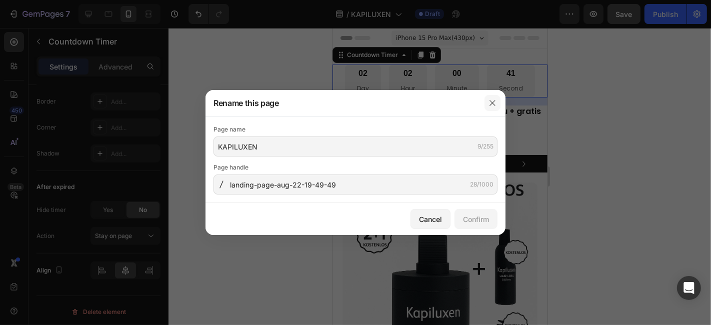
click at [490, 104] on icon "button" at bounding box center [493, 103] width 8 height 8
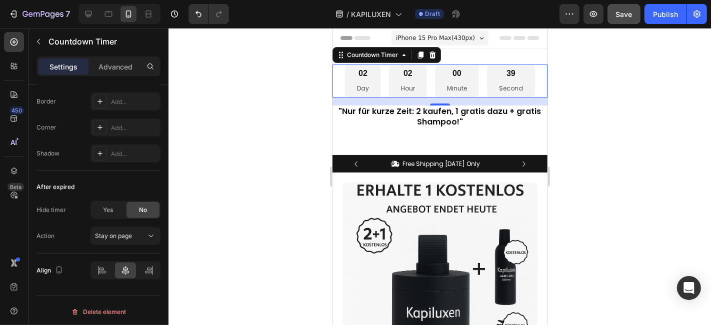
click at [517, 77] on div "39" at bounding box center [511, 73] width 24 height 11
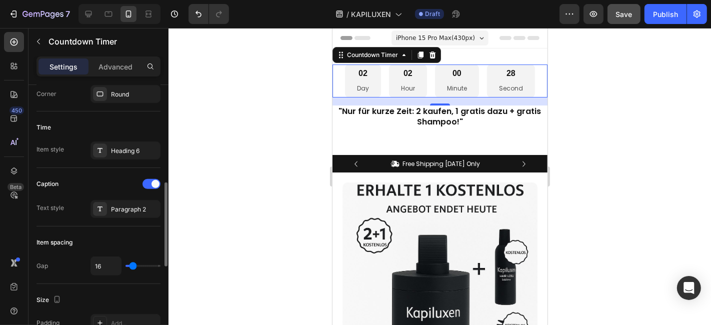
scroll to position [0, 0]
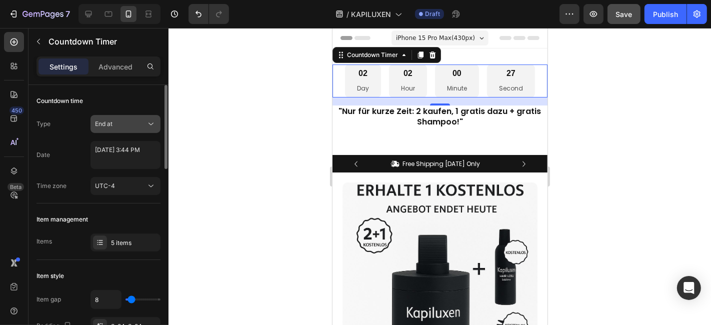
click at [109, 124] on span "End at" at bounding box center [104, 124] width 18 height 8
click at [133, 188] on div "UTC-4" at bounding box center [120, 186] width 51 height 9
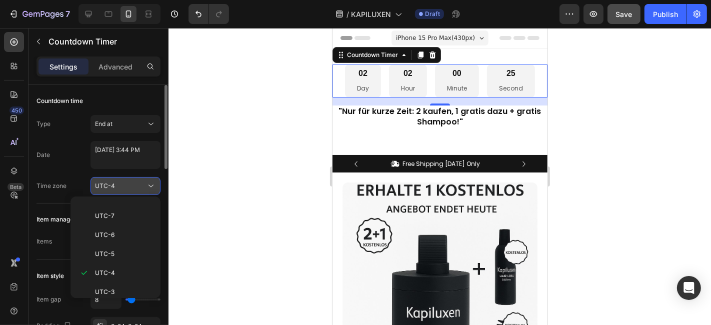
click at [133, 188] on div "UTC-4" at bounding box center [120, 186] width 51 height 9
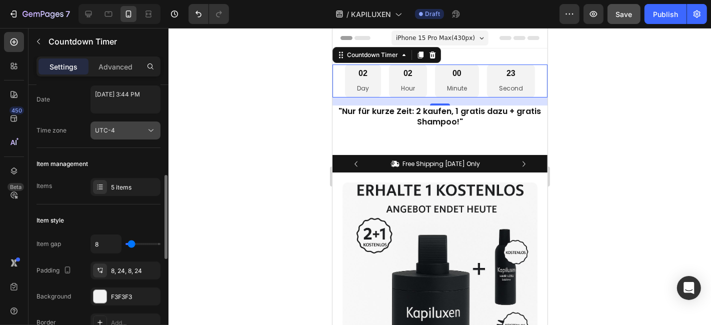
scroll to position [167, 0]
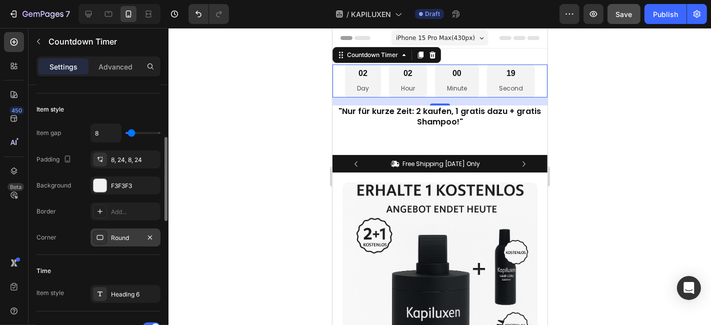
click at [110, 236] on div "Round" at bounding box center [126, 238] width 70 height 18
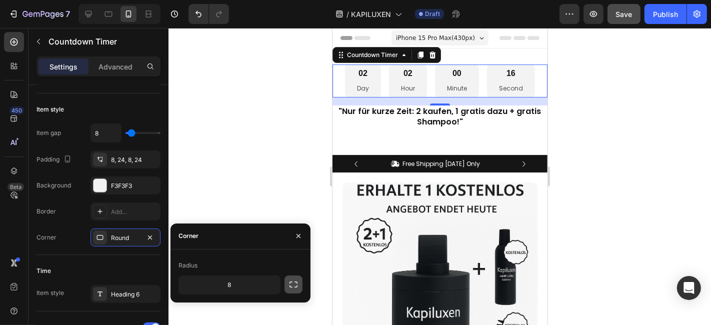
click at [295, 284] on icon "button" at bounding box center [294, 285] width 10 height 10
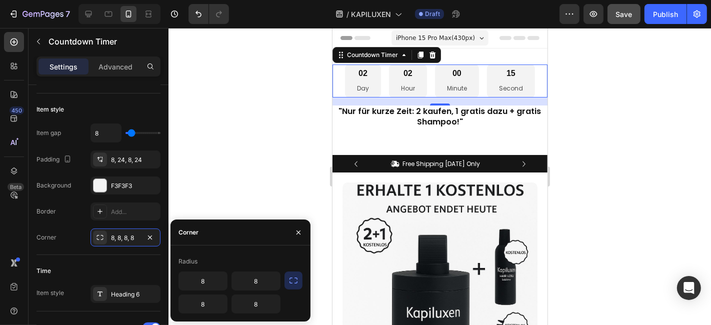
click at [295, 284] on icon "button" at bounding box center [294, 281] width 10 height 10
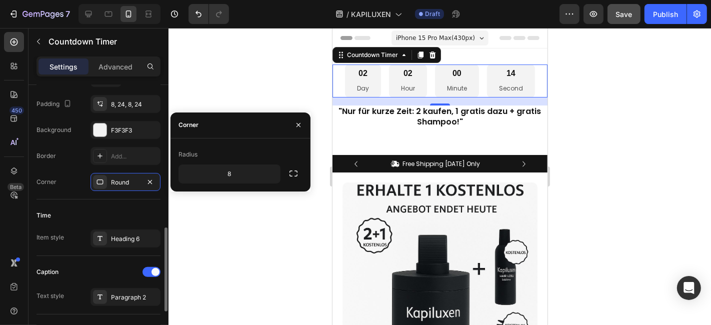
scroll to position [278, 0]
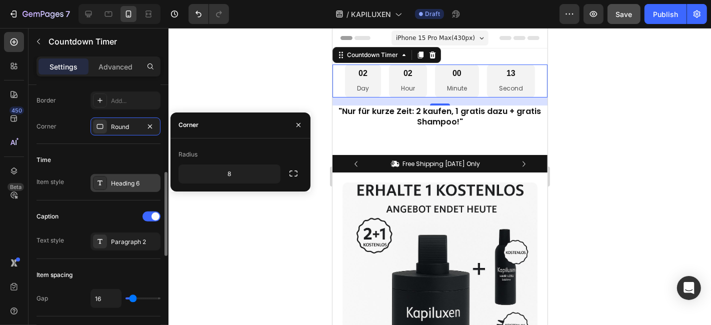
click at [121, 187] on div "Heading 6" at bounding box center [126, 183] width 70 height 18
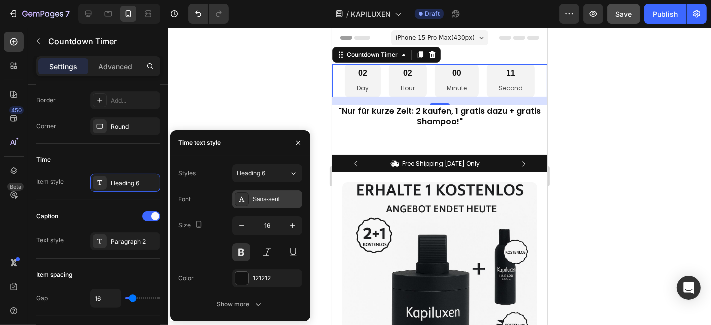
click at [241, 201] on icon at bounding box center [242, 200] width 8 height 8
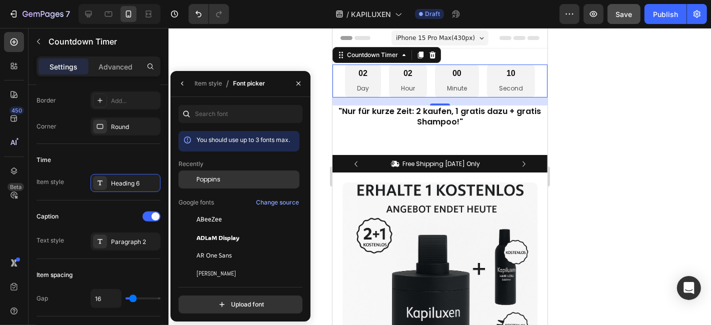
click at [218, 183] on span "Poppins" at bounding box center [209, 179] width 24 height 9
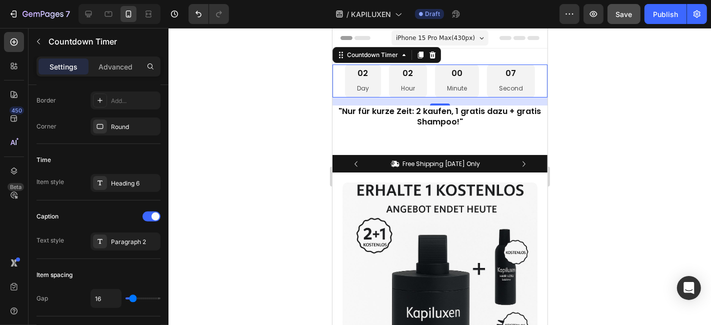
click at [256, 54] on div at bounding box center [440, 176] width 543 height 297
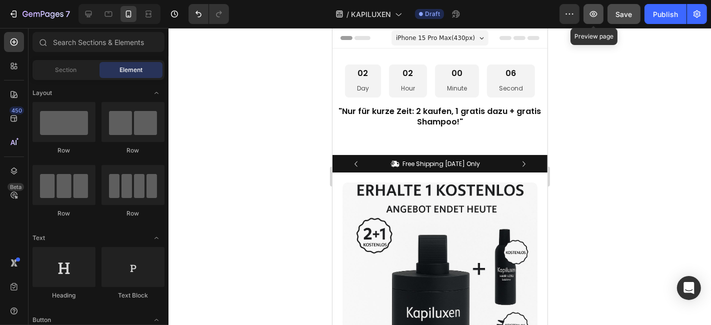
click at [592, 13] on icon "button" at bounding box center [594, 14] width 10 height 10
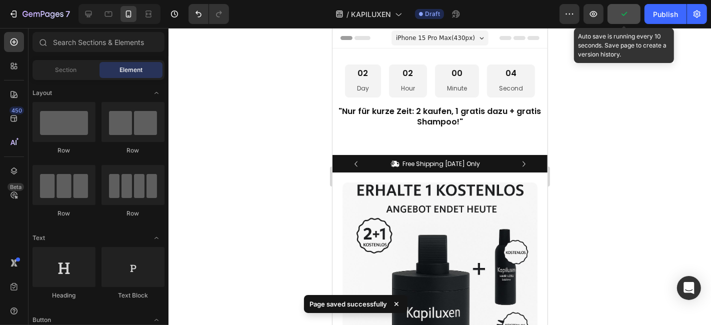
click at [624, 19] on button "button" at bounding box center [624, 14] width 33 height 20
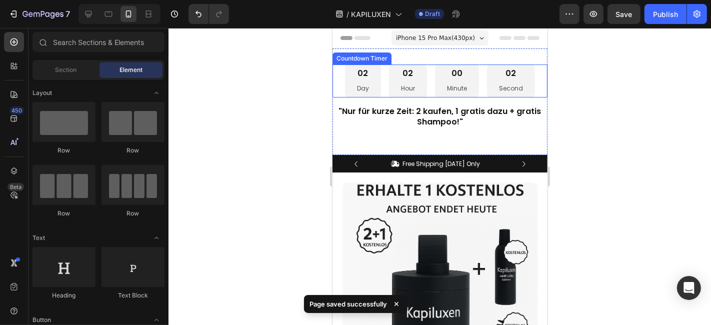
click at [412, 68] on div "02 Hour" at bounding box center [408, 80] width 38 height 33
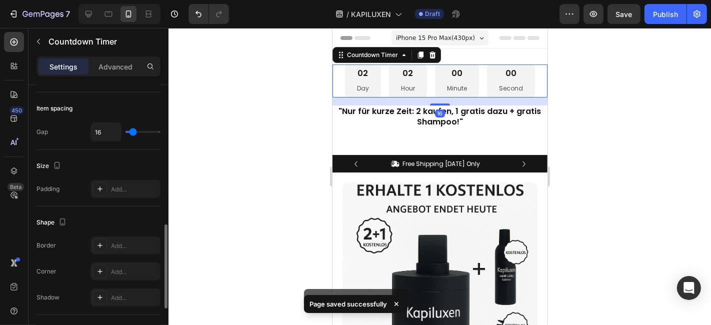
scroll to position [588, 0]
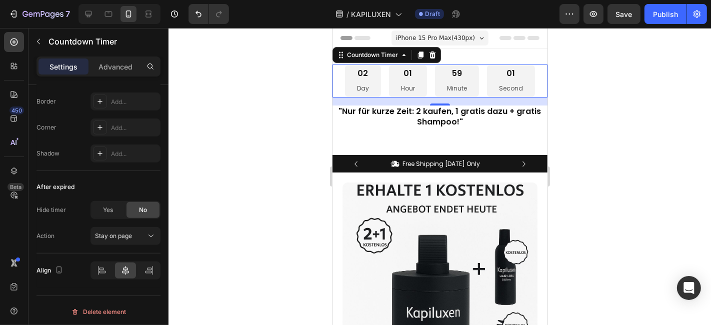
click at [76, 63] on p "Settings" at bounding box center [64, 67] width 28 height 11
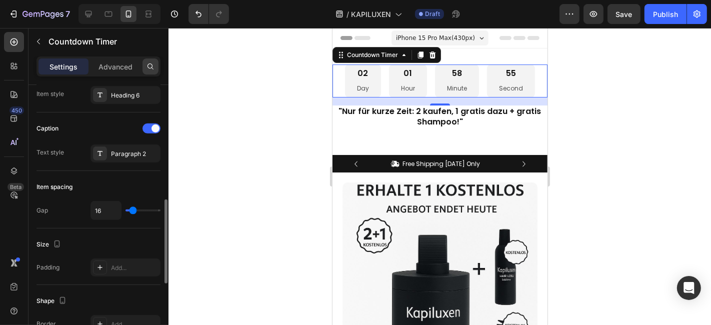
click at [154, 66] on icon at bounding box center [151, 67] width 8 height 8
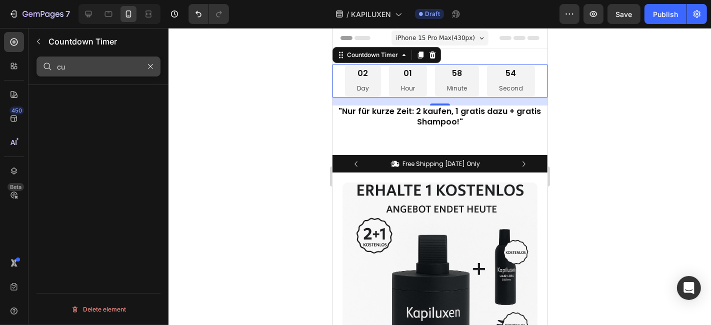
scroll to position [0, 0]
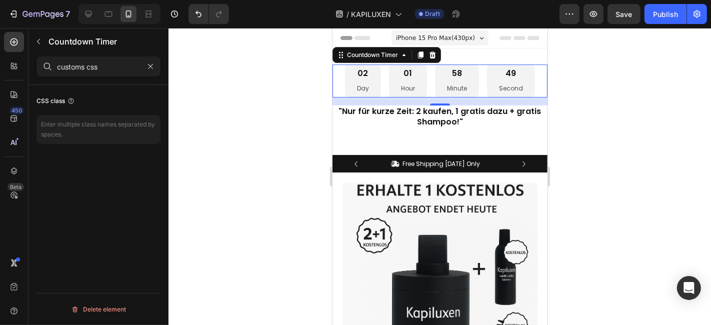
click at [57, 102] on div "CSS class" at bounding box center [56, 101] width 39 height 9
click at [44, 101] on div "CSS class" at bounding box center [56, 101] width 39 height 9
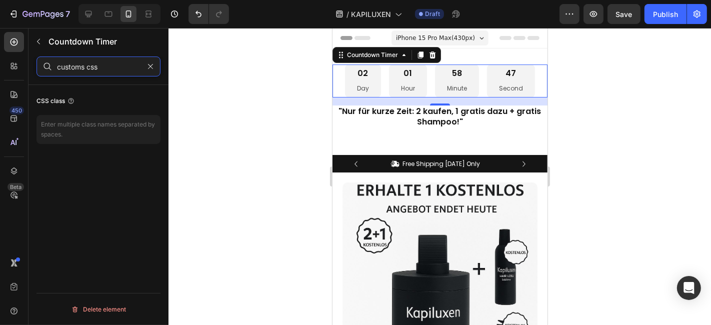
click at [113, 67] on input "customs css" at bounding box center [99, 67] width 124 height 20
click at [84, 65] on input "customs css" at bounding box center [99, 67] width 124 height 20
click at [96, 68] on input "custom css" at bounding box center [99, 67] width 124 height 20
type input "custom css"
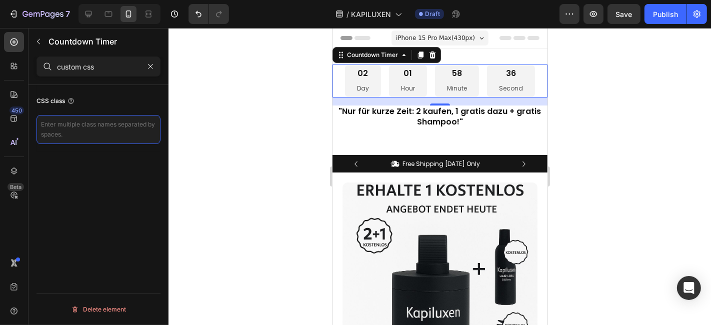
click at [69, 127] on textarea at bounding box center [99, 129] width 124 height 29
click at [84, 124] on textarea at bounding box center [99, 129] width 124 height 29
paste textarea "/* TIMER (primo blocco con numeri) */ .gjs-section .gjs-row:first-child { backg…"
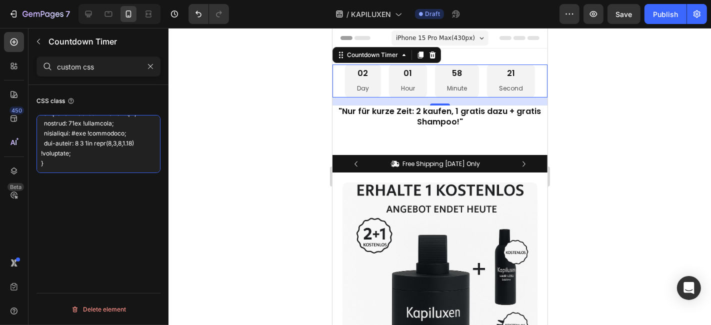
scroll to position [546, 0]
type textarea "/* TIMER (primo blocco con numeri) */ .gjs-section .gjs-row:first-child { backg…"
click at [270, 135] on div at bounding box center [440, 176] width 543 height 297
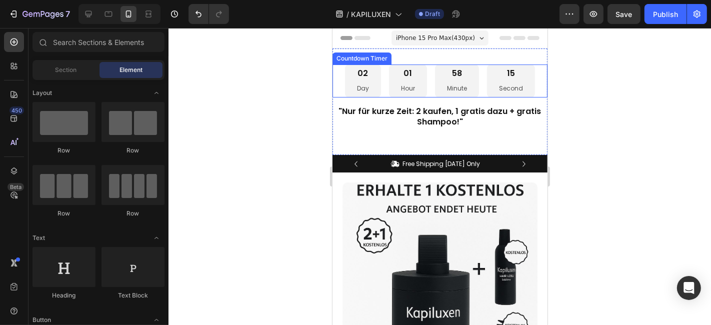
click at [389, 91] on div "01 Hour" at bounding box center [408, 80] width 38 height 33
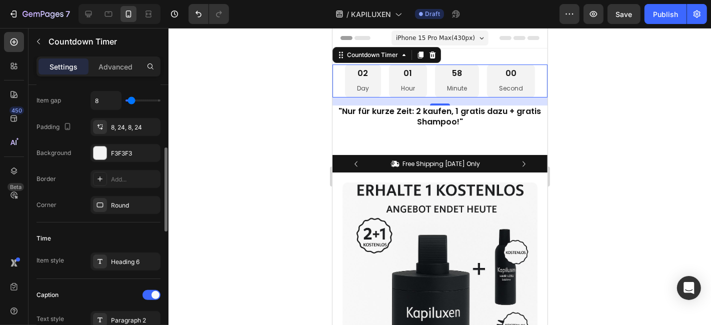
scroll to position [0, 0]
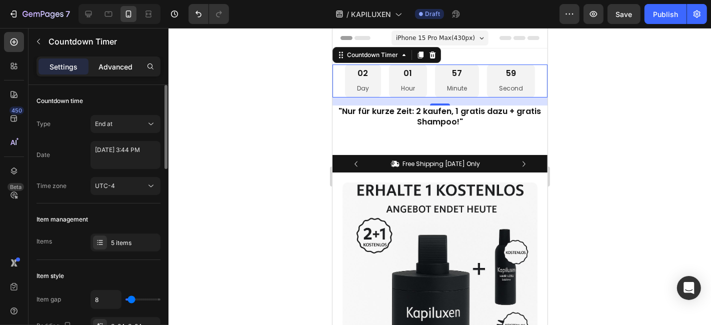
click at [133, 72] on div "Advanced" at bounding box center [116, 67] width 50 height 16
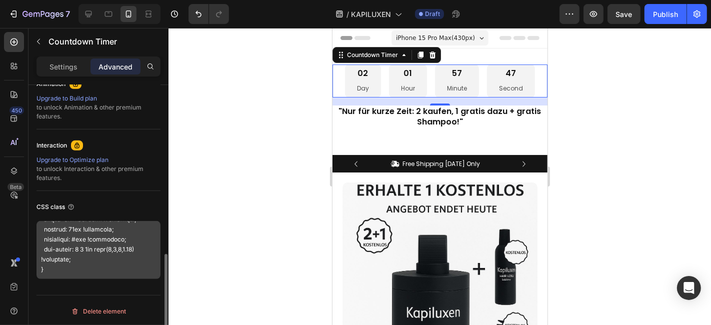
scroll to position [531, 0]
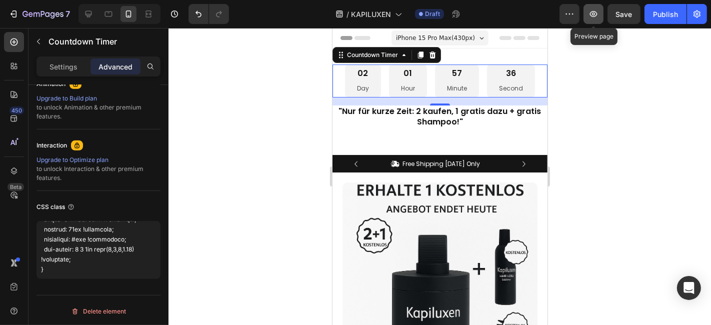
click at [587, 16] on button "button" at bounding box center [594, 14] width 20 height 20
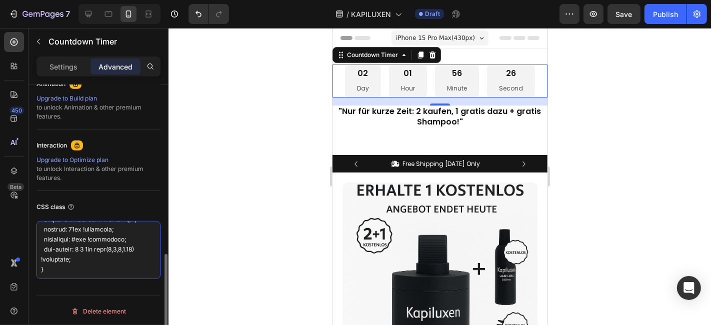
click at [117, 252] on textarea at bounding box center [99, 250] width 124 height 58
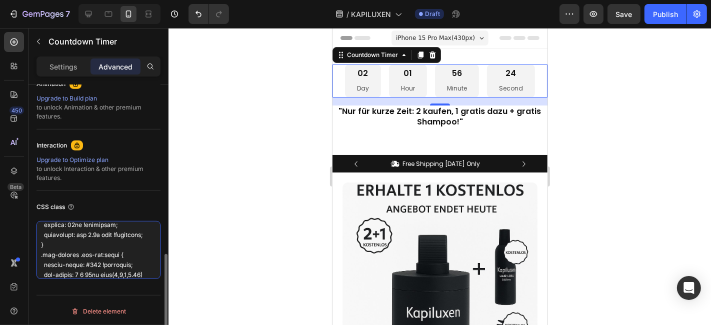
scroll to position [0, 0]
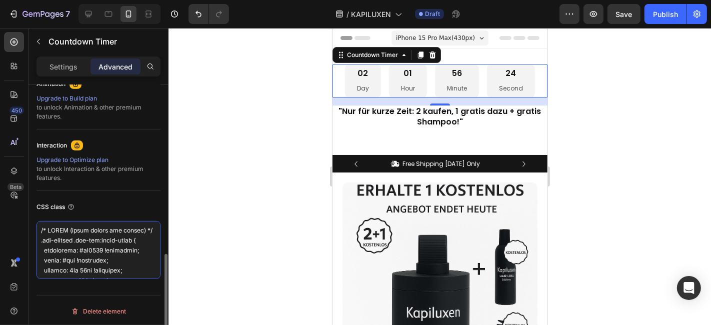
drag, startPoint x: 98, startPoint y: 270, endPoint x: 40, endPoint y: 182, distance: 105.4
paste textarea "Importa il font Poppins */ @import url('[URL][DOMAIN_NAME]); /* Applica Poppins…"
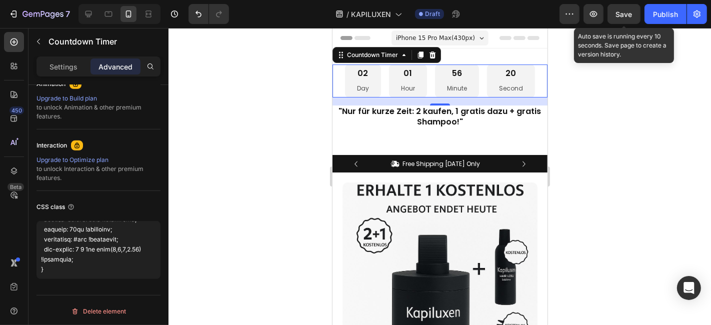
click at [618, 13] on span "Save" at bounding box center [624, 14] width 17 height 9
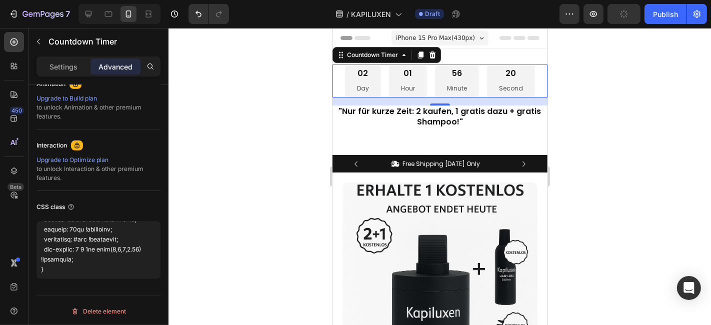
type textarea "/* Importa il font Poppins */ @import url('[URL][DOMAIN_NAME]); /* Applica Popp…"
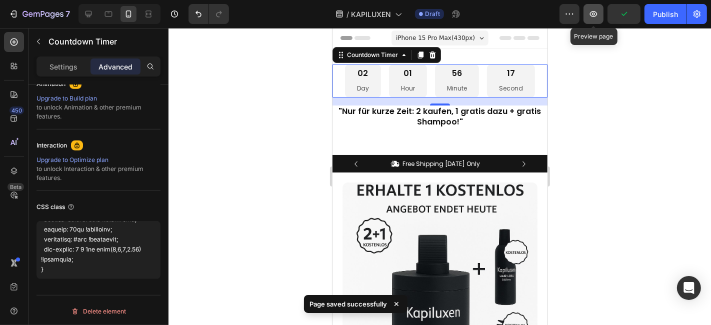
click at [594, 18] on icon "button" at bounding box center [594, 14] width 10 height 10
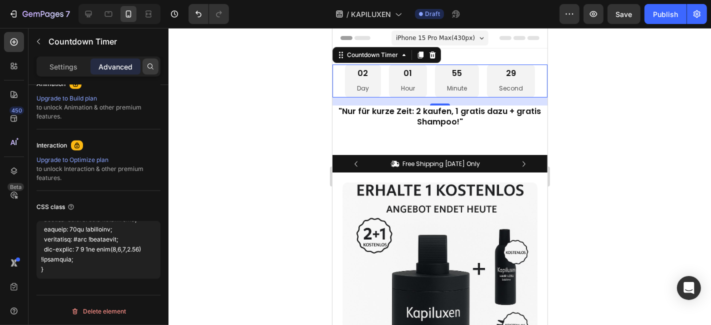
click at [150, 67] on icon at bounding box center [151, 67] width 8 height 8
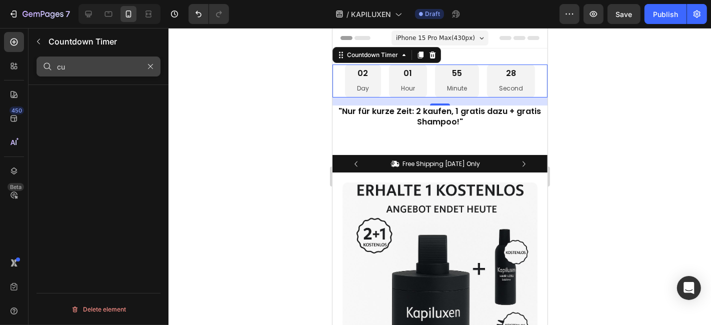
scroll to position [0, 0]
click at [95, 68] on input "custom" at bounding box center [99, 67] width 124 height 20
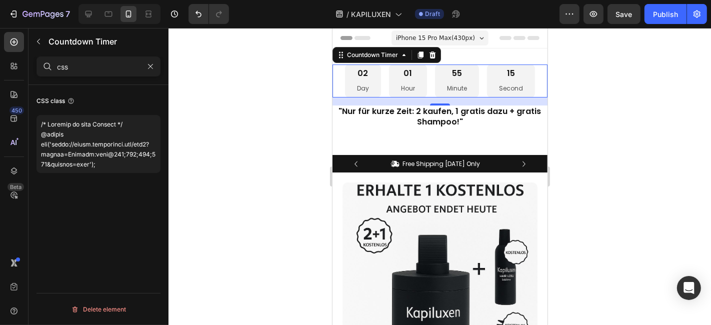
type input "css"
click at [257, 145] on div at bounding box center [440, 176] width 543 height 297
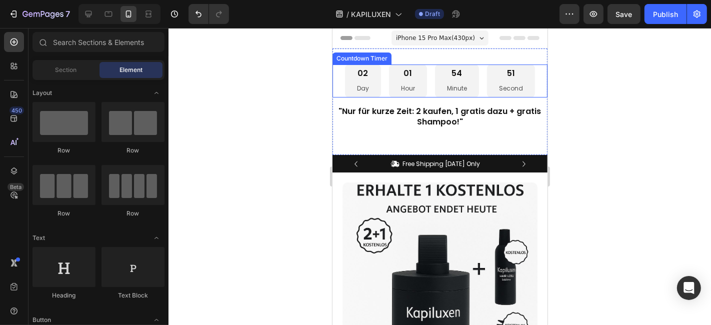
click at [416, 81] on div "01 Hour" at bounding box center [408, 80] width 38 height 33
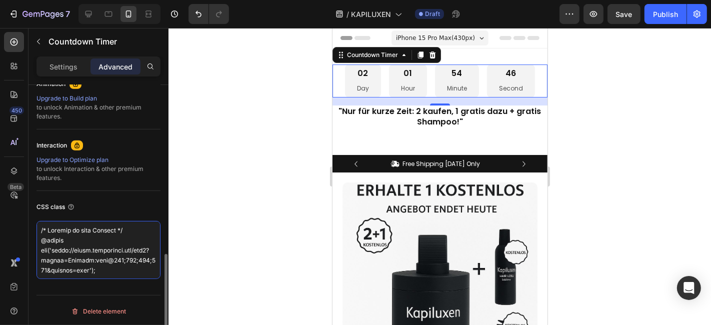
drag, startPoint x: 92, startPoint y: 267, endPoint x: 34, endPoint y: 205, distance: 84.9
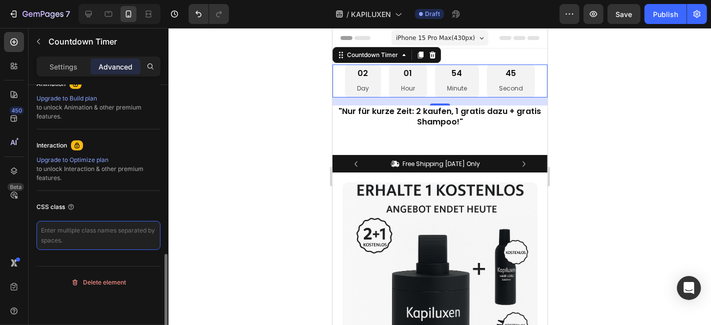
scroll to position [453, 0]
paste textarea "/* Loremip Dolorsi */ @ametco adi('elits://doeiu.temporinci.utl/etd4?magnaa=Eni…"
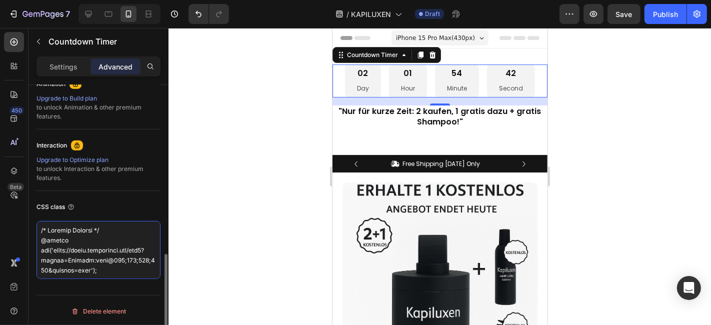
scroll to position [885, 0]
type textarea "/* Loremip Dolorsi */ @ametco adi('elits://doeiu.temporinci.utl/etd4?magnaa=Eni…"
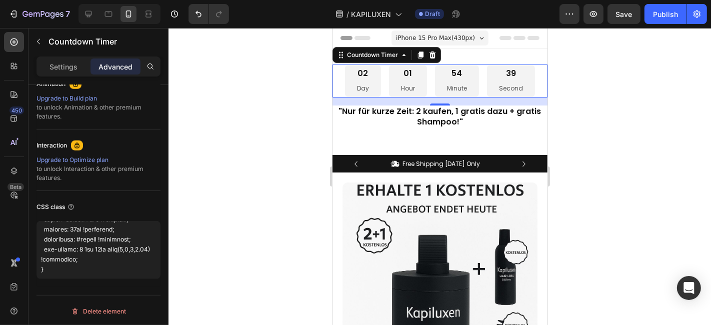
click at [250, 195] on div at bounding box center [440, 176] width 543 height 297
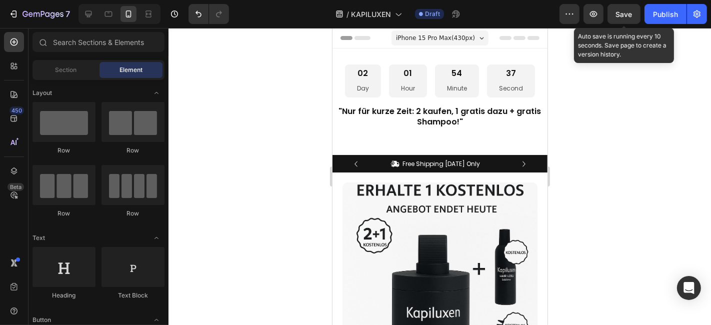
click at [625, 15] on span "Save" at bounding box center [624, 14] width 17 height 9
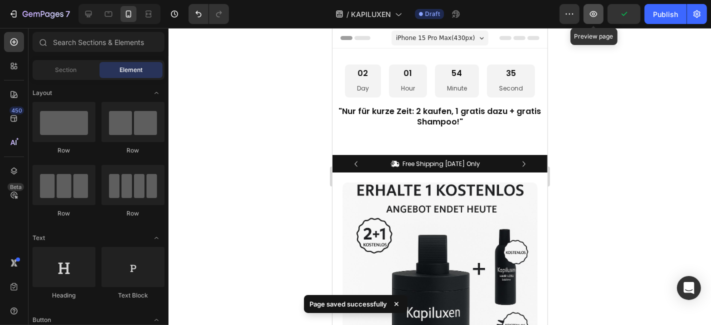
click at [598, 14] on icon "button" at bounding box center [594, 14] width 10 height 10
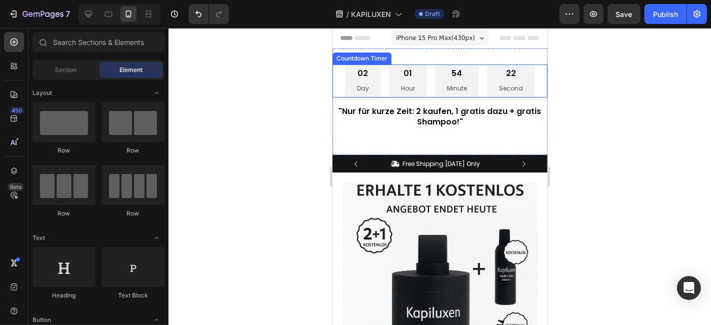
click at [482, 89] on div "02 Day 01 Hour 54 Minute 22 Second" at bounding box center [440, 80] width 190 height 33
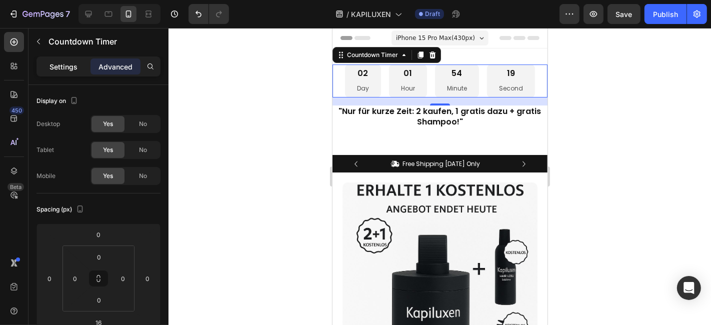
click at [65, 63] on p "Settings" at bounding box center [64, 67] width 28 height 11
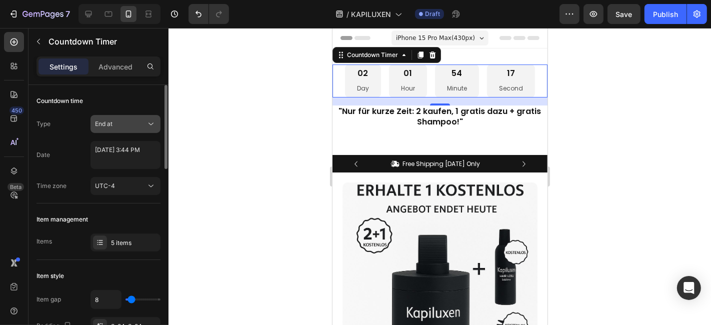
click at [107, 122] on span "End at" at bounding box center [104, 124] width 18 height 8
click at [109, 123] on span "End at" at bounding box center [104, 124] width 18 height 8
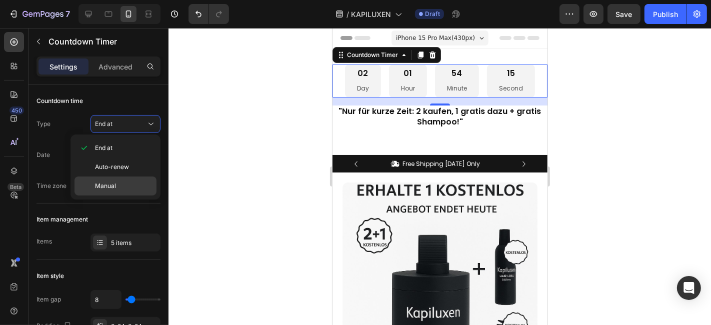
click at [114, 186] on span "Manual" at bounding box center [105, 186] width 21 height 9
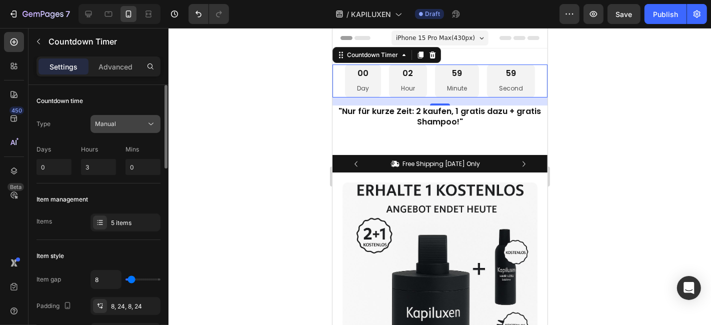
click at [131, 128] on div "Manual" at bounding box center [125, 124] width 61 height 10
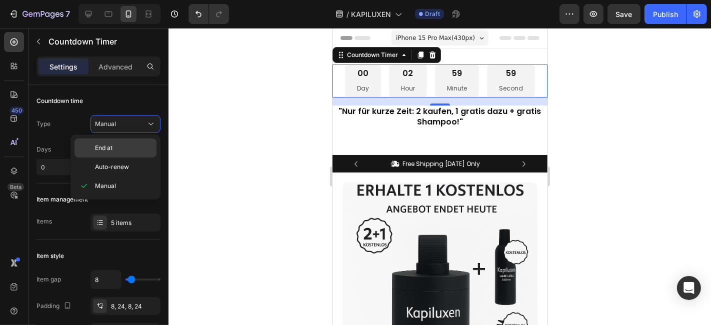
click at [118, 147] on p "End at" at bounding box center [123, 148] width 57 height 9
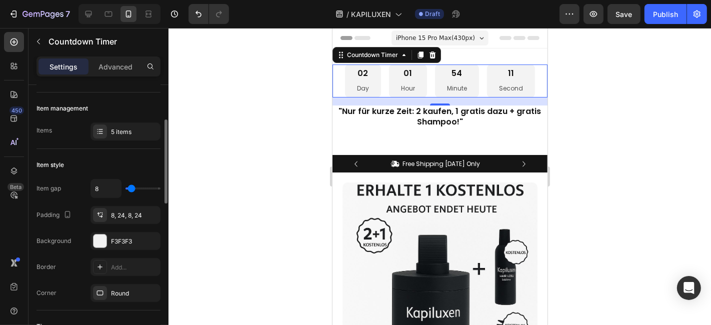
scroll to position [167, 0]
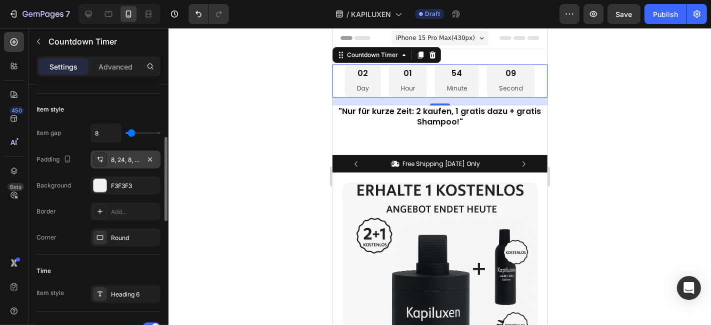
click at [107, 160] on div "8, 24, 8, 24" at bounding box center [126, 160] width 70 height 18
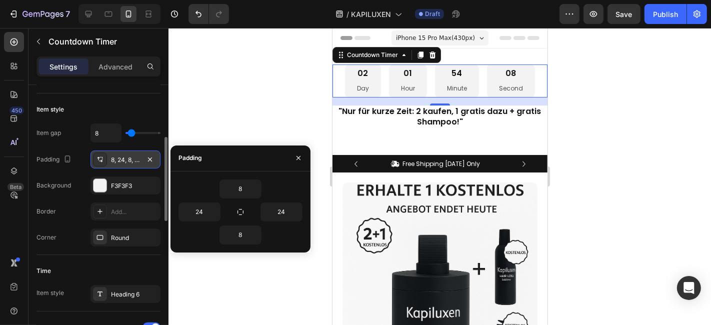
click at [107, 160] on div "8, 24, 8, 24" at bounding box center [126, 160] width 70 height 18
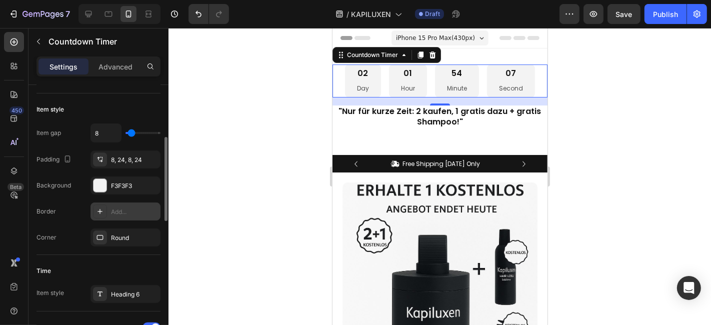
click at [112, 209] on div "Add..." at bounding box center [134, 212] width 47 height 9
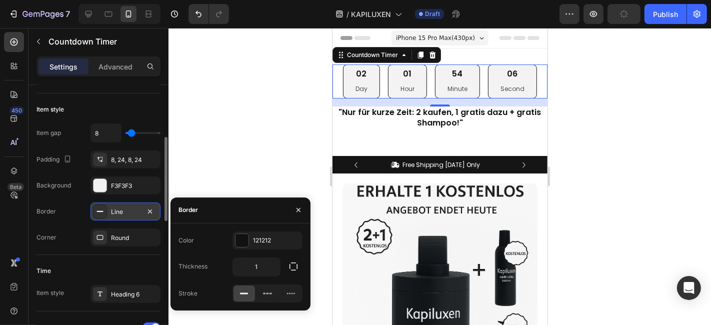
click at [112, 209] on div "Line" at bounding box center [125, 212] width 29 height 9
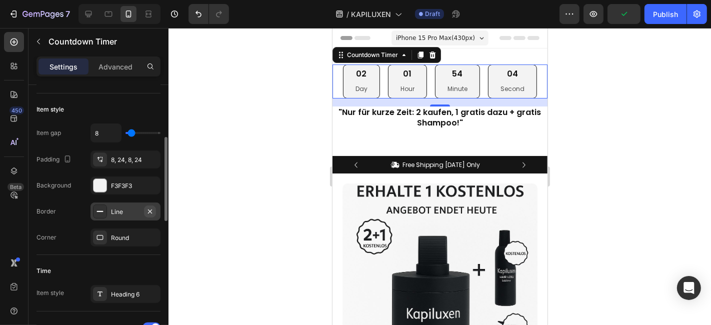
click at [149, 209] on icon "button" at bounding box center [150, 211] width 4 height 4
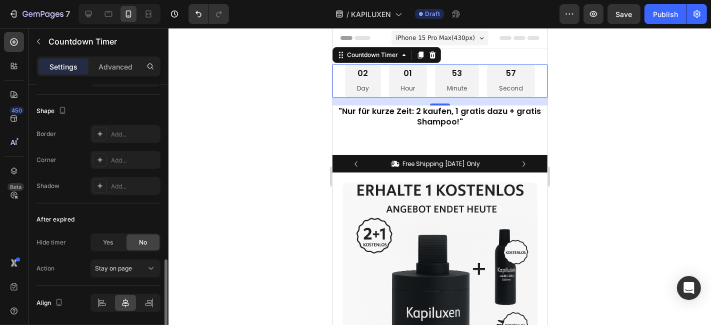
scroll to position [588, 0]
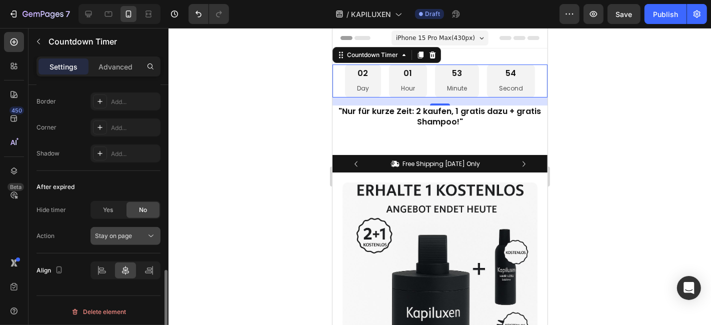
click at [130, 228] on button "Stay on page" at bounding box center [126, 236] width 70 height 18
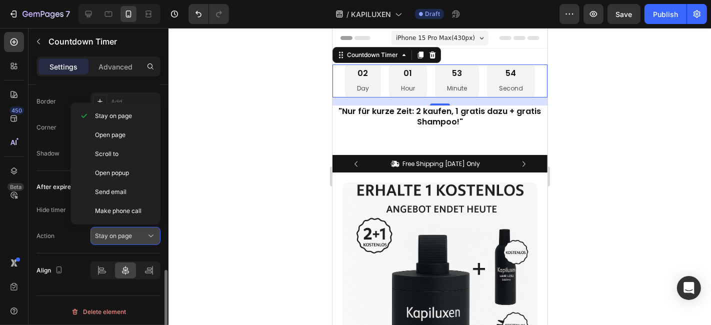
click at [128, 232] on span "Stay on page" at bounding box center [113, 236] width 37 height 8
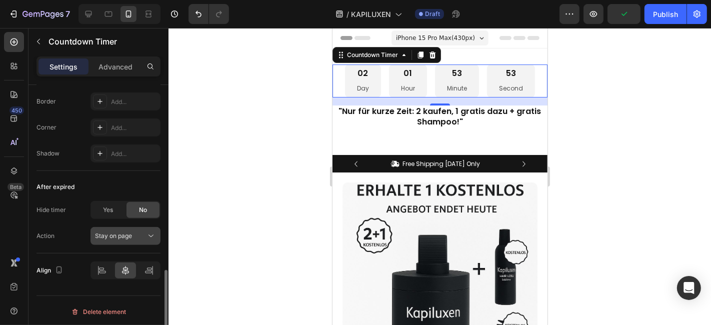
click at [129, 236] on span "Stay on page" at bounding box center [113, 236] width 37 height 8
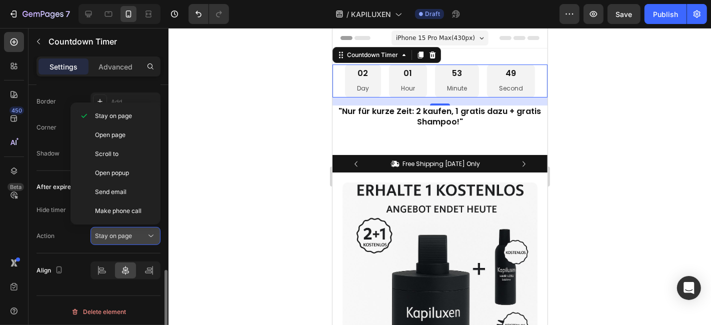
click at [129, 232] on span "Stay on page" at bounding box center [113, 236] width 37 height 8
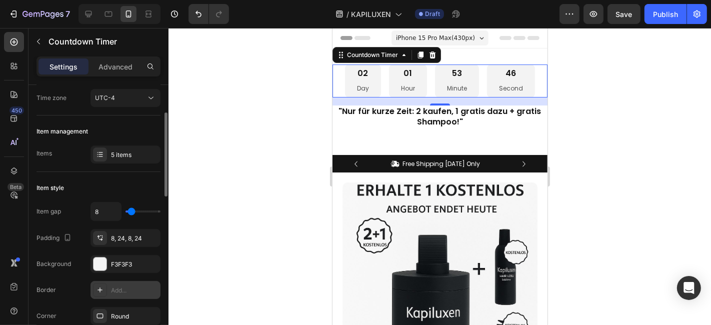
scroll to position [0, 0]
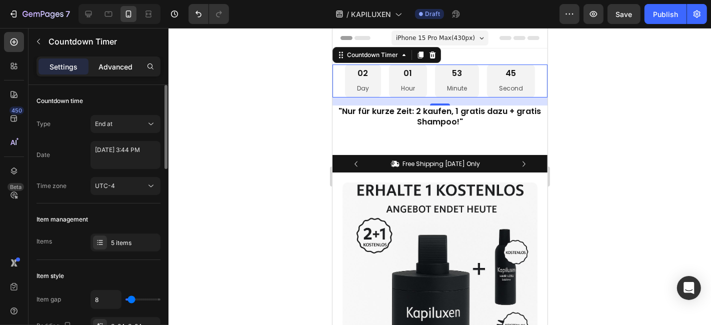
click at [119, 65] on p "Advanced" at bounding box center [116, 67] width 34 height 11
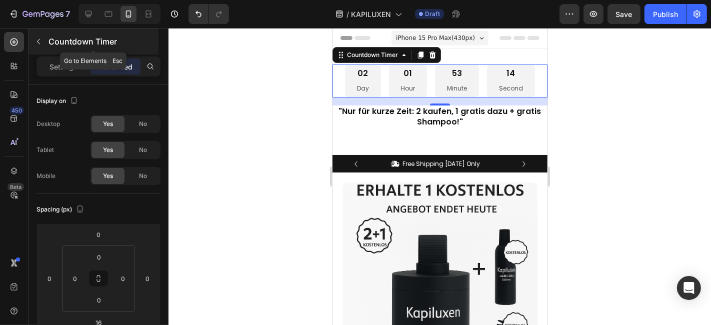
click at [67, 39] on p "Countdown Timer" at bounding box center [103, 42] width 108 height 12
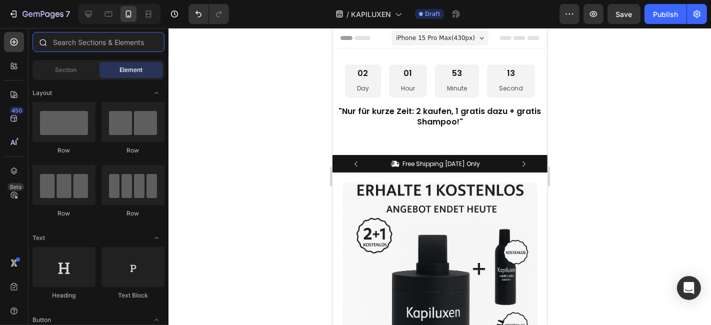
click at [73, 45] on input "text" at bounding box center [99, 42] width 132 height 20
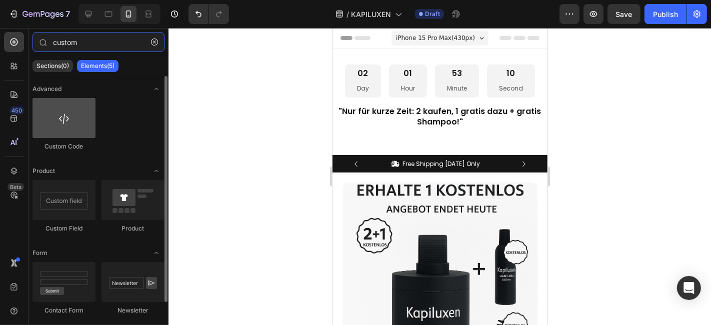
type input "custom"
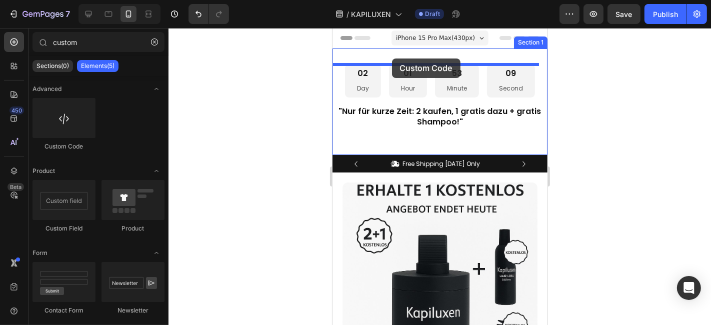
drag, startPoint x: 418, startPoint y: 151, endPoint x: 392, endPoint y: 58, distance: 96.7
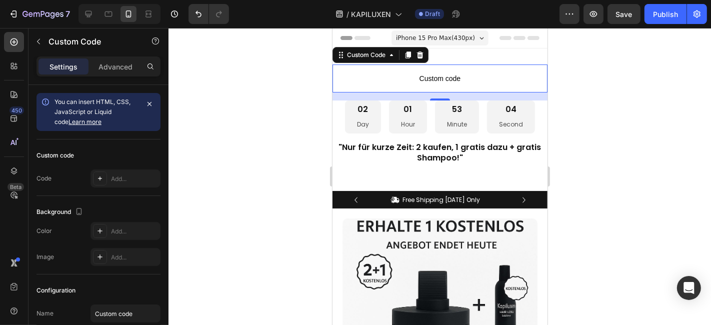
click at [435, 76] on span "Custom code" at bounding box center [439, 78] width 215 height 12
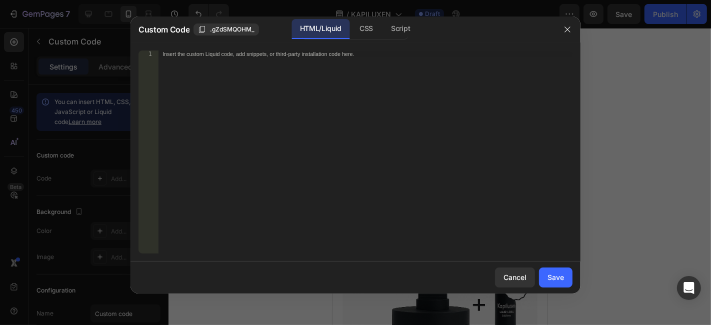
click at [197, 94] on div "Insert the custom Liquid code, add snippets, or third-party installation code h…" at bounding box center [366, 159] width 414 height 217
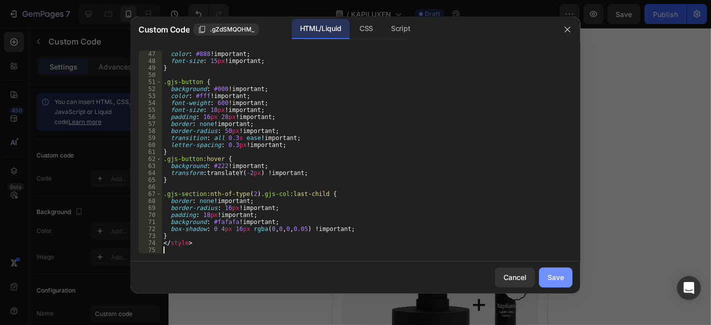
click at [542, 274] on button "Save" at bounding box center [556, 278] width 34 height 20
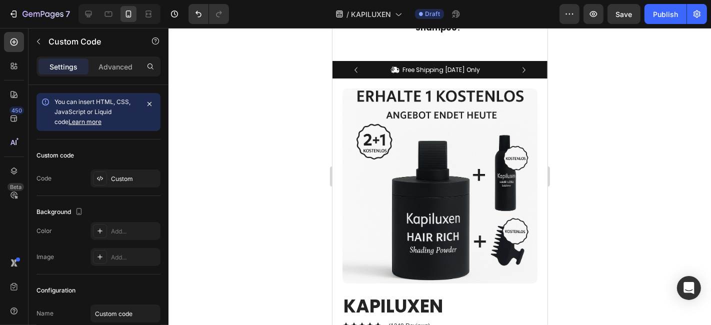
scroll to position [0, 0]
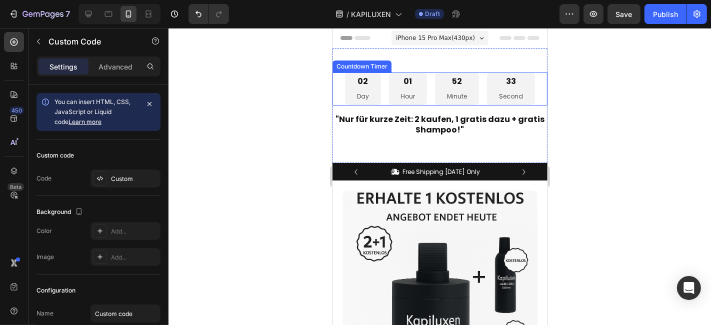
click at [450, 86] on div "52" at bounding box center [457, 81] width 20 height 11
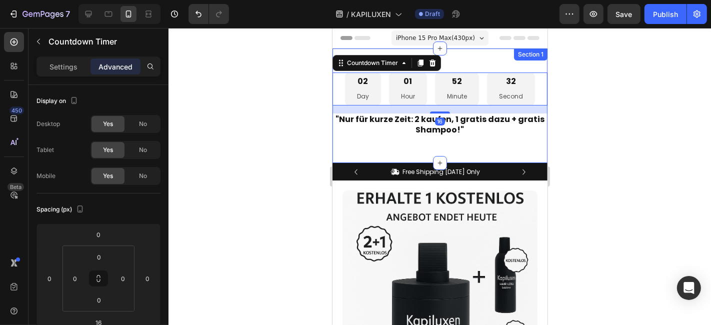
click at [475, 54] on div "Custom Code 02 Day 01 Hour 52 Minute 32 Second Countdown Timer 16 "Nur für kurz…" at bounding box center [439, 105] width 215 height 115
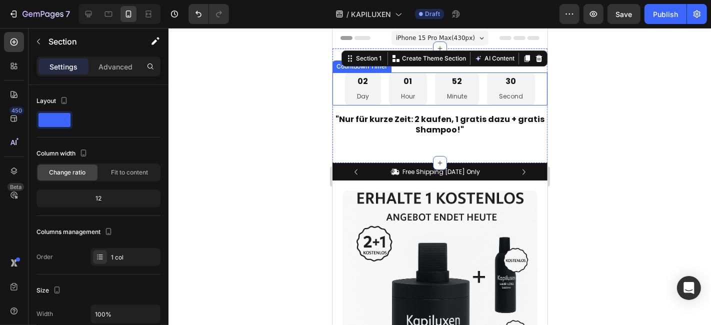
click at [276, 93] on div at bounding box center [440, 176] width 543 height 297
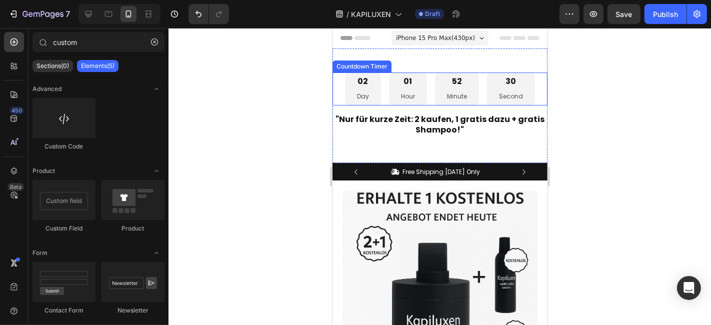
click at [396, 87] on div "01 Hour" at bounding box center [408, 88] width 38 height 33
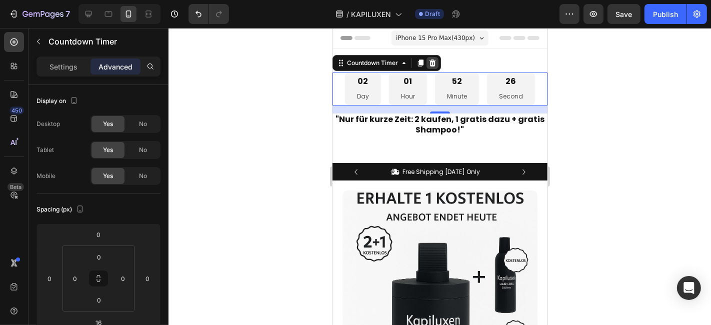
click at [433, 65] on icon at bounding box center [432, 62] width 7 height 7
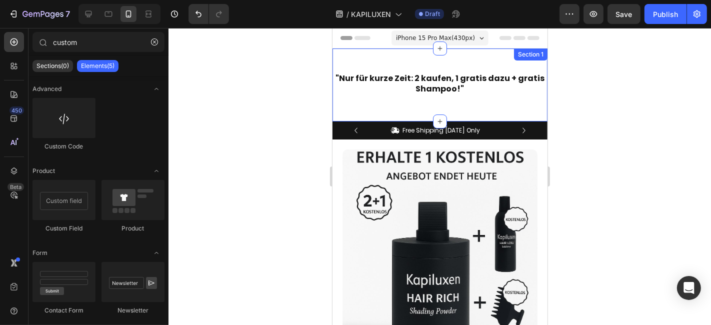
click at [427, 64] on div "Custom Code "Nur für kurze Zeit: 2 kaufen, 1 gratis dazu + gratis Shampoo!" Hea…" at bounding box center [439, 84] width 215 height 41
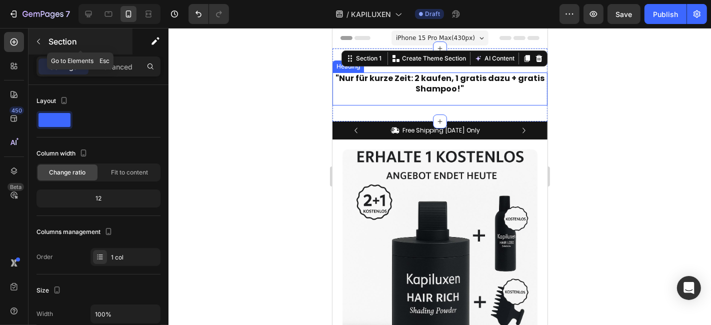
click at [44, 38] on button "button" at bounding box center [39, 42] width 16 height 16
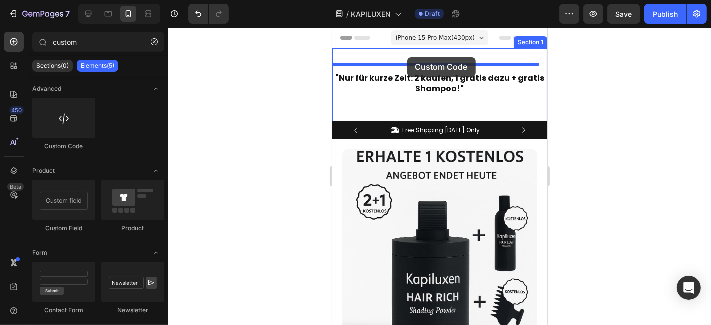
drag, startPoint x: 399, startPoint y: 148, endPoint x: 407, endPoint y: 57, distance: 91.4
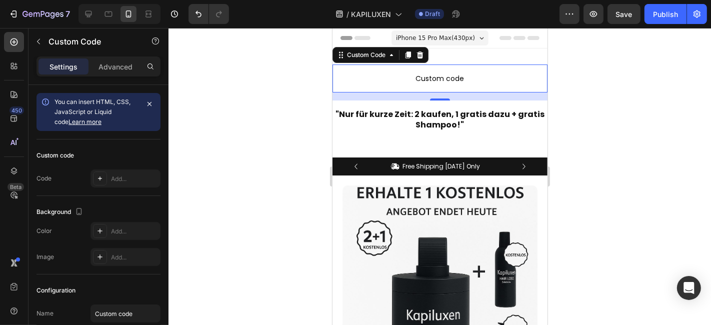
click at [382, 79] on span "Custom code" at bounding box center [439, 78] width 215 height 12
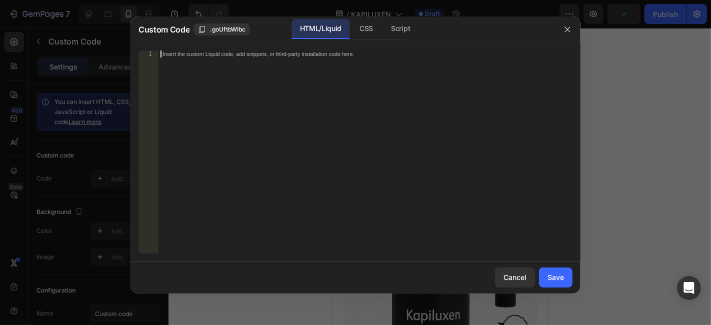
click at [309, 88] on div "Insert the custom Liquid code, add snippets, or third-party installation code h…" at bounding box center [366, 159] width 414 height 217
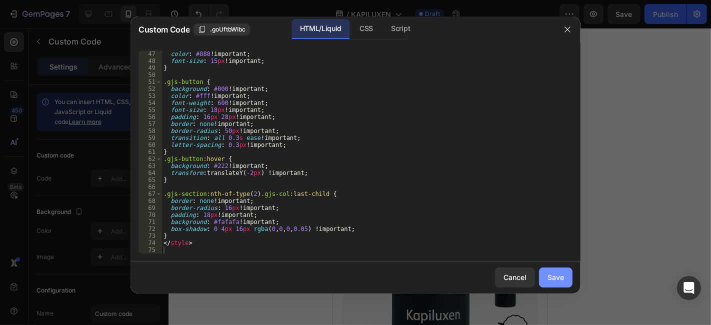
click at [550, 274] on div "Save" at bounding box center [556, 277] width 17 height 11
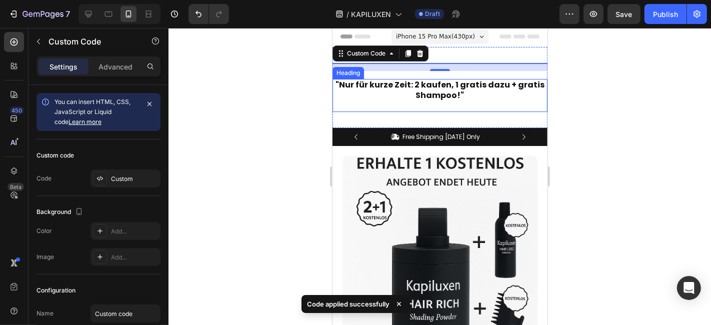
scroll to position [0, 0]
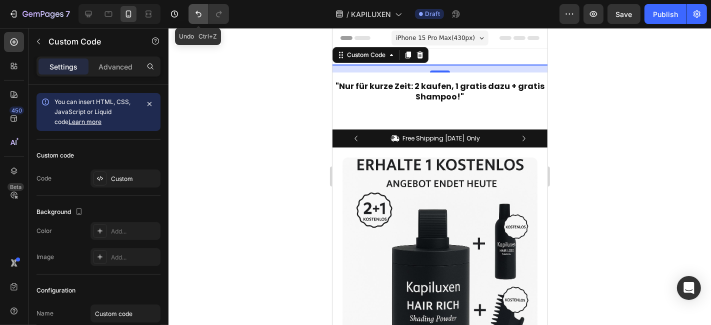
click at [200, 17] on icon "Undo/Redo" at bounding box center [199, 14] width 10 height 10
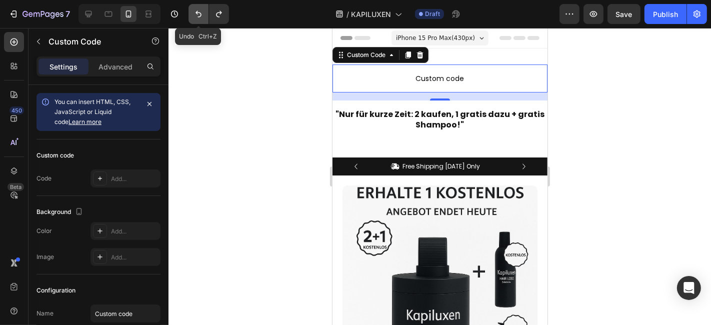
click at [200, 17] on icon "Undo/Redo" at bounding box center [199, 14] width 10 height 10
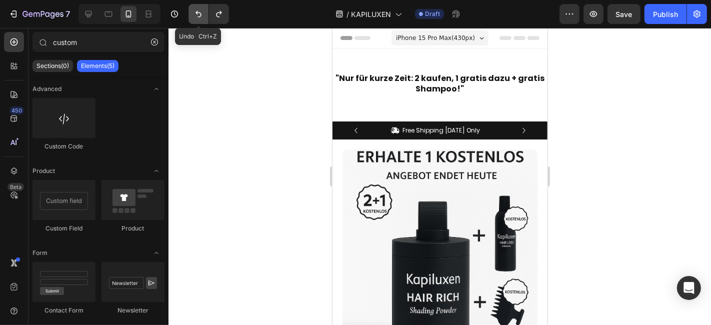
click at [200, 17] on icon "Undo/Redo" at bounding box center [199, 14] width 10 height 10
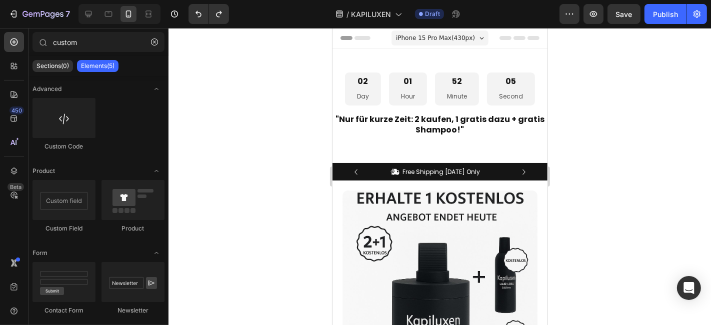
click at [259, 121] on div at bounding box center [440, 176] width 543 height 297
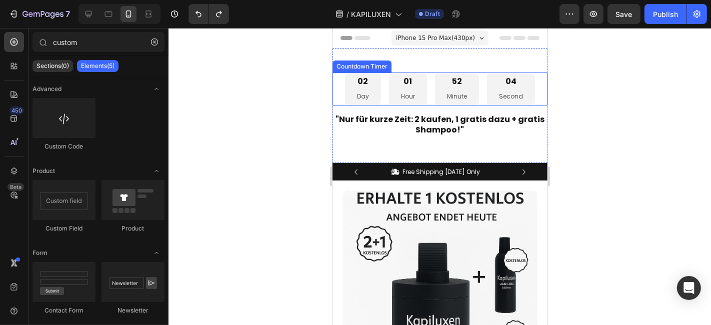
click at [505, 90] on div "04 Second" at bounding box center [511, 88] width 48 height 33
